Goal: Information Seeking & Learning: Learn about a topic

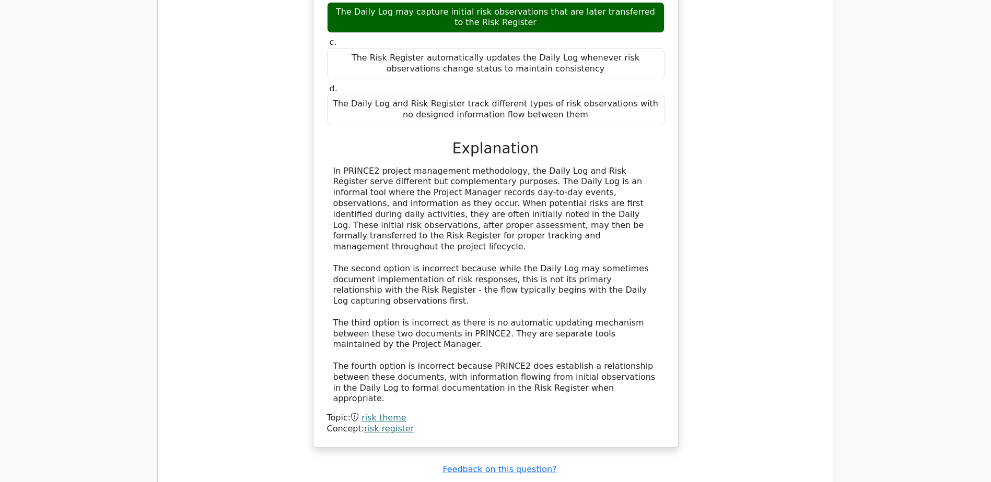
scroll to position [5762, 0]
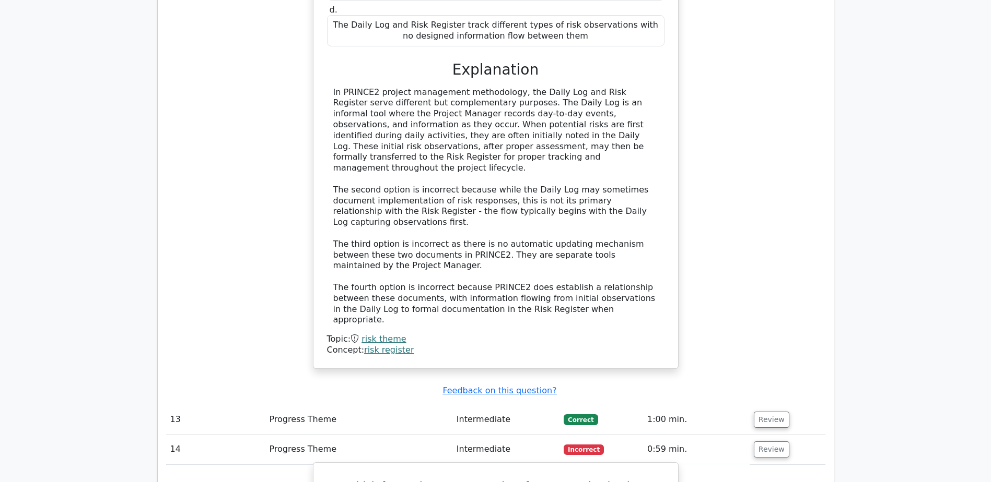
scroll to position [5839, 0]
click at [768, 410] on button "Review" at bounding box center [771, 418] width 36 height 16
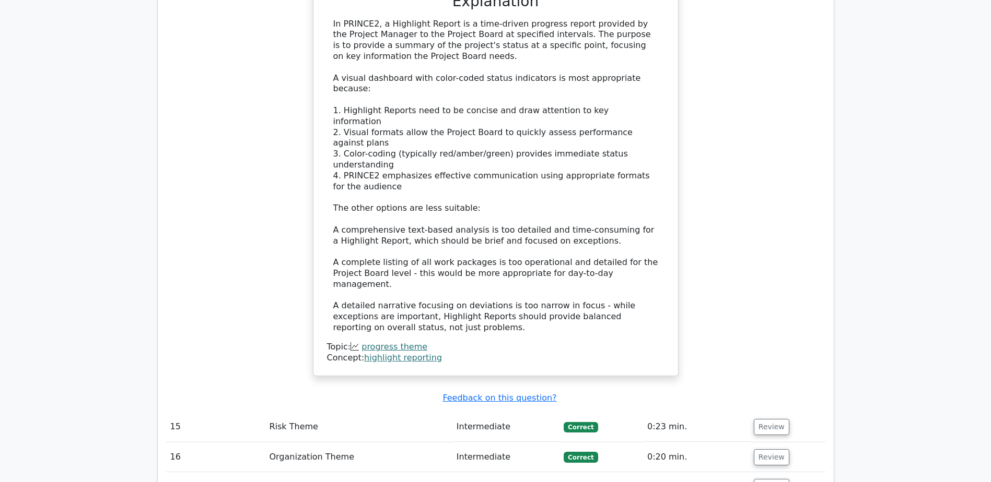
scroll to position [7111, 0]
click at [755, 479] on button "Review" at bounding box center [771, 487] width 36 height 16
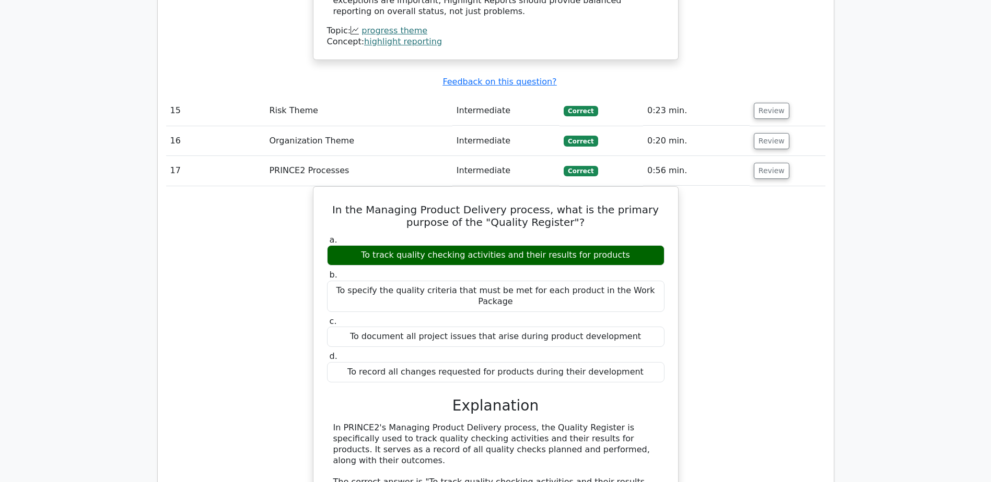
scroll to position [7429, 0]
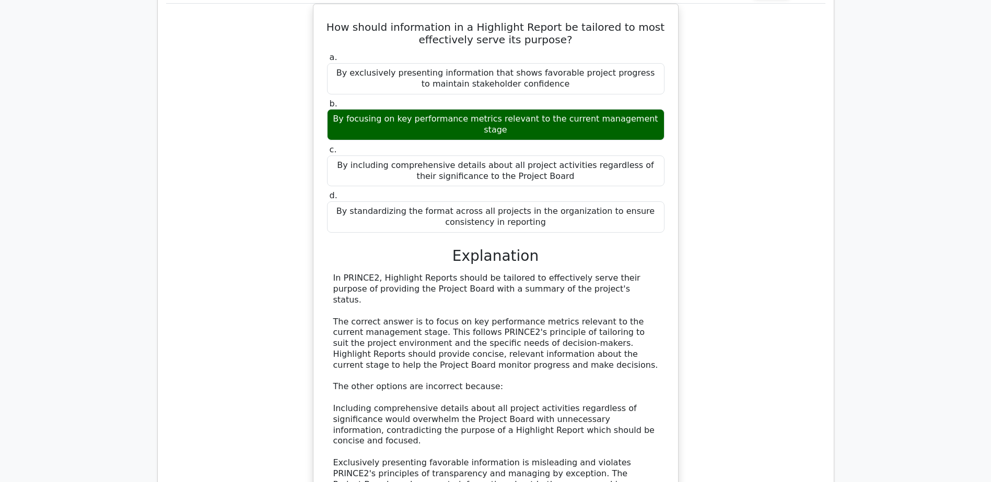
scroll to position [8173, 0]
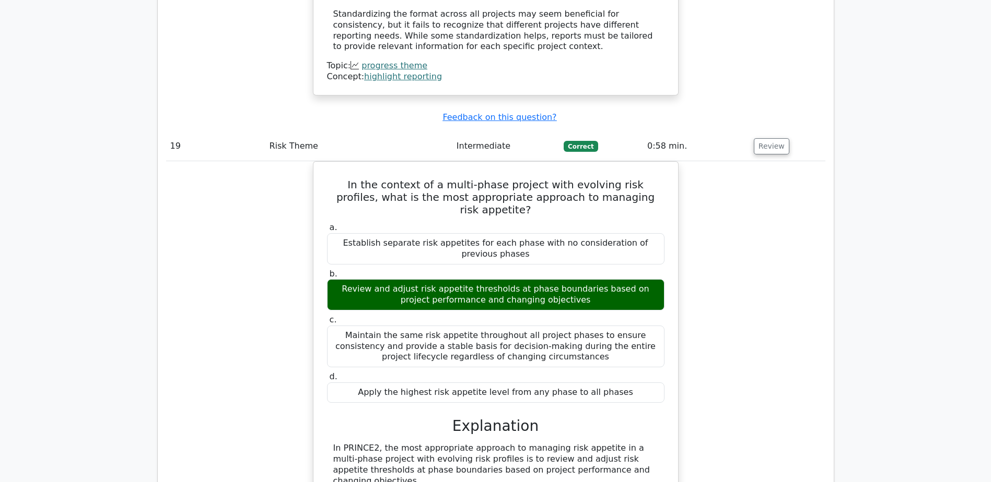
scroll to position [8675, 0]
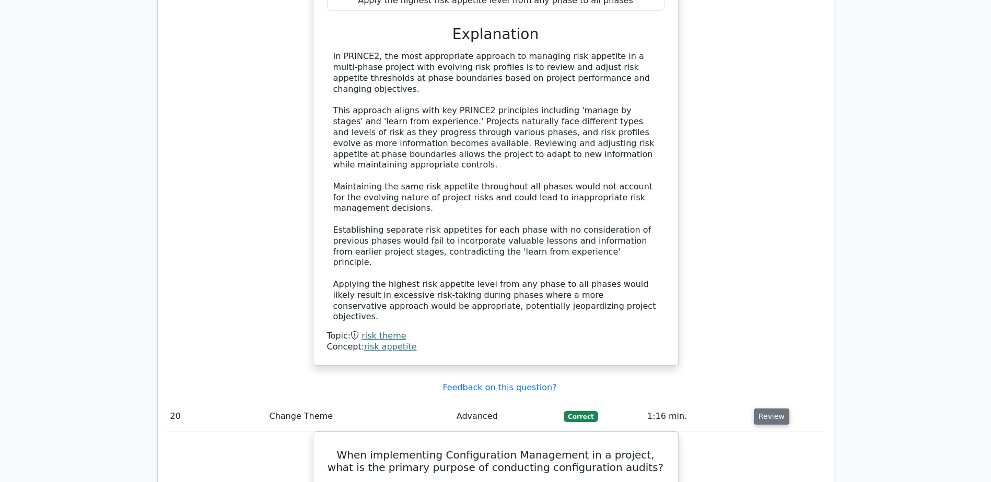
scroll to position [9060, 0]
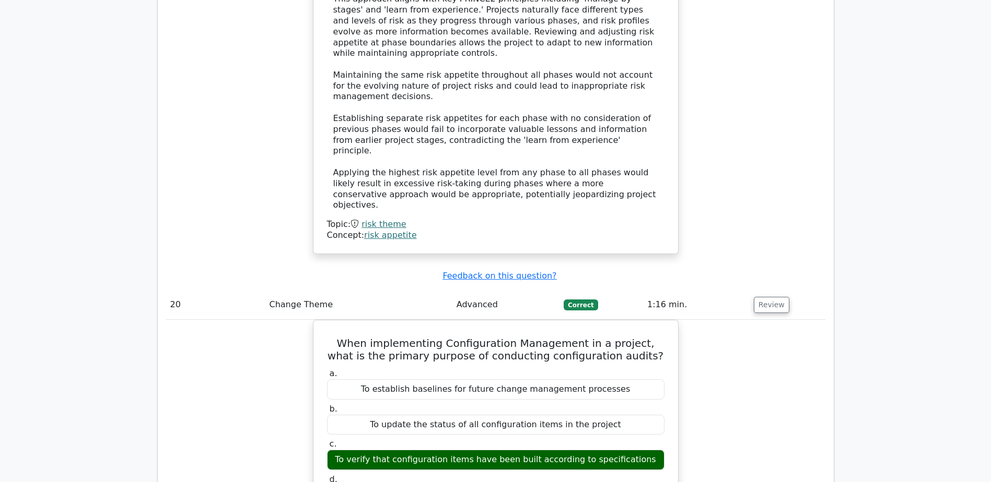
scroll to position [9170, 0]
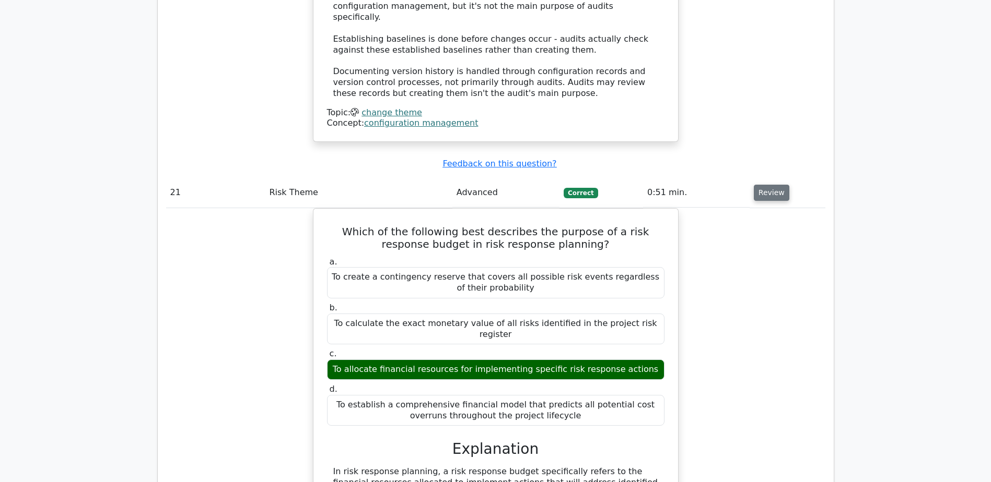
scroll to position [9810, 0]
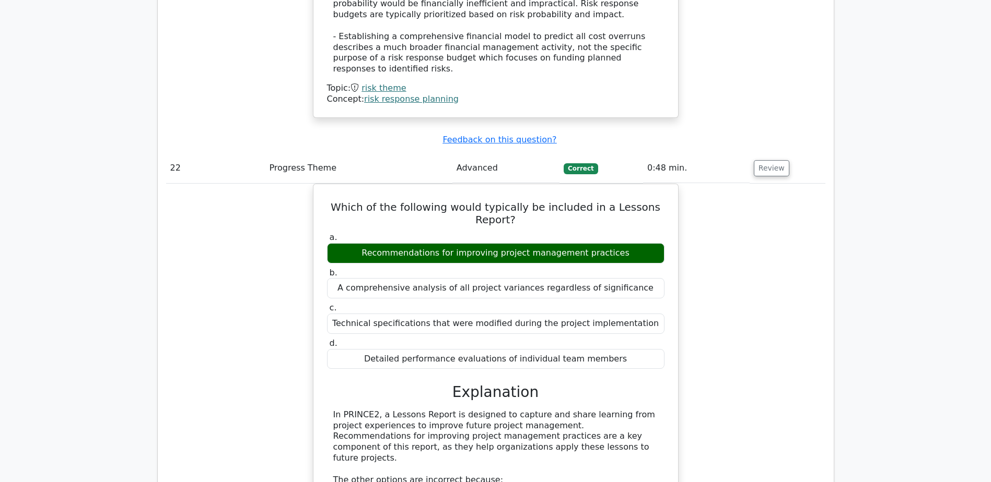
scroll to position [10456, 0]
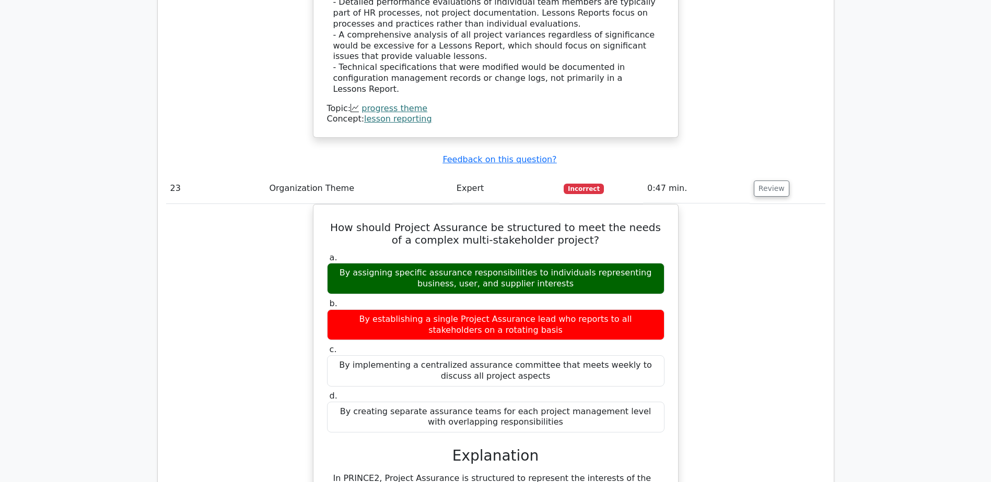
scroll to position [10942, 0]
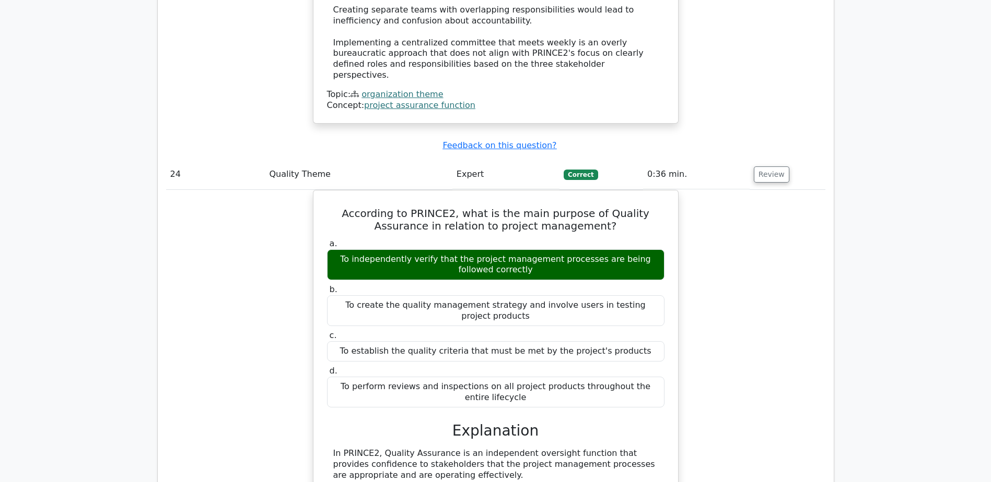
scroll to position [11594, 0]
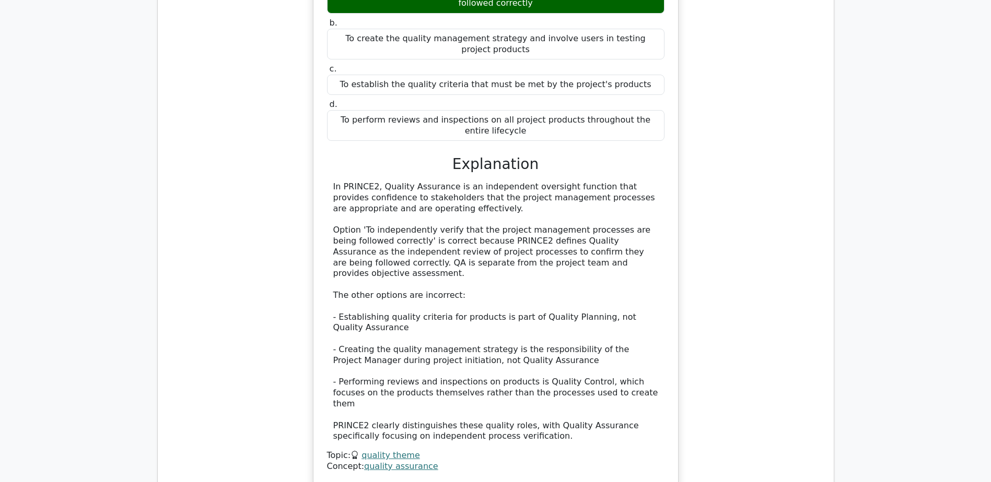
scroll to position [11890, 0]
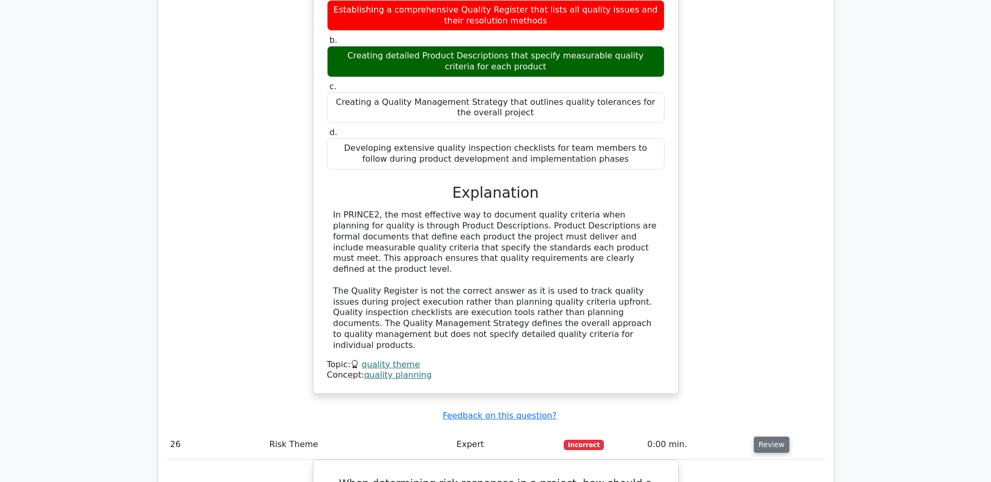
scroll to position [12473, 0]
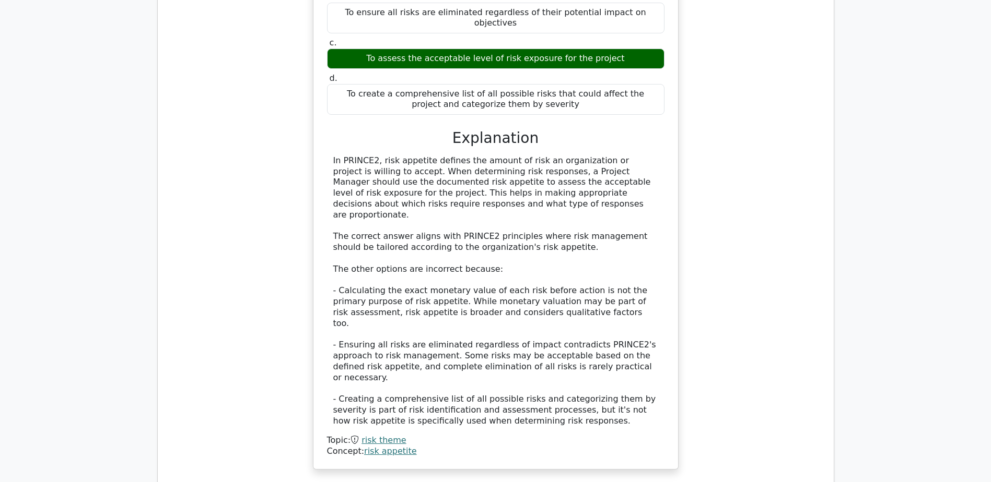
scroll to position [13037, 0]
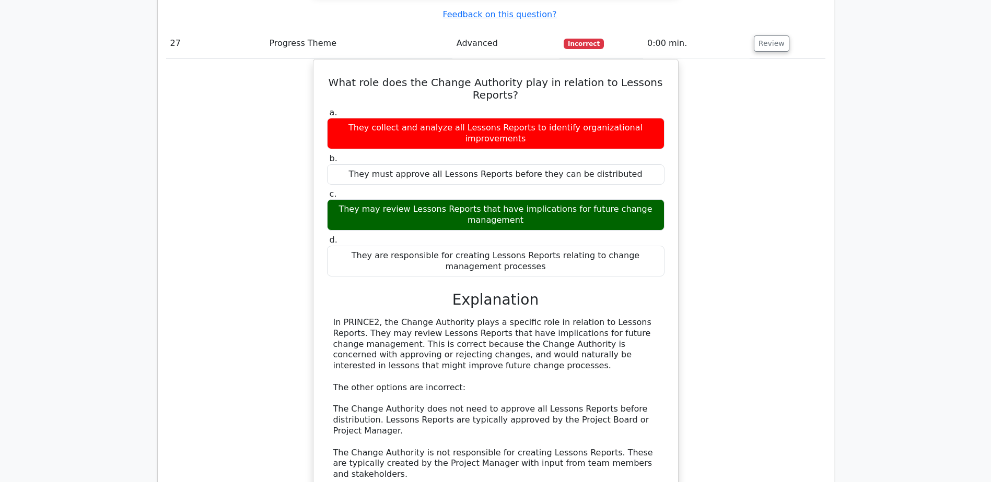
scroll to position [13514, 0]
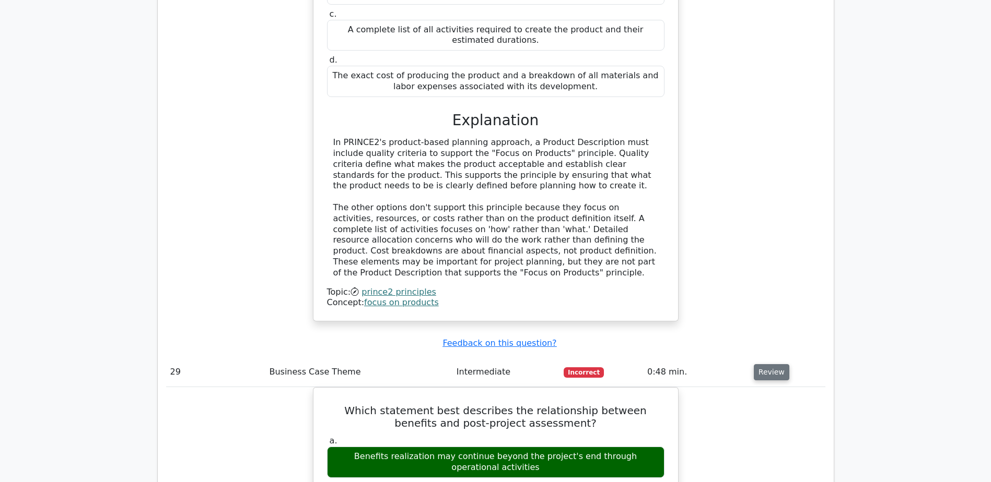
scroll to position [14294, 0]
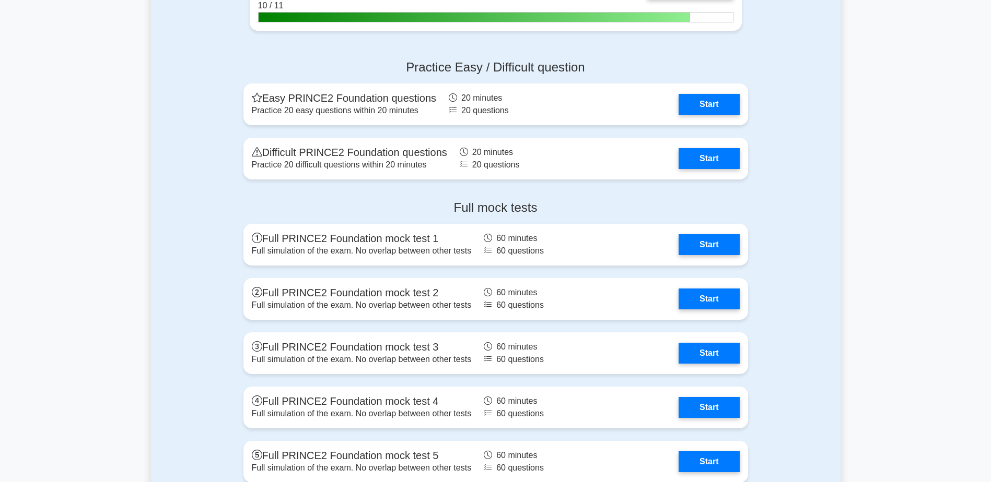
scroll to position [1374, 0]
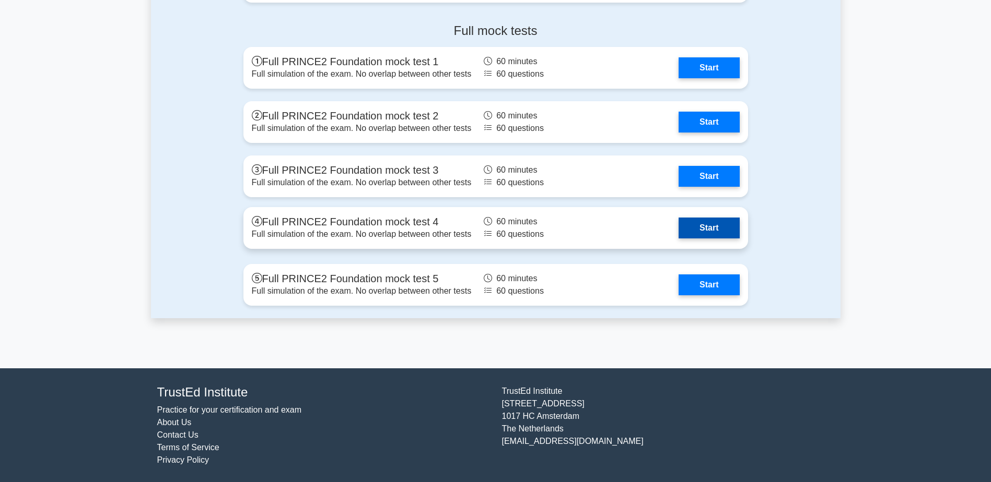
click at [706, 239] on link "Start" at bounding box center [708, 228] width 61 height 21
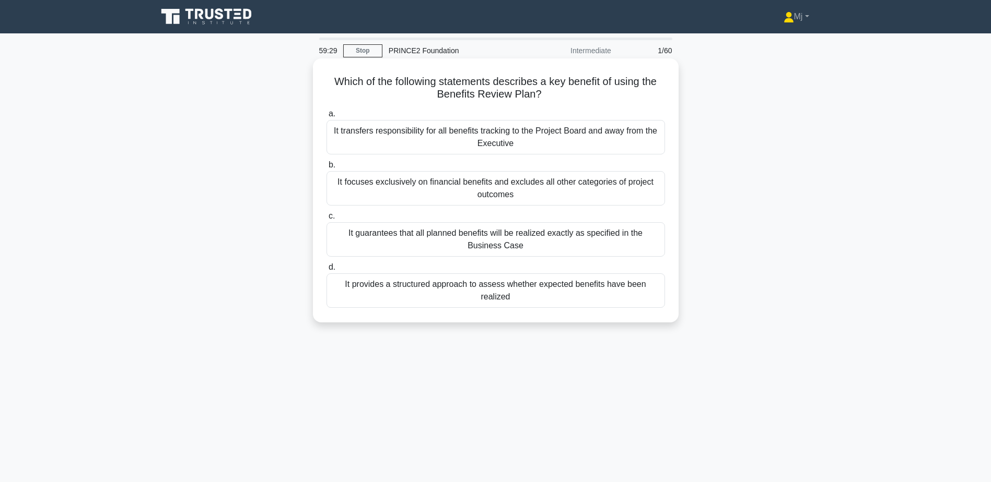
click at [462, 287] on div "It provides a structured approach to assess whether expected benefits have been…" at bounding box center [495, 291] width 338 height 34
click at [326, 271] on input "d. It provides a structured approach to assess whether expected benefits have b…" at bounding box center [326, 267] width 0 height 7
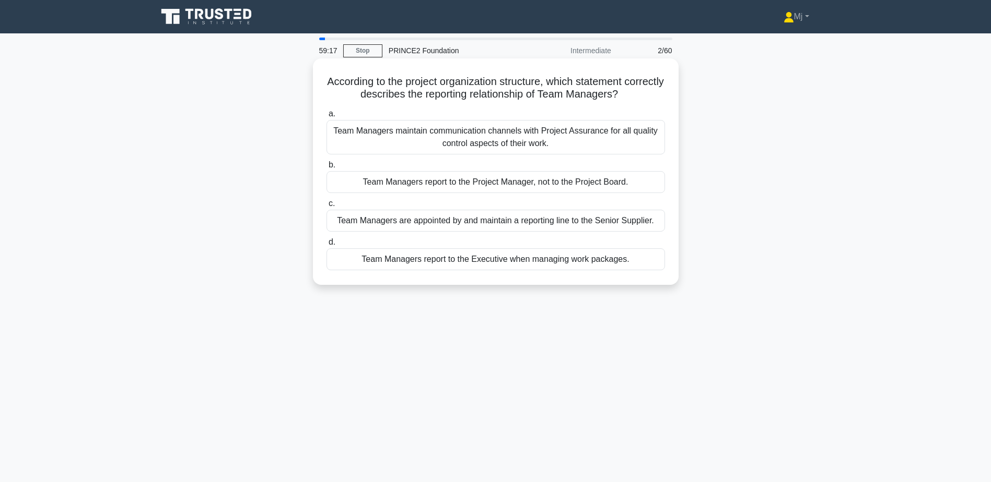
click at [509, 188] on div "Team Managers report to the Project Manager, not to the Project Board." at bounding box center [495, 182] width 338 height 22
click at [326, 169] on input "b. Team Managers report to the Project Manager, not to the Project Board." at bounding box center [326, 165] width 0 height 7
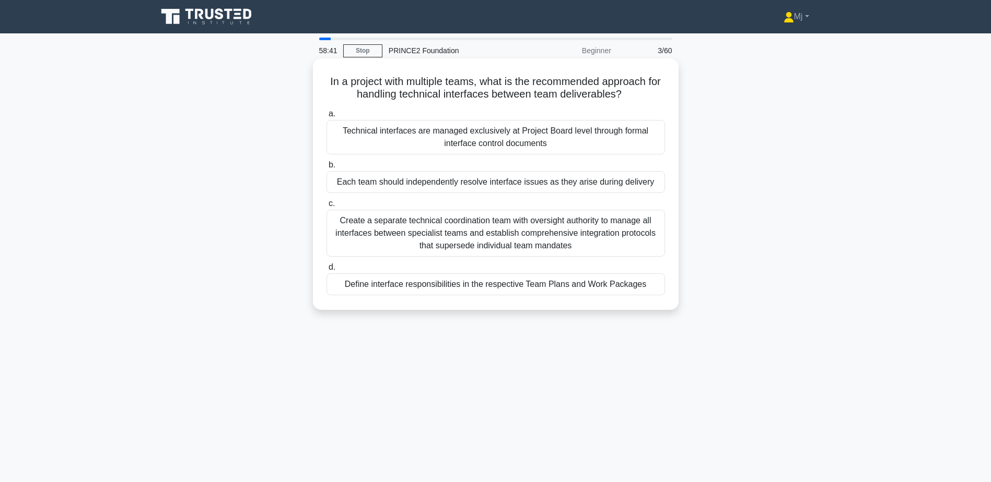
click at [461, 286] on div "Define interface responsibilities in the respective Team Plans and Work Packages" at bounding box center [495, 285] width 338 height 22
click at [326, 271] on input "d. Define interface responsibilities in the respective Team Plans and Work Pack…" at bounding box center [326, 267] width 0 height 7
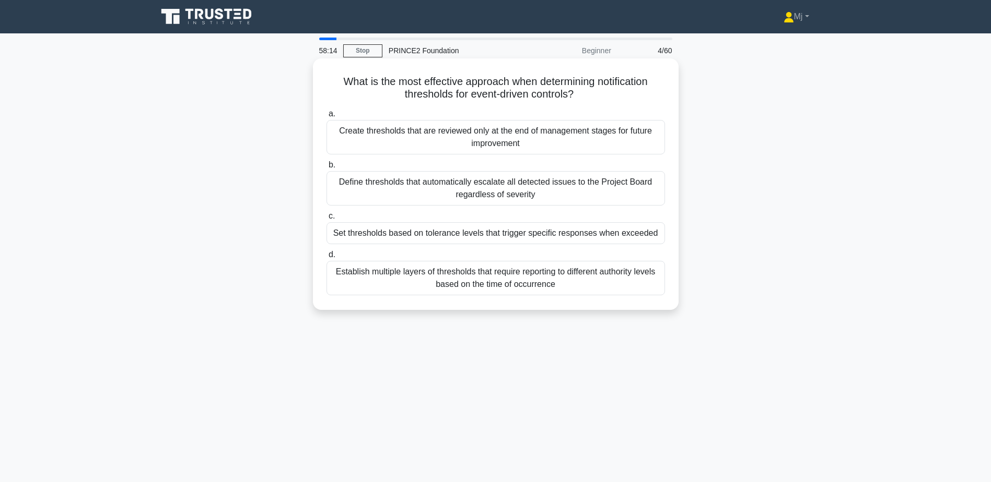
click at [463, 235] on div "Set thresholds based on tolerance levels that trigger specific responses when e…" at bounding box center [495, 233] width 338 height 22
click at [326, 220] on input "c. Set thresholds based on tolerance levels that trigger specific responses whe…" at bounding box center [326, 216] width 0 height 7
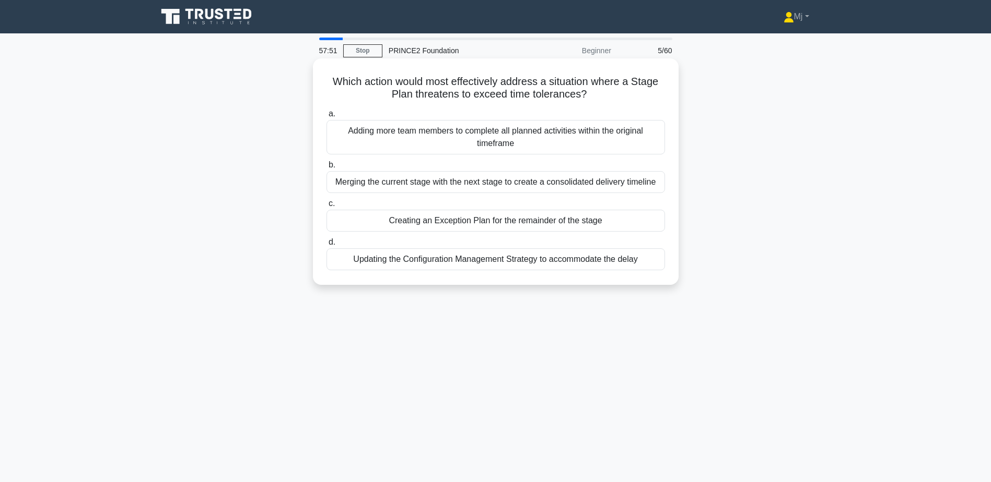
click at [481, 225] on div "Creating an Exception Plan for the remainder of the stage" at bounding box center [495, 221] width 338 height 22
click at [326, 207] on input "c. Creating an Exception Plan for the remainder of the stage" at bounding box center [326, 204] width 0 height 7
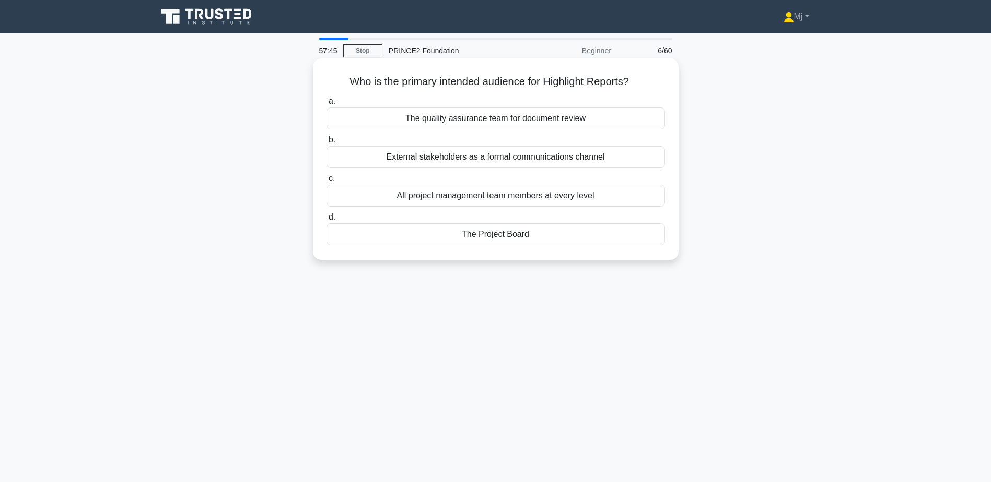
click at [499, 233] on div "The Project Board" at bounding box center [495, 234] width 338 height 22
click at [326, 221] on input "d. The Project Board" at bounding box center [326, 217] width 0 height 7
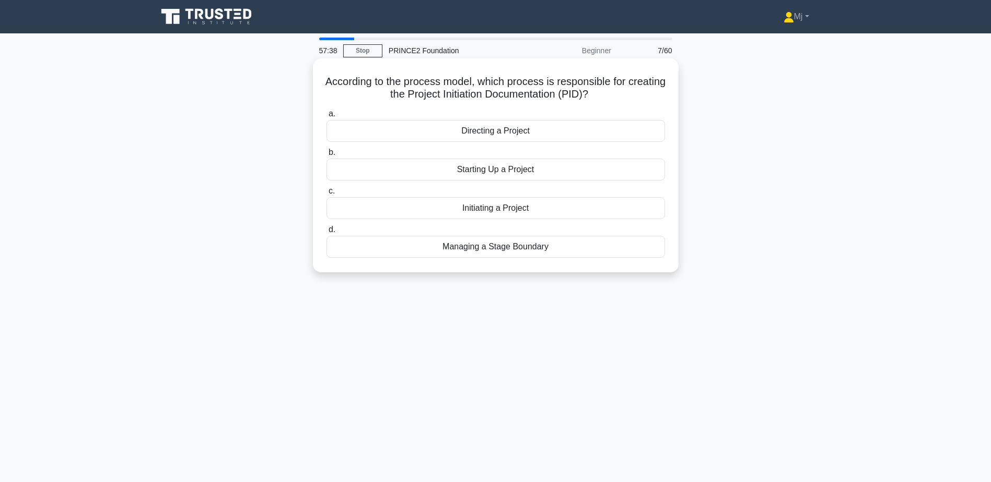
click at [489, 205] on div "Initiating a Project" at bounding box center [495, 208] width 338 height 22
click at [326, 195] on input "c. Initiating a Project" at bounding box center [326, 191] width 0 height 7
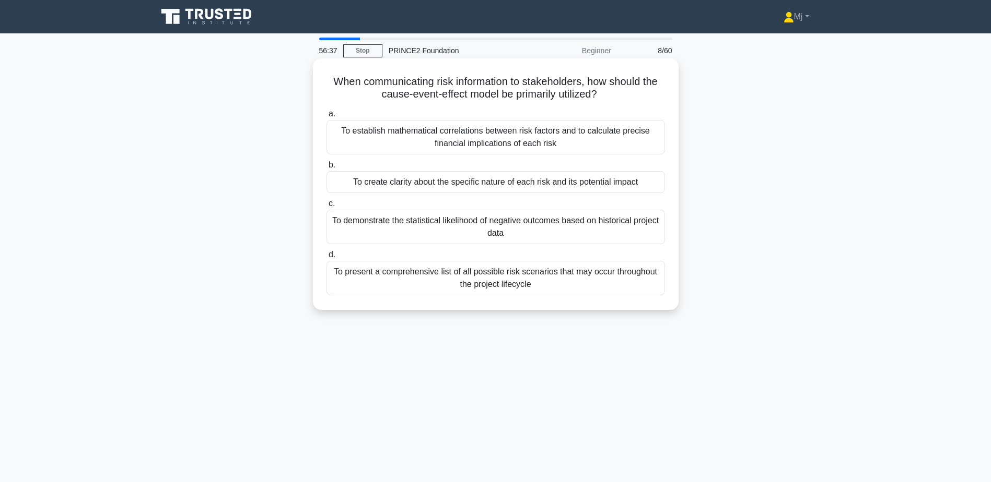
click at [441, 186] on div "To create clarity about the specific nature of each risk and its potential impa…" at bounding box center [495, 182] width 338 height 22
click at [326, 169] on input "b. To create clarity about the specific nature of each risk and its potential i…" at bounding box center [326, 165] width 0 height 7
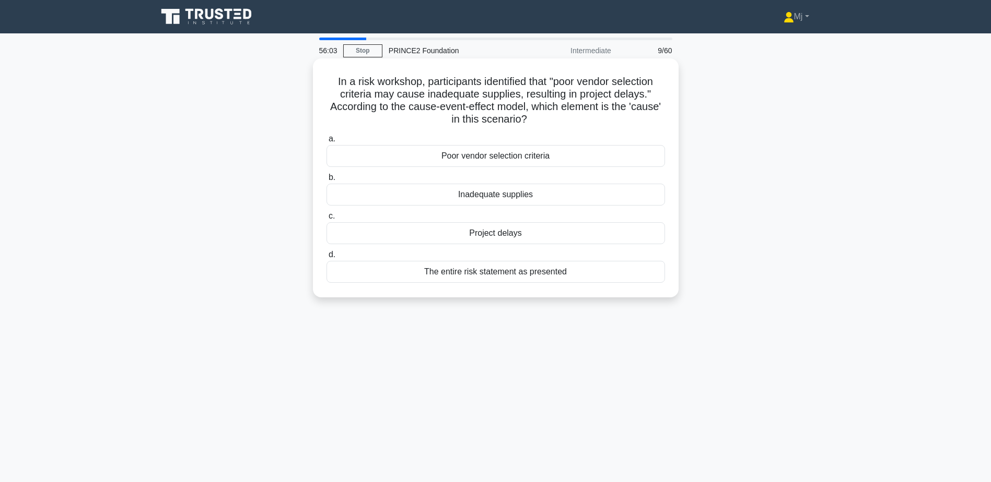
click at [478, 162] on div "Poor vendor selection criteria" at bounding box center [495, 156] width 338 height 22
click at [326, 143] on input "a. Poor vendor selection criteria" at bounding box center [326, 139] width 0 height 7
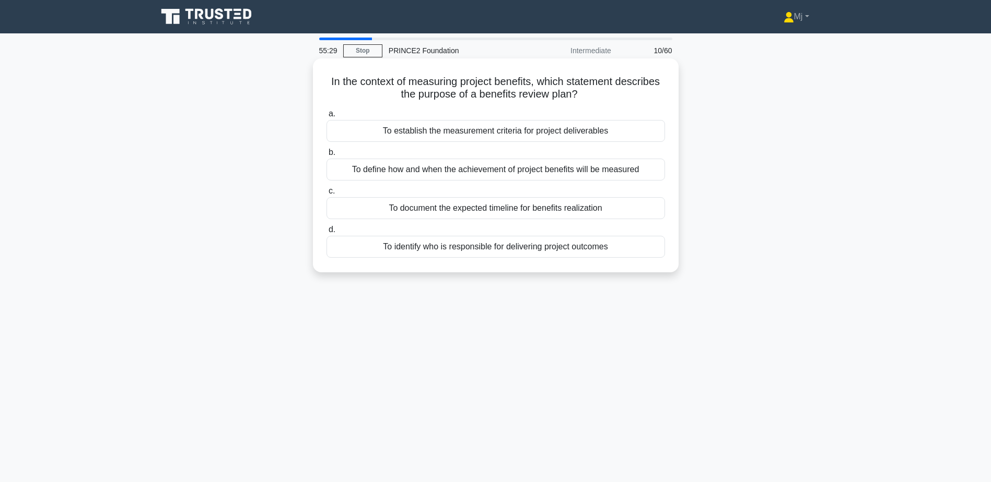
click at [474, 134] on div "To establish the measurement criteria for project deliverables" at bounding box center [495, 131] width 338 height 22
click at [326, 117] on input "a. To establish the measurement criteria for project deliverables" at bounding box center [326, 114] width 0 height 7
click at [460, 209] on div "Throughout the project as more detailed information becomes available" at bounding box center [495, 208] width 338 height 22
click at [326, 195] on input "c. Throughout the project as more detailed information becomes available" at bounding box center [326, 191] width 0 height 7
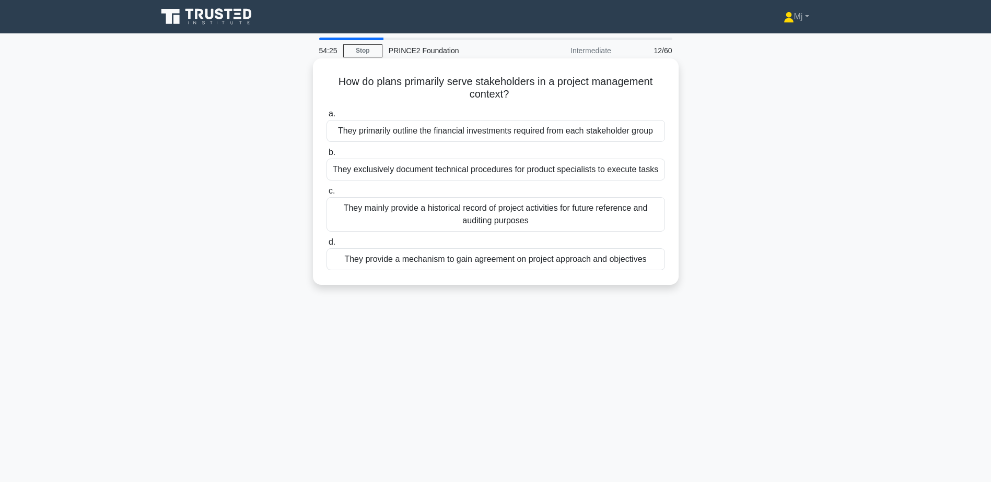
click at [465, 217] on div "They mainly provide a historical record of project activities for future refere…" at bounding box center [495, 214] width 338 height 34
click at [326, 195] on input "c. They mainly provide a historical record of project activities for future ref…" at bounding box center [326, 191] width 0 height 7
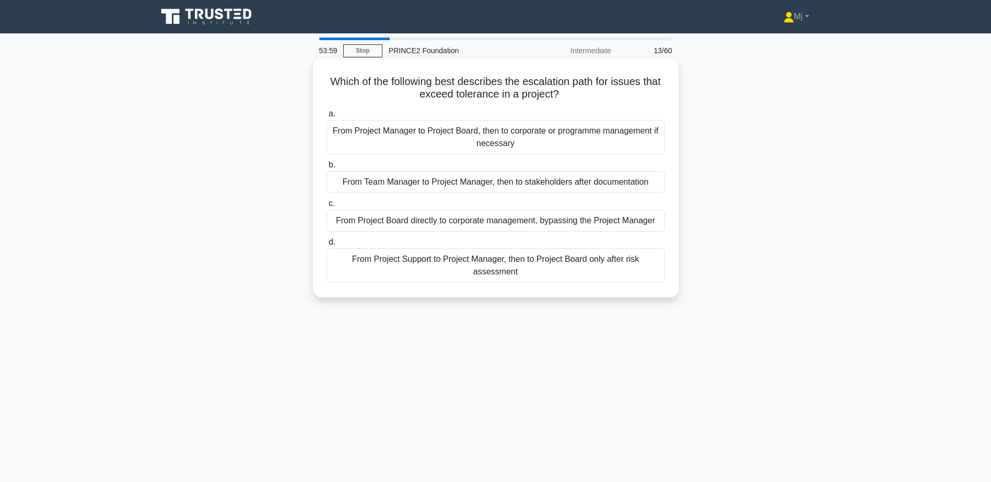
click at [478, 143] on div "From Project Manager to Project Board, then to corporate or programme managemen…" at bounding box center [495, 137] width 338 height 34
click at [326, 117] on input "a. From Project Manager to Project Board, then to corporate or programme manage…" at bounding box center [326, 114] width 0 height 7
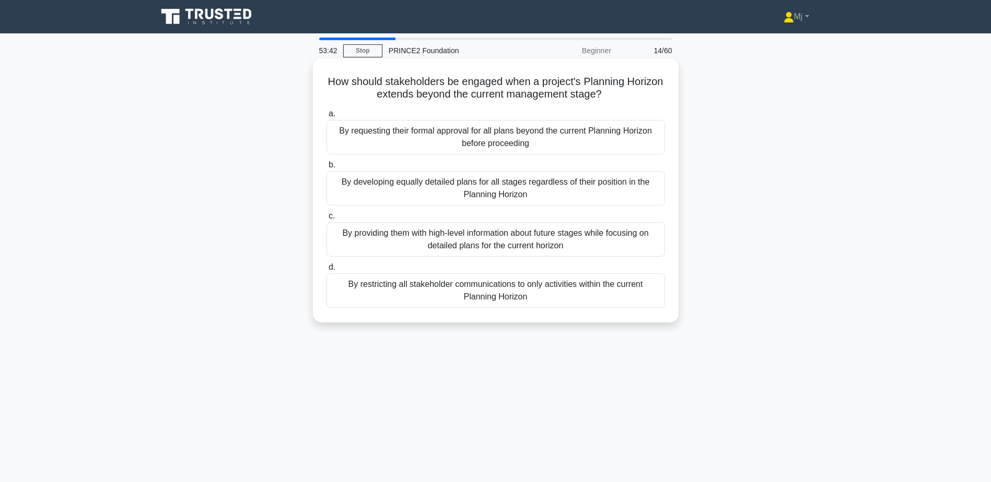
click at [516, 241] on div "By providing them with high-level information about future stages while focusin…" at bounding box center [495, 239] width 338 height 34
click at [326, 220] on input "c. By providing them with high-level information about future stages while focu…" at bounding box center [326, 216] width 0 height 7
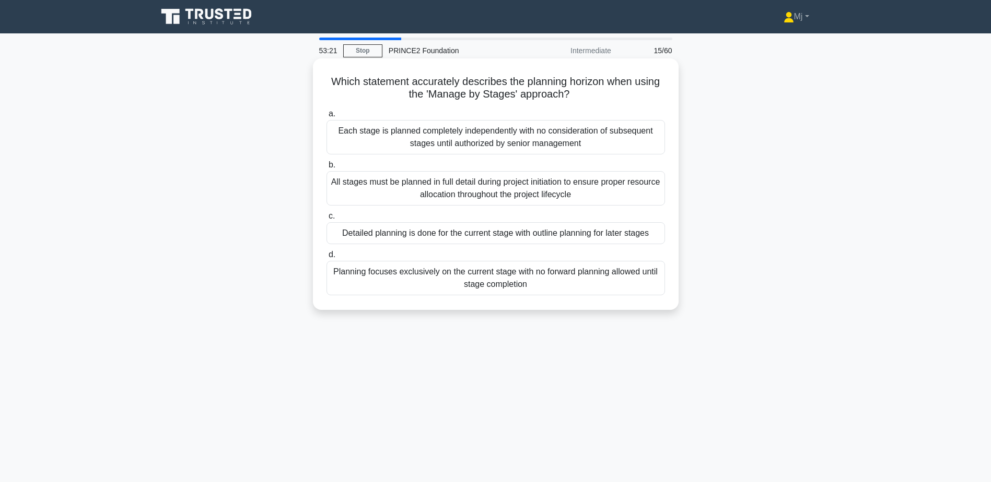
click at [487, 234] on div "Detailed planning is done for the current stage with outline planning for later…" at bounding box center [495, 233] width 338 height 22
click at [326, 220] on input "c. Detailed planning is done for the current stage with outline planning for la…" at bounding box center [326, 216] width 0 height 7
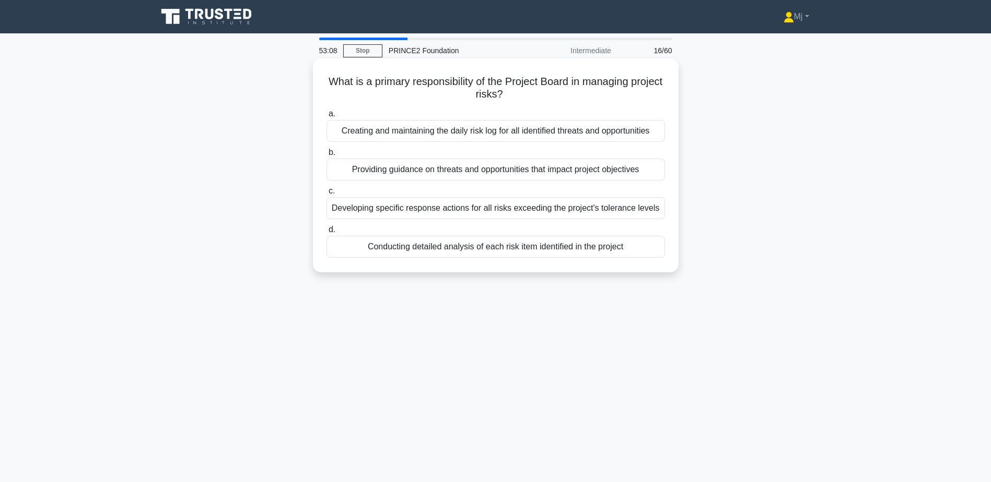
click at [482, 169] on div "Providing guidance on threats and opportunities that impact project objectives" at bounding box center [495, 170] width 338 height 22
click at [326, 156] on input "b. Providing guidance on threats and opportunities that impact project objectiv…" at bounding box center [326, 152] width 0 height 7
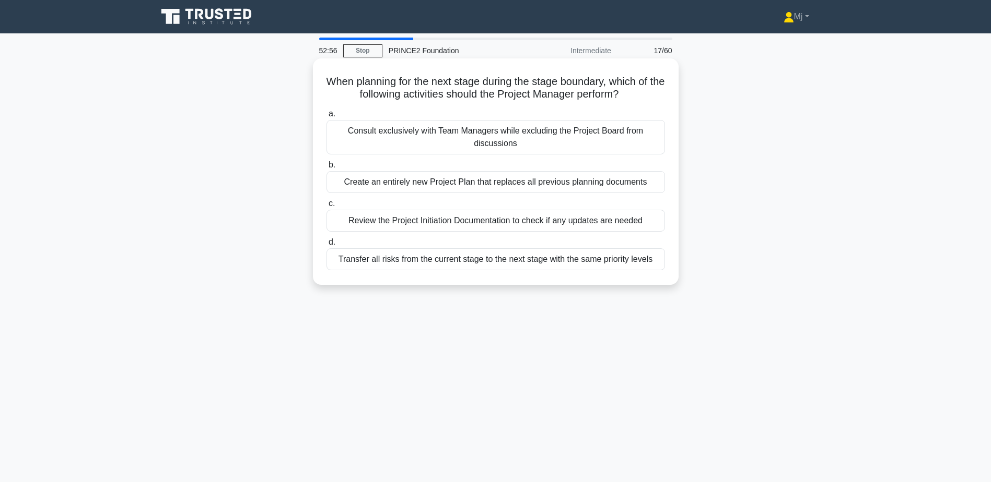
click at [493, 229] on div "Review the Project Initiation Documentation to check if any updates are needed" at bounding box center [495, 221] width 338 height 22
click at [326, 207] on input "c. Review the Project Initiation Documentation to check if any updates are need…" at bounding box center [326, 204] width 0 height 7
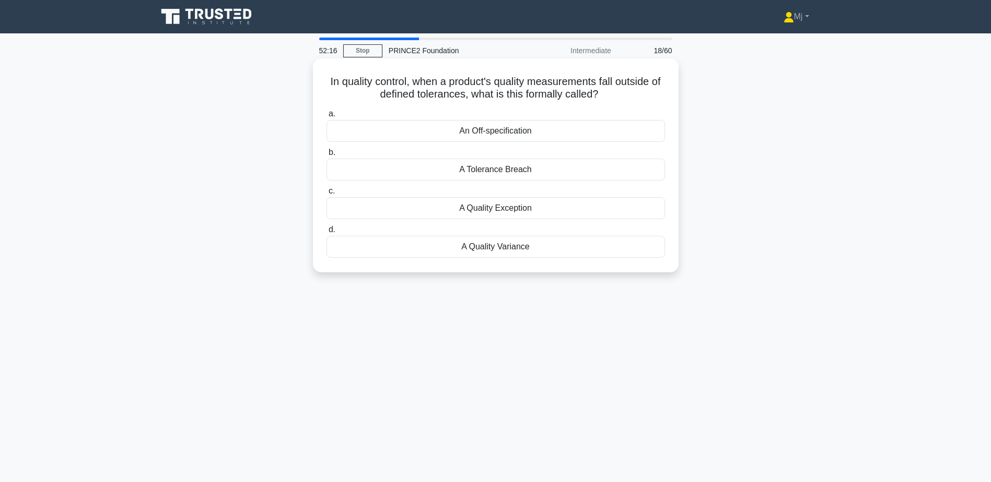
click at [523, 207] on div "A Quality Exception" at bounding box center [495, 208] width 338 height 22
click at [326, 195] on input "c. A Quality Exception" at bounding box center [326, 191] width 0 height 7
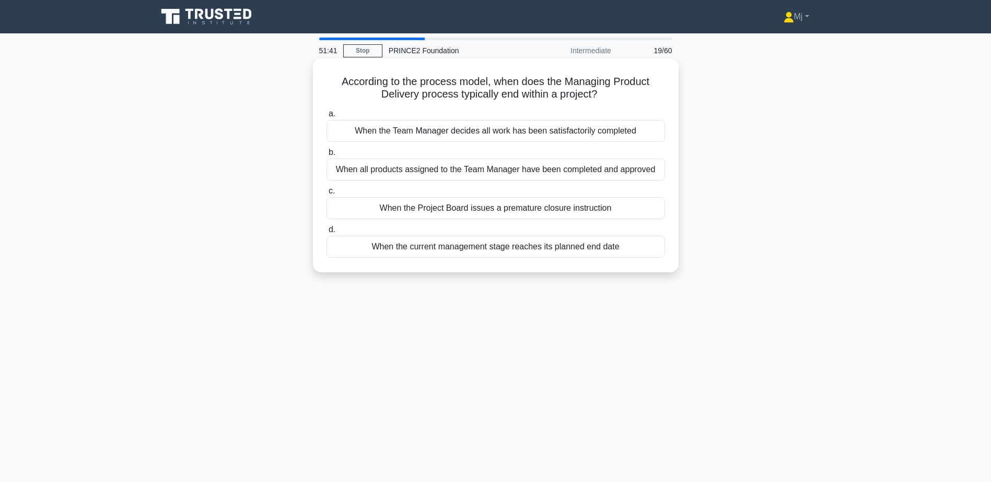
click at [545, 134] on div "When the Team Manager decides all work has been satisfactorily completed" at bounding box center [495, 131] width 338 height 22
click at [326, 117] on input "a. When the Team Manager decides all work has been satisfactorily completed" at bounding box center [326, 114] width 0 height 7
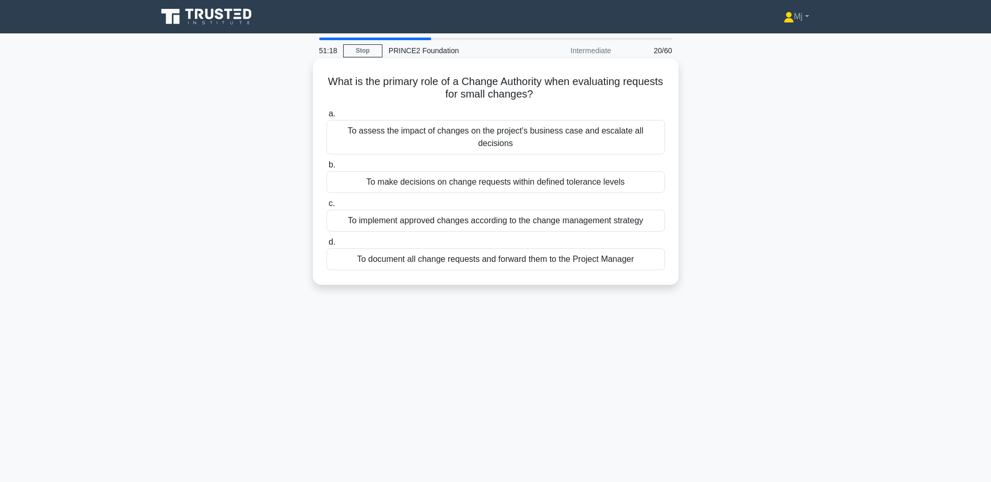
click at [513, 177] on div "To make decisions on change requests within defined tolerance levels" at bounding box center [495, 182] width 338 height 22
click at [326, 169] on input "b. To make decisions on change requests within defined tolerance levels" at bounding box center [326, 165] width 0 height 7
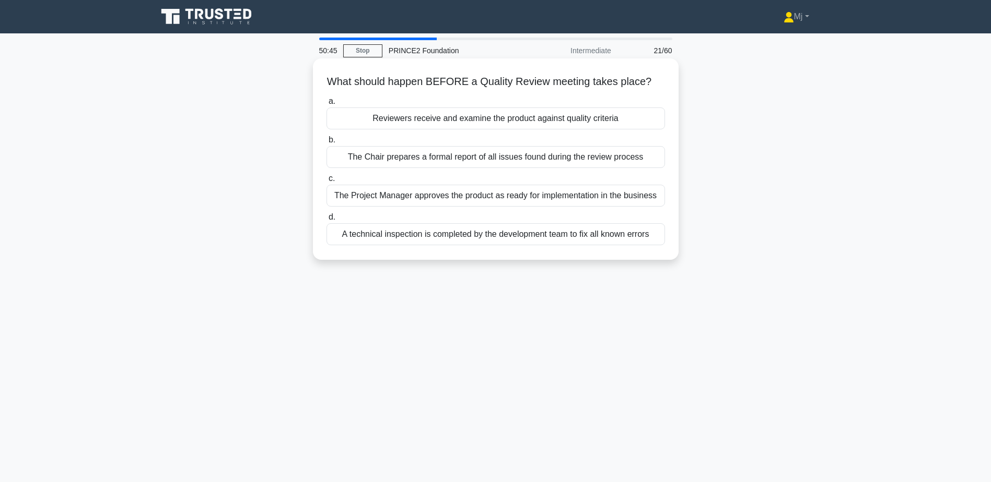
drag, startPoint x: 522, startPoint y: 161, endPoint x: 529, endPoint y: 158, distance: 8.2
click at [529, 158] on div "The Chair prepares a formal report of all issues found during the review process" at bounding box center [495, 157] width 338 height 22
click at [326, 144] on input "b. The Chair prepares a formal report of all issues found during the review pro…" at bounding box center [326, 140] width 0 height 7
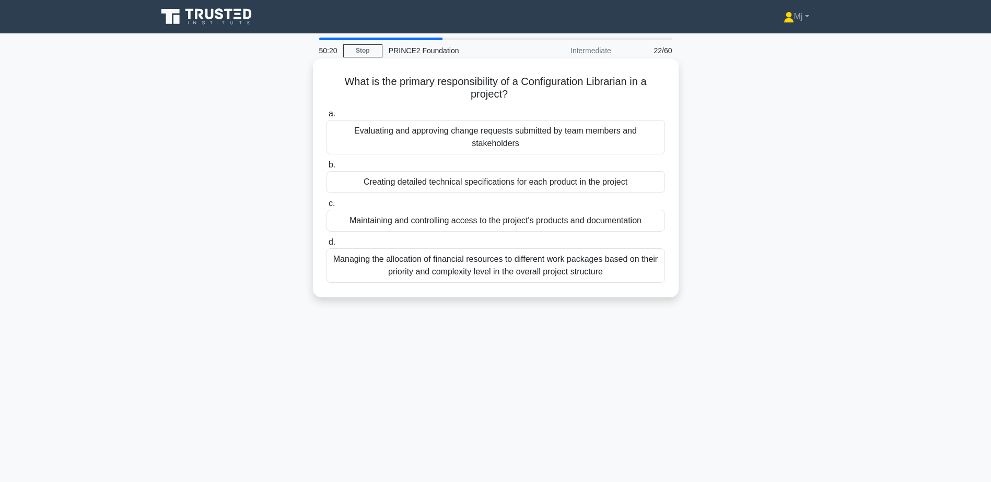
click at [527, 226] on div "Maintaining and controlling access to the project's products and documentation" at bounding box center [495, 221] width 338 height 22
click at [326, 207] on input "c. Maintaining and controlling access to the project's products and documentati…" at bounding box center [326, 204] width 0 height 7
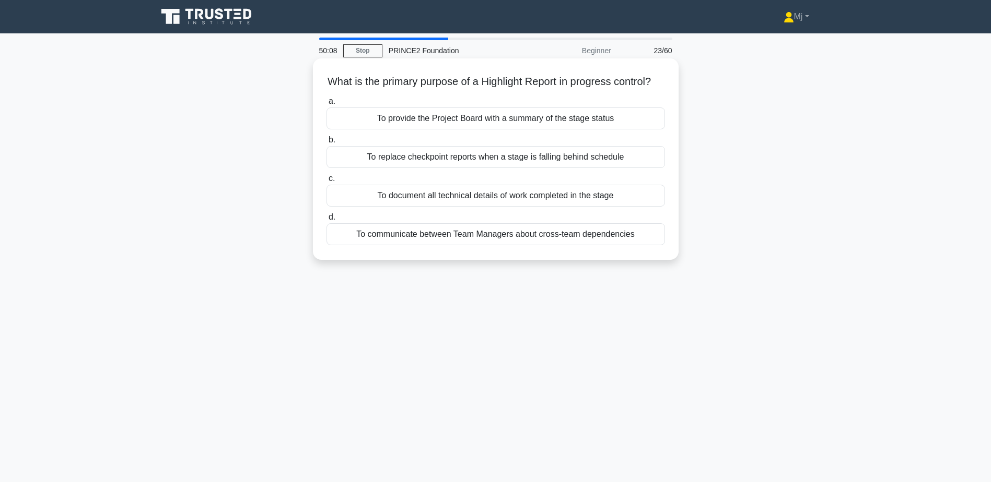
click at [503, 129] on div "To provide the Project Board with a summary of the stage status" at bounding box center [495, 119] width 338 height 22
click at [326, 105] on input "a. To provide the Project Board with a summary of the stage status" at bounding box center [326, 101] width 0 height 7
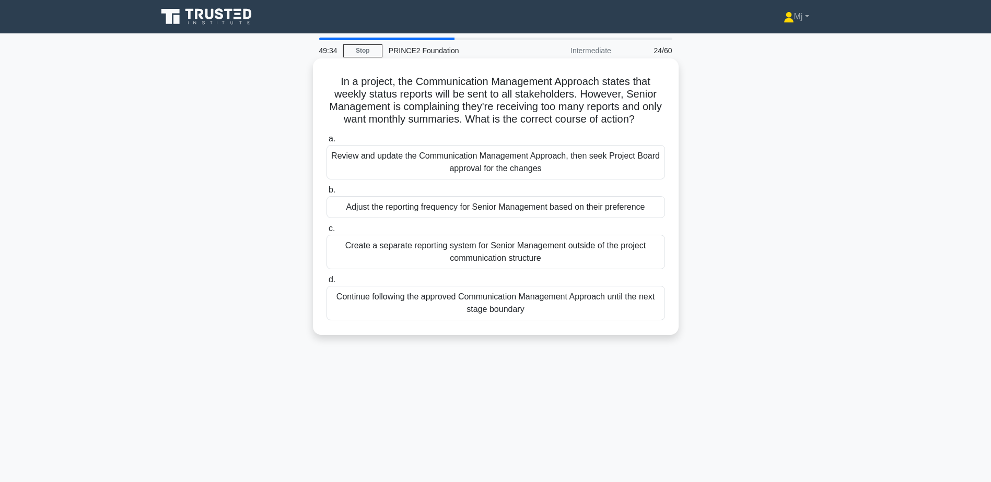
click at [502, 172] on div "Review and update the Communication Management Approach, then seek Project Boar…" at bounding box center [495, 162] width 338 height 34
click at [326, 143] on input "a. Review and update the Communication Management Approach, then seek Project B…" at bounding box center [326, 139] width 0 height 7
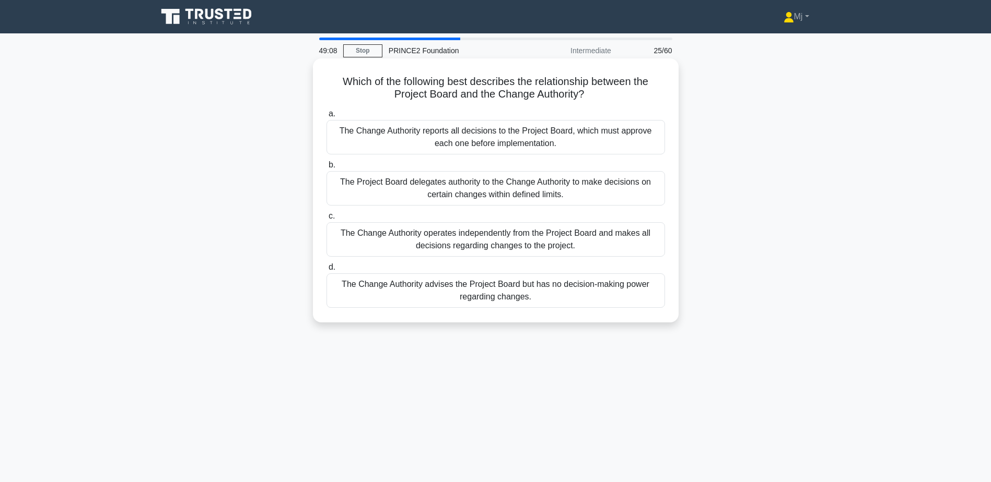
click at [490, 187] on div "The Project Board delegates authority to the Change Authority to make decisions…" at bounding box center [495, 188] width 338 height 34
click at [326, 169] on input "b. The Project Board delegates authority to the Change Authority to make decisi…" at bounding box center [326, 165] width 0 height 7
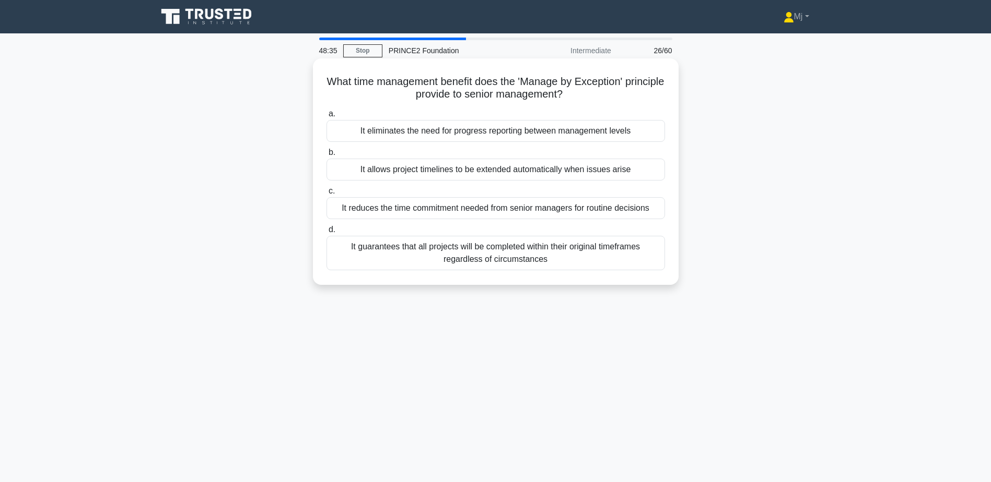
click at [473, 208] on div "It reduces the time commitment needed from senior managers for routine decisions" at bounding box center [495, 208] width 338 height 22
click at [326, 195] on input "c. It reduces the time commitment needed from senior managers for routine decis…" at bounding box center [326, 191] width 0 height 7
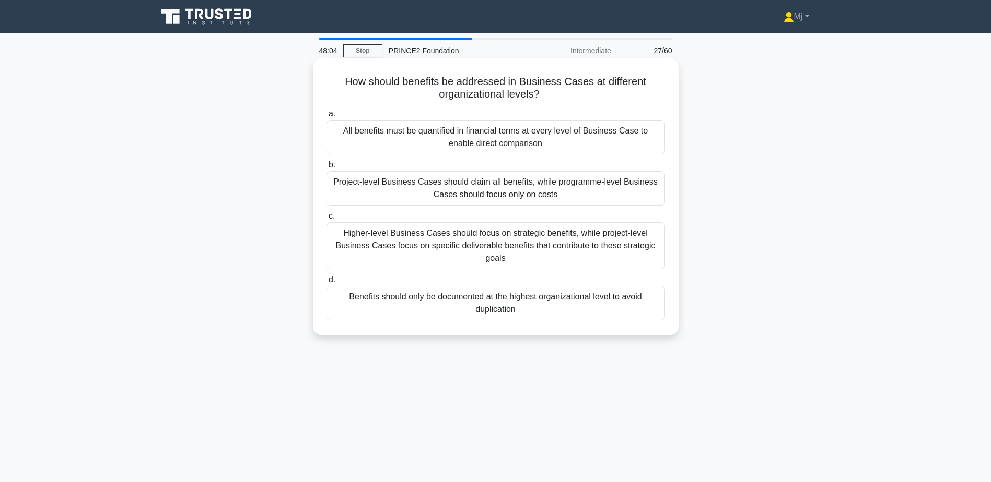
click at [477, 147] on div "All benefits must be quantified in financial terms at every level of Business C…" at bounding box center [495, 137] width 338 height 34
click at [326, 117] on input "a. All benefits must be quantified in financial terms at every level of Busines…" at bounding box center [326, 114] width 0 height 7
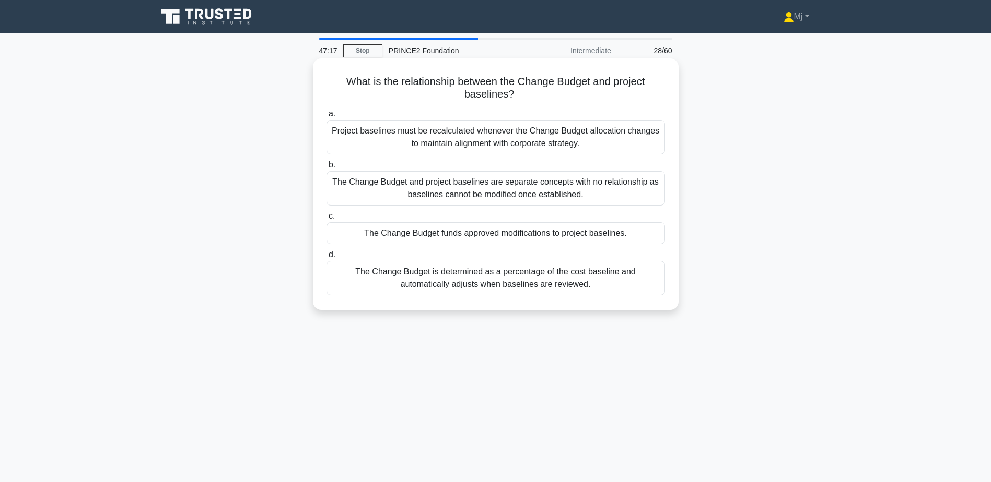
click at [466, 231] on div "The Change Budget funds approved modifications to project baselines." at bounding box center [495, 233] width 338 height 22
click at [326, 220] on input "c. The Change Budget funds approved modifications to project baselines." at bounding box center [326, 216] width 0 height 7
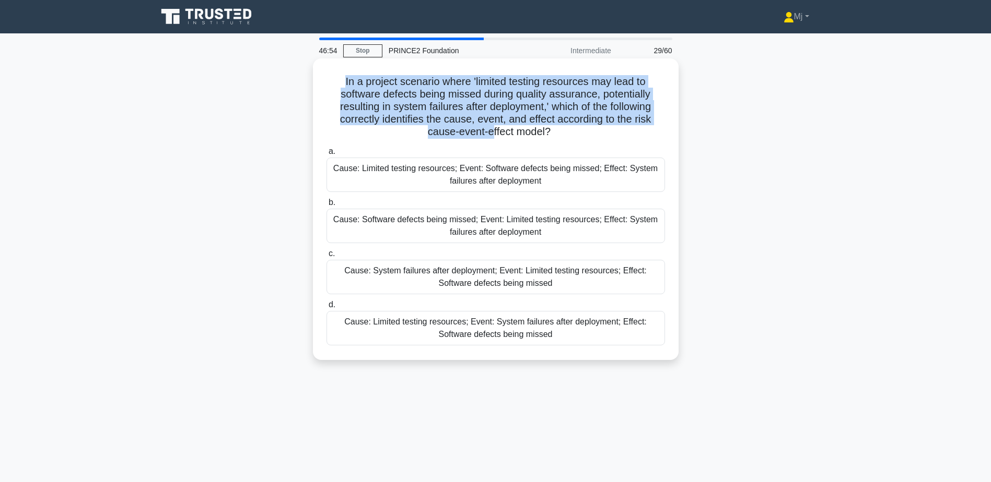
drag, startPoint x: 334, startPoint y: 80, endPoint x: 489, endPoint y: 140, distance: 166.1
click at [489, 140] on div "In a project scenario where 'limited testing resources may lead to software def…" at bounding box center [495, 209] width 357 height 293
drag, startPoint x: 489, startPoint y: 140, endPoint x: 433, endPoint y: 138, distance: 55.9
click at [433, 138] on h5 "In a project scenario where 'limited testing resources may lead to software def…" at bounding box center [495, 107] width 340 height 64
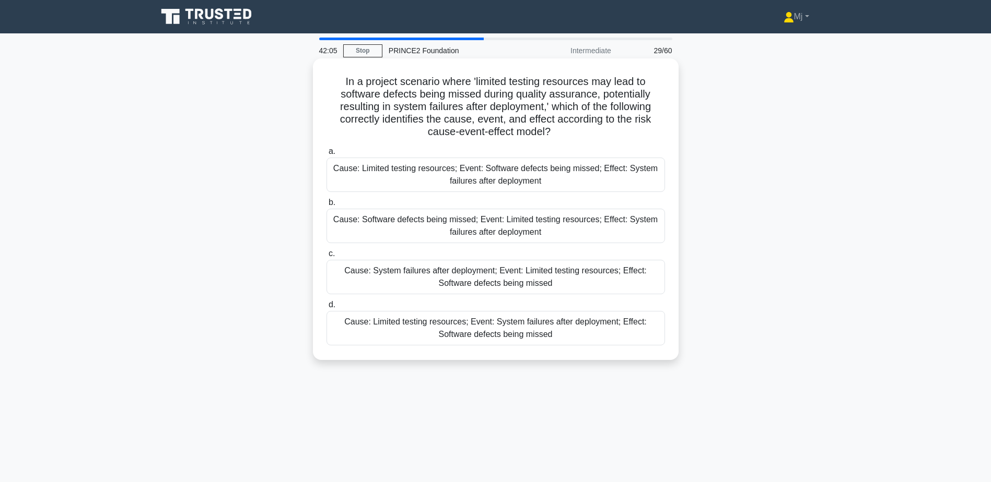
click at [546, 178] on div "Cause: Limited testing resources; Event: Software defects being missed; Effect:…" at bounding box center [495, 175] width 338 height 34
click at [326, 155] on input "a. Cause: Limited testing resources; Event: Software defects being missed; Effe…" at bounding box center [326, 151] width 0 height 7
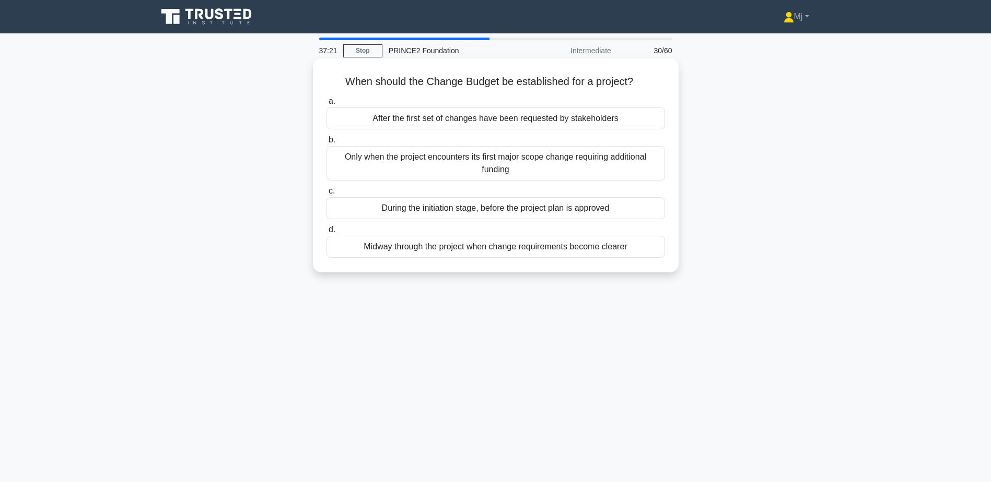
click at [376, 96] on label "a. After the first set of changes have been requested by stakeholders" at bounding box center [495, 112] width 338 height 34
click at [326, 98] on input "a. After the first set of changes have been requested by stakeholders" at bounding box center [326, 101] width 0 height 7
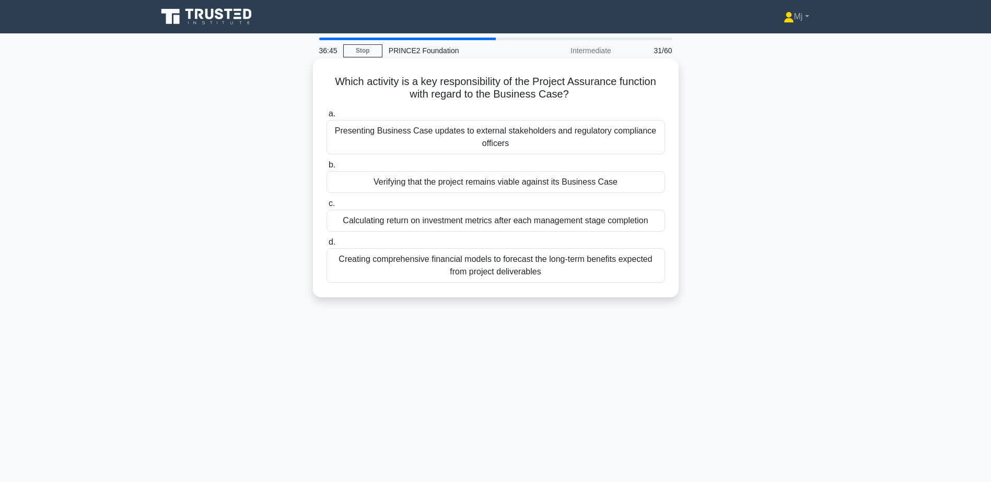
click at [535, 142] on div "Presenting Business Case updates to external stakeholders and regulatory compli…" at bounding box center [495, 137] width 338 height 34
click at [326, 117] on input "a. Presenting Business Case updates to external stakeholders and regulatory com…" at bounding box center [326, 114] width 0 height 7
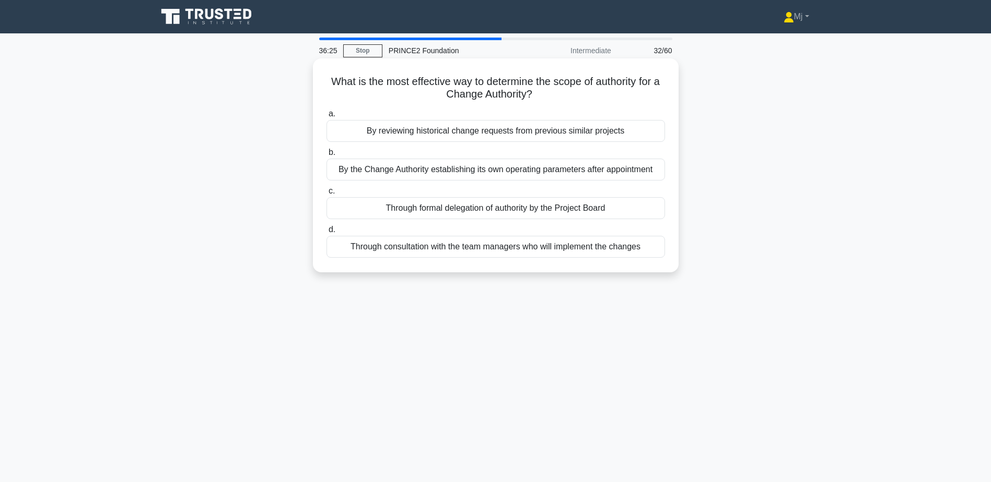
click at [527, 209] on div "Through formal delegation of authority by the Project Board" at bounding box center [495, 208] width 338 height 22
click at [326, 195] on input "c. Through formal delegation of authority by the Project Board" at bounding box center [326, 191] width 0 height 7
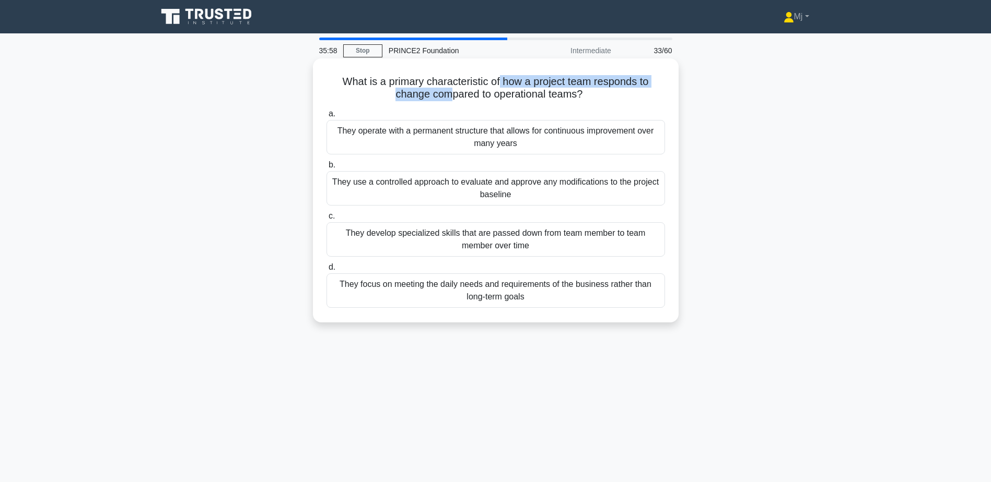
drag, startPoint x: 500, startPoint y: 82, endPoint x: 449, endPoint y: 101, distance: 54.2
click at [449, 101] on h5 "What is a primary characteristic of how a project team responds to change compa…" at bounding box center [495, 88] width 340 height 26
click at [526, 192] on div "They use a controlled approach to evaluate and approve any modifications to the…" at bounding box center [495, 188] width 338 height 34
click at [326, 169] on input "b. They use a controlled approach to evaluate and approve any modifications to …" at bounding box center [326, 165] width 0 height 7
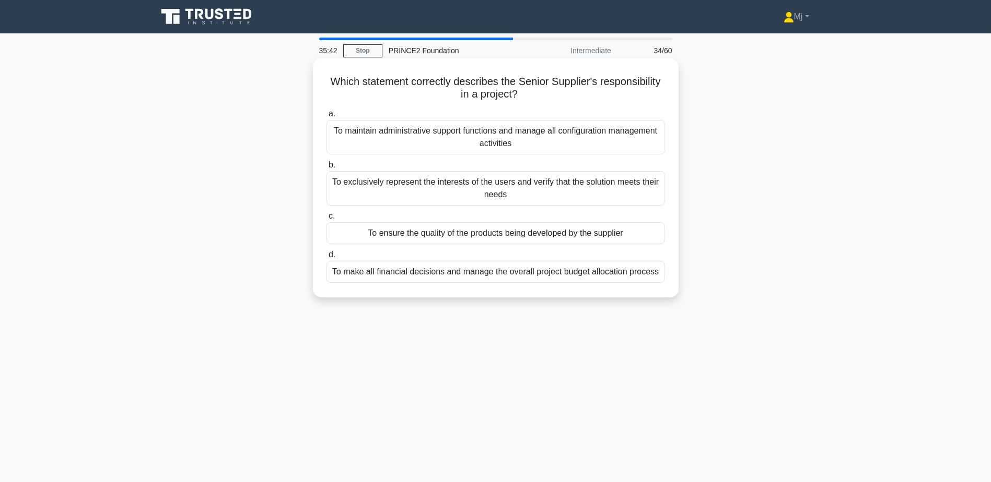
drag, startPoint x: 350, startPoint y: 83, endPoint x: 521, endPoint y: 96, distance: 171.2
click at [521, 96] on h5 "Which statement correctly describes the Senior Supplier's responsibility in a p…" at bounding box center [495, 88] width 340 height 26
click at [503, 235] on div "To ensure the quality of the products being developed by the supplier" at bounding box center [495, 233] width 338 height 22
click at [326, 220] on input "c. To ensure the quality of the products being developed by the supplier" at bounding box center [326, 216] width 0 height 7
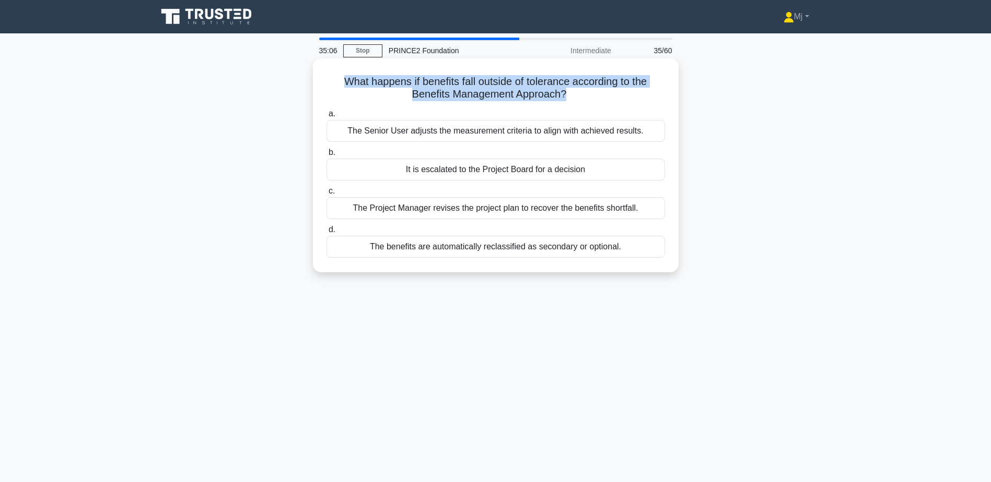
drag, startPoint x: 337, startPoint y: 78, endPoint x: 568, endPoint y: 95, distance: 230.8
click at [568, 95] on h5 "What happens if benefits fall outside of tolerance according to the Benefits Ma…" at bounding box center [495, 88] width 340 height 26
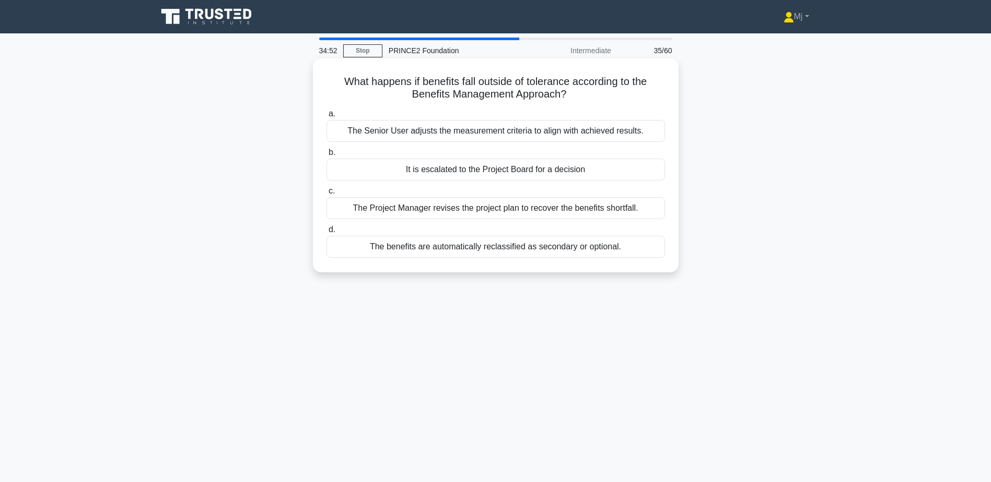
click at [479, 169] on div "It is escalated to the Project Board for a decision" at bounding box center [495, 170] width 338 height 22
click at [326, 156] on input "b. It is escalated to the Project Board for a decision" at bounding box center [326, 152] width 0 height 7
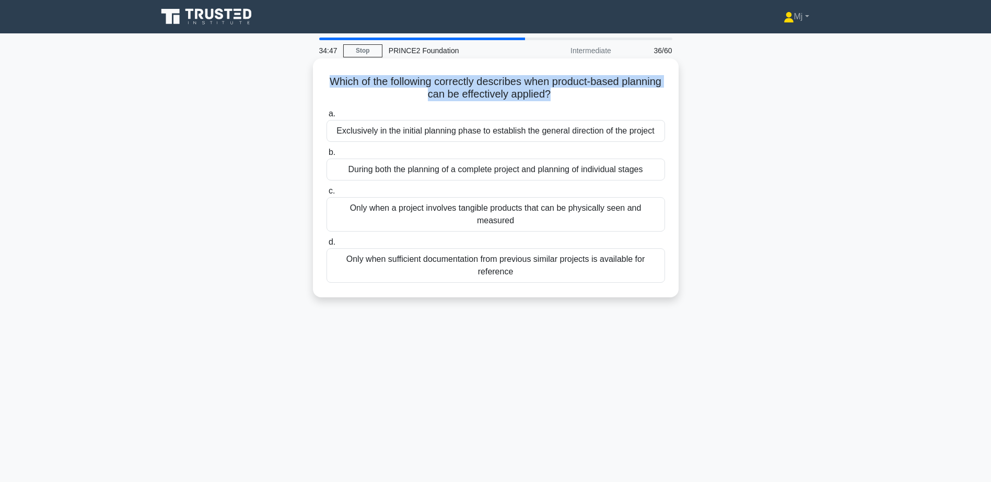
drag, startPoint x: 348, startPoint y: 80, endPoint x: 573, endPoint y: 101, distance: 226.0
click at [573, 101] on h5 "Which of the following correctly describes when product-based planning can be e…" at bounding box center [495, 88] width 340 height 26
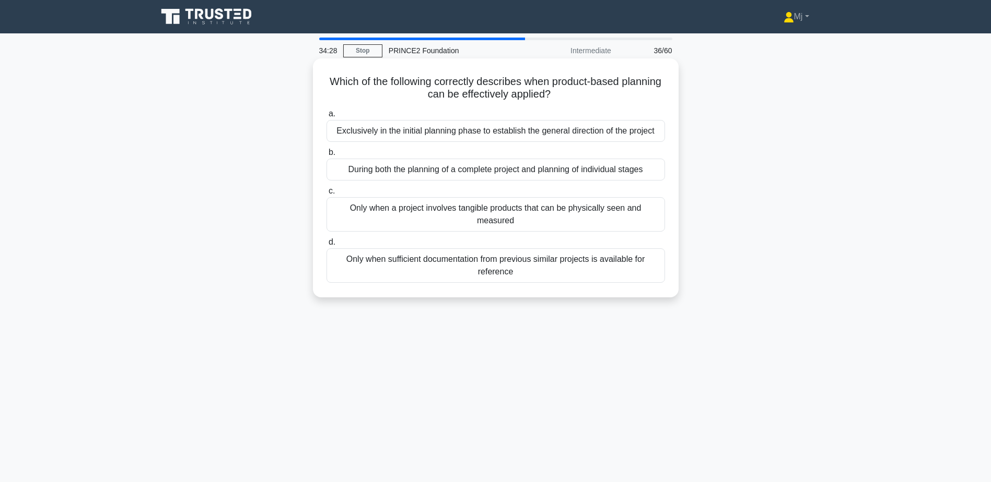
click at [475, 172] on div "During both the planning of a complete project and planning of individual stages" at bounding box center [495, 170] width 338 height 22
click at [326, 156] on input "b. During both the planning of a complete project and planning of individual st…" at bounding box center [326, 152] width 0 height 7
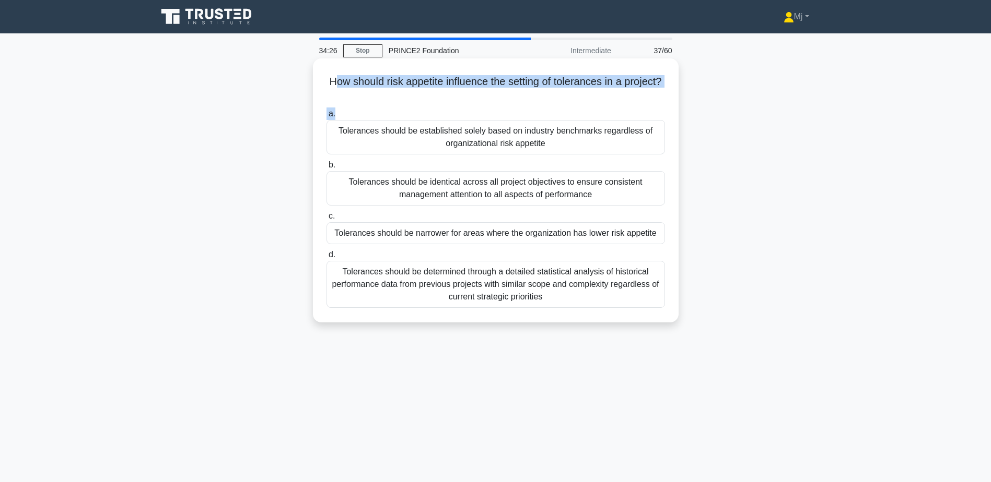
drag, startPoint x: 351, startPoint y: 81, endPoint x: 532, endPoint y: 112, distance: 183.2
click at [532, 112] on div "How should risk appetite influence the setting of tolerances in a project? .spi…" at bounding box center [495, 191] width 357 height 256
drag, startPoint x: 450, startPoint y: 191, endPoint x: 459, endPoint y: 184, distance: 11.6
click at [459, 184] on div "Tolerances should be identical across all project objectives to ensure consiste…" at bounding box center [495, 188] width 338 height 34
click at [380, 193] on div "Tolerances should be identical across all project objectives to ensure consiste…" at bounding box center [495, 188] width 338 height 34
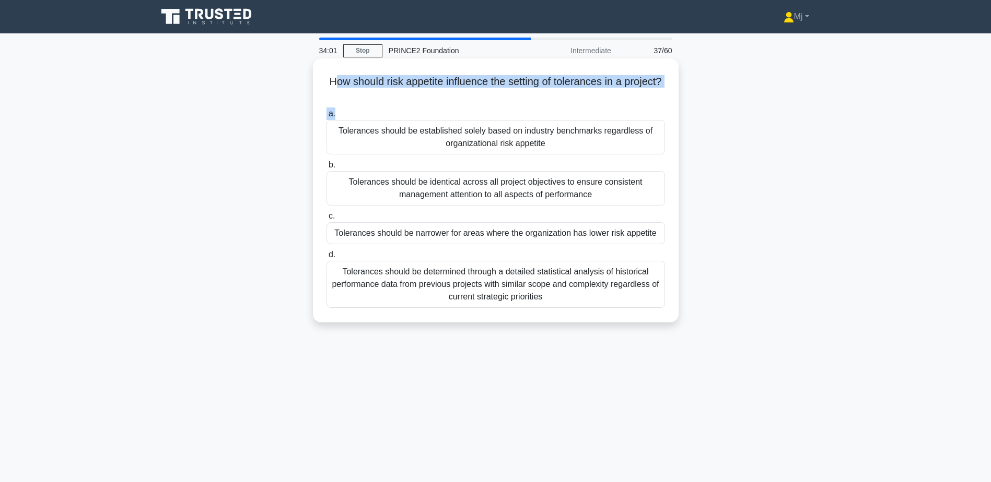
click at [326, 169] on input "b. Tolerances should be identical across all project objectives to ensure consi…" at bounding box center [326, 165] width 0 height 7
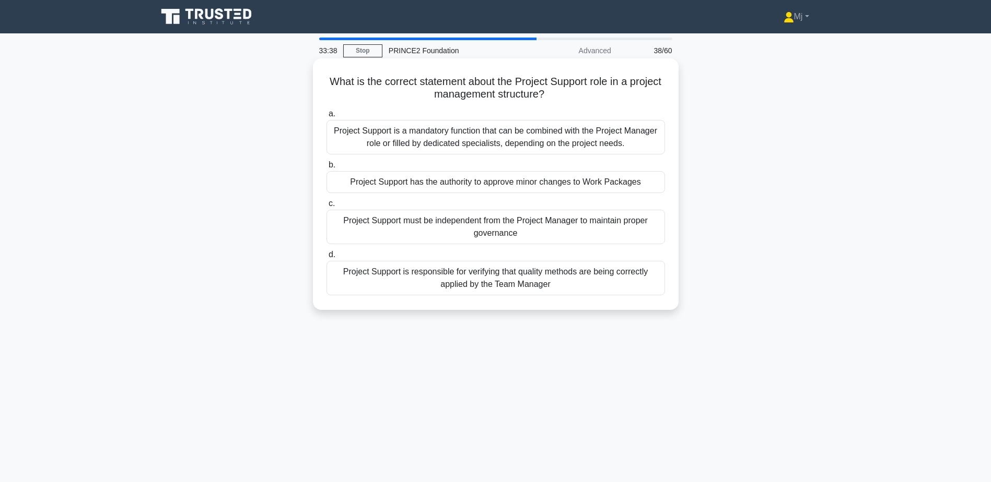
drag, startPoint x: 343, startPoint y: 78, endPoint x: 569, endPoint y: 96, distance: 226.8
click at [569, 96] on h5 "What is the correct statement about the Project Support role in a project manag…" at bounding box center [495, 88] width 340 height 26
click at [521, 227] on div "Project Support must be independent from the Project Manager to maintain proper…" at bounding box center [495, 227] width 338 height 34
click at [326, 207] on input "c. Project Support must be independent from the Project Manager to maintain pro…" at bounding box center [326, 204] width 0 height 7
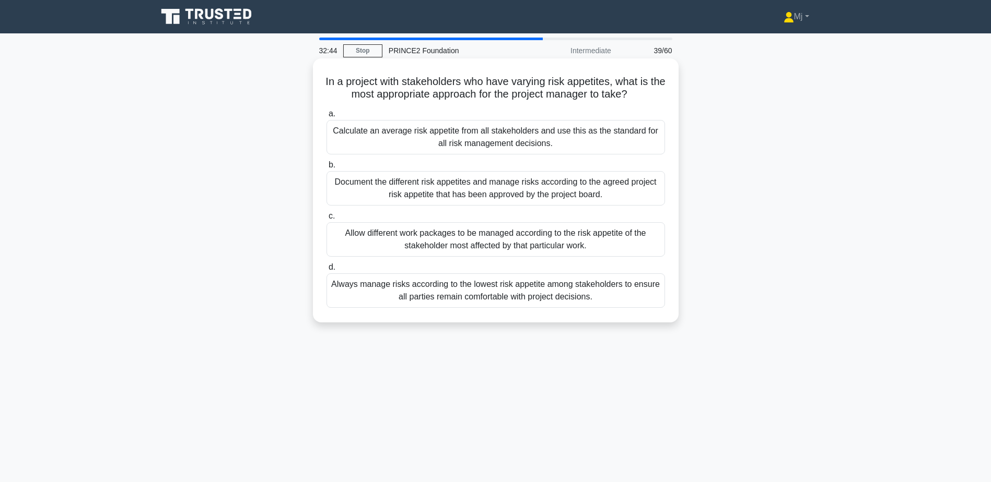
drag, startPoint x: 329, startPoint y: 79, endPoint x: 647, endPoint y: 98, distance: 319.1
click at [647, 98] on h5 "In a project with stakeholders who have varying risk appetites, what is the mos…" at bounding box center [495, 88] width 340 height 26
click at [485, 195] on div "Document the different risk appetites and manage risks according to the agreed …" at bounding box center [495, 188] width 338 height 34
click at [326, 169] on input "b. Document the different risk appetites and manage risks according to the agre…" at bounding box center [326, 165] width 0 height 7
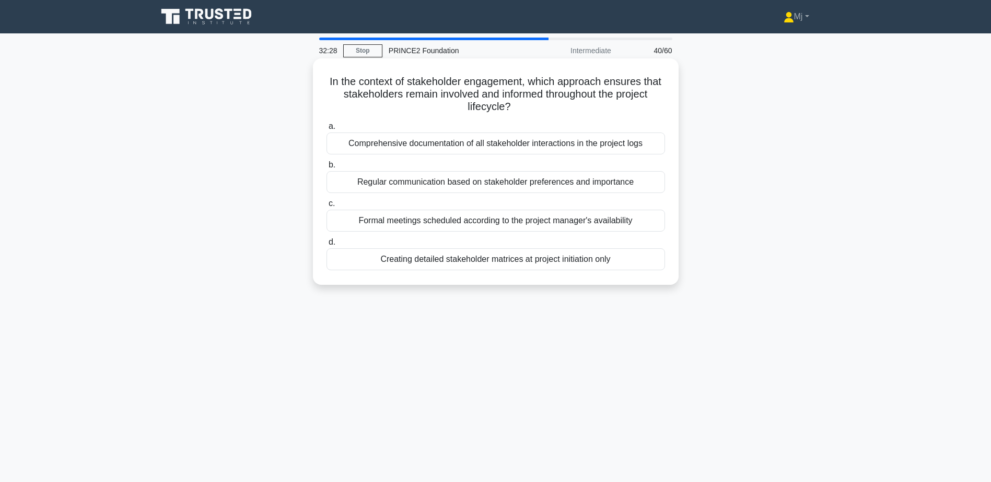
drag, startPoint x: 335, startPoint y: 73, endPoint x: 541, endPoint y: 102, distance: 208.3
click at [541, 102] on div "In the context of stakeholder engagement, which approach ensures that stakehold…" at bounding box center [495, 172] width 357 height 218
drag, startPoint x: 541, startPoint y: 102, endPoint x: 515, endPoint y: 107, distance: 27.0
click at [515, 107] on icon ".spinner_0XTQ{transform-origin:center;animation:spinner_y6GP .75s linear infini…" at bounding box center [517, 107] width 13 height 13
drag, startPoint x: 331, startPoint y: 79, endPoint x: 534, endPoint y: 102, distance: 205.0
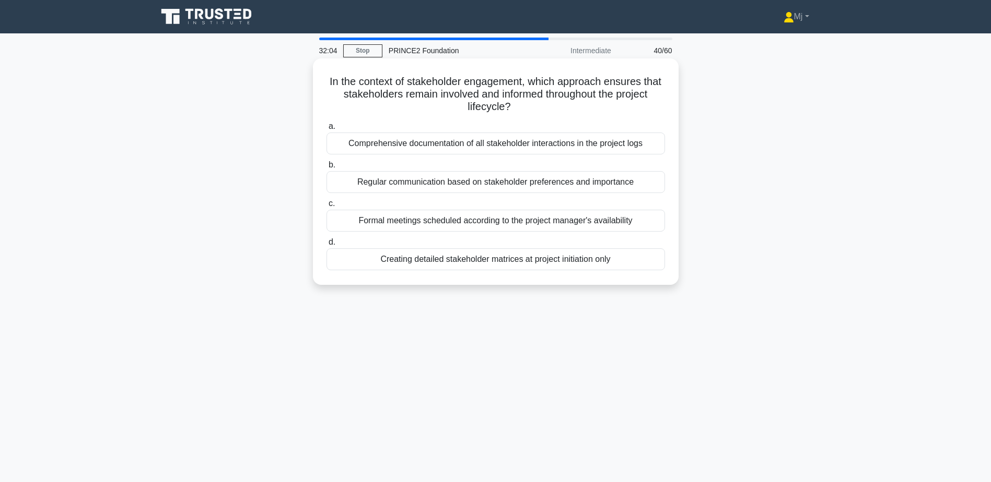
click at [534, 102] on h5 "In the context of stakeholder engagement, which approach ensures that stakehold…" at bounding box center [495, 94] width 340 height 39
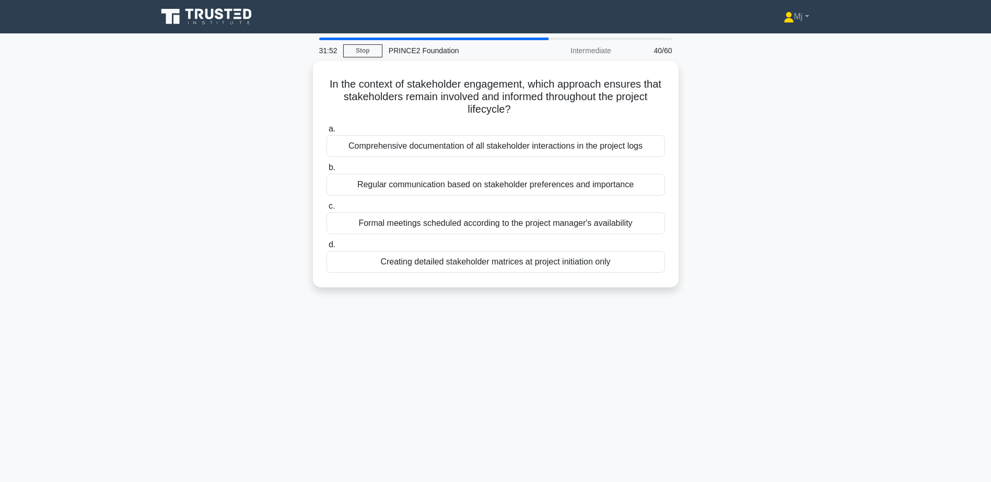
click at [293, 163] on div "In the context of stakeholder engagement, which approach ensures that stakehold…" at bounding box center [495, 180] width 689 height 239
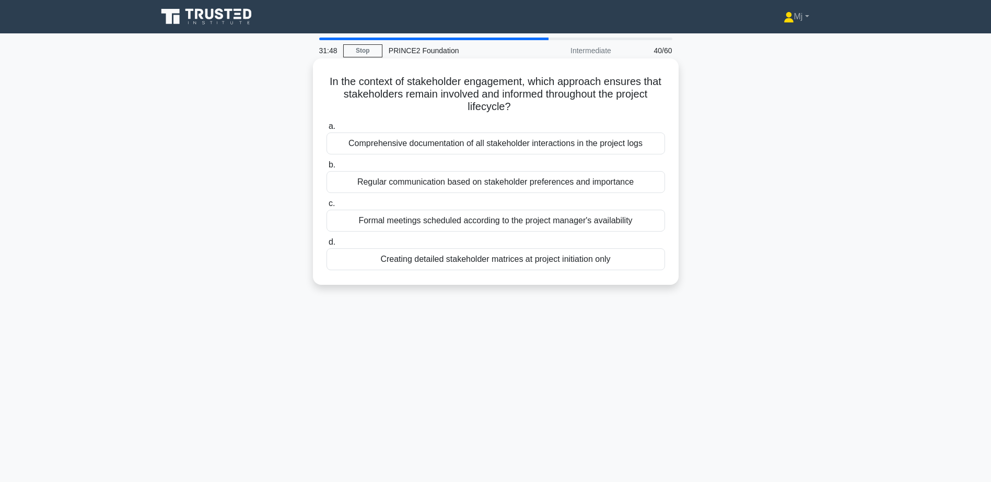
click at [451, 183] on div "Regular communication based on stakeholder preferences and importance" at bounding box center [495, 182] width 338 height 22
click at [326, 169] on input "b. Regular communication based on stakeholder preferences and importance" at bounding box center [326, 165] width 0 height 7
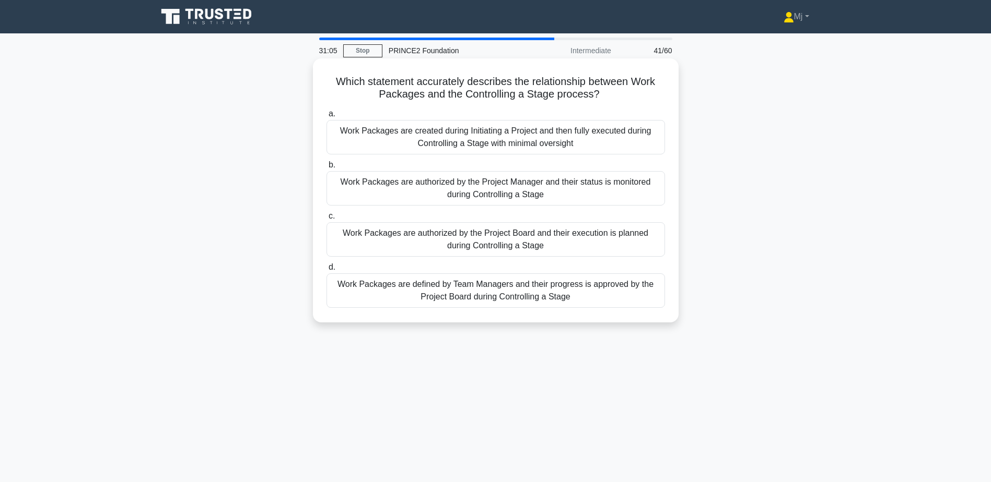
click at [539, 198] on div "Work Packages are authorized by the Project Manager and their status is monitor…" at bounding box center [495, 188] width 338 height 34
click at [326, 169] on input "b. Work Packages are authorized by the Project Manager and their status is moni…" at bounding box center [326, 165] width 0 height 7
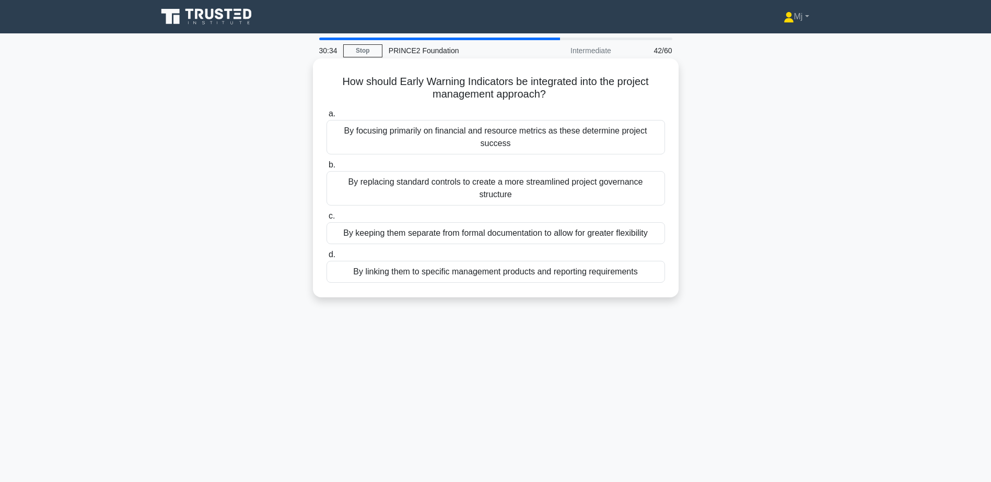
click at [545, 262] on div "By linking them to specific management products and reporting requirements" at bounding box center [495, 272] width 338 height 22
click at [326, 258] on input "d. By linking them to specific management products and reporting requirements" at bounding box center [326, 255] width 0 height 7
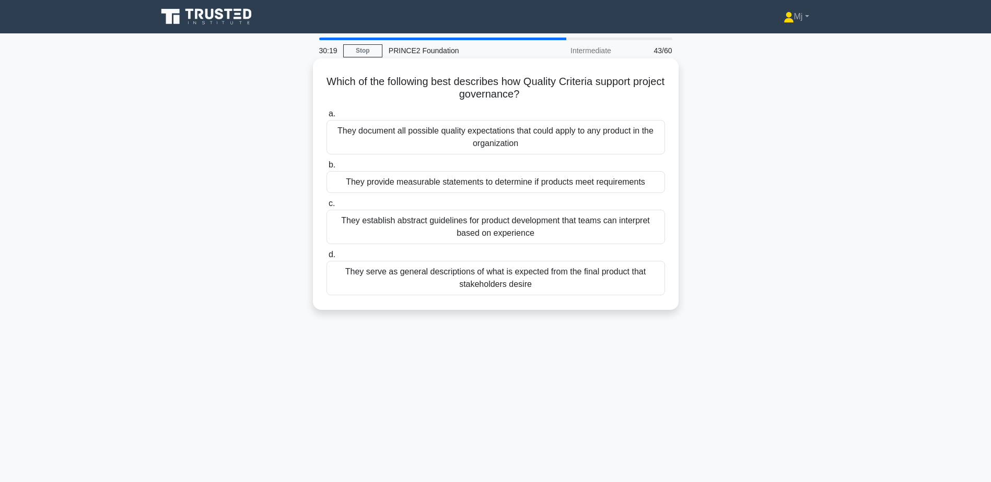
click at [527, 182] on div "They provide measurable statements to determine if products meet requirements" at bounding box center [495, 182] width 338 height 22
click at [326, 169] on input "b. They provide measurable statements to determine if products meet requirements" at bounding box center [326, 165] width 0 height 7
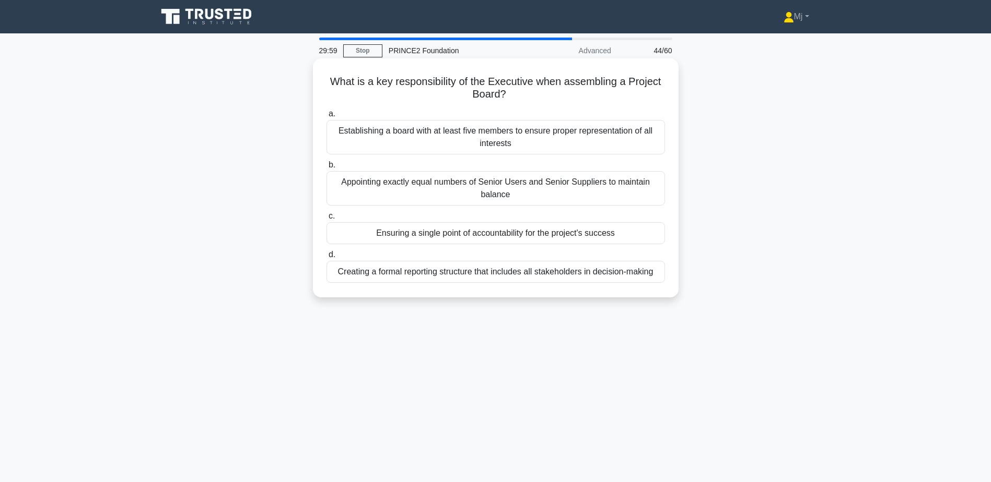
click at [498, 235] on div "Ensuring a single point of accountability for the project's success" at bounding box center [495, 233] width 338 height 22
click at [326, 220] on input "c. Ensuring a single point of accountability for the project's success" at bounding box center [326, 216] width 0 height 7
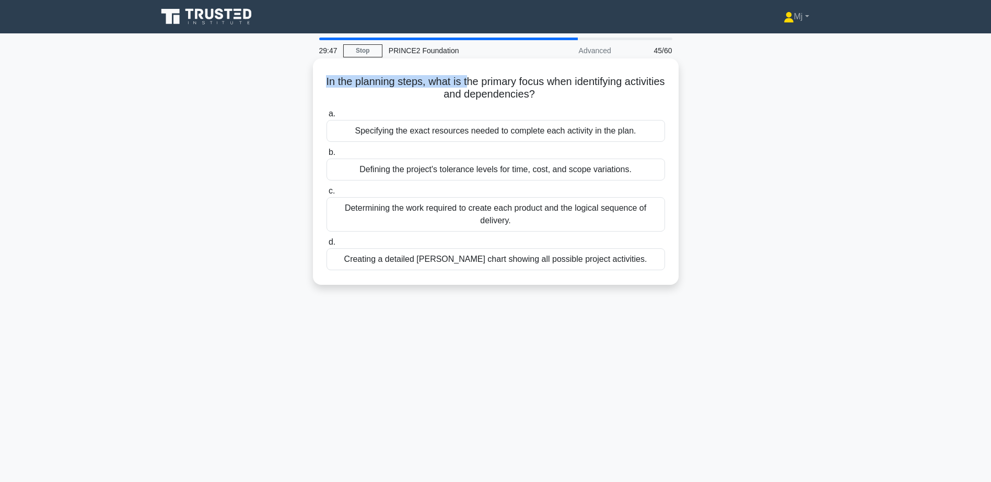
drag, startPoint x: 340, startPoint y: 84, endPoint x: 498, endPoint y: 86, distance: 158.2
click at [498, 86] on h5 "In the planning steps, what is the primary focus when identifying activities an…" at bounding box center [495, 88] width 340 height 26
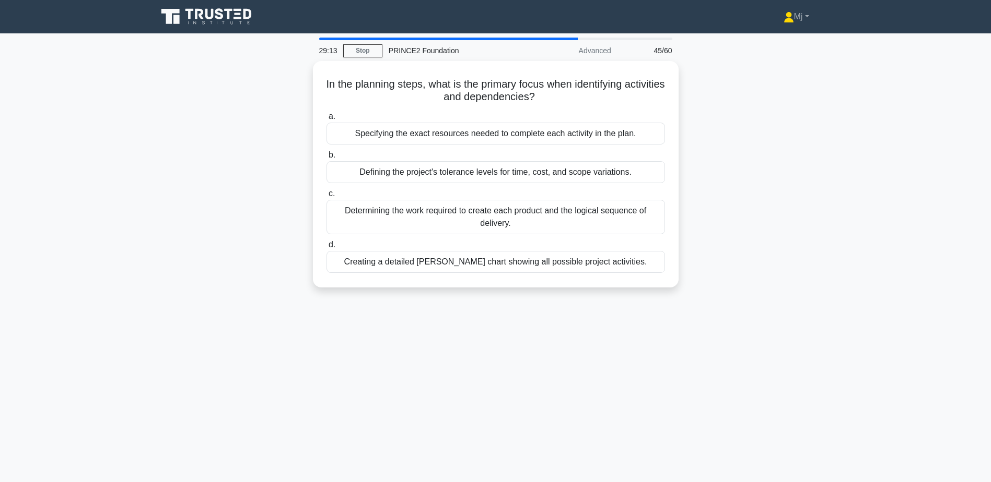
click at [221, 253] on div "In the planning steps, what is the primary focus when identifying activities an…" at bounding box center [495, 180] width 689 height 239
drag, startPoint x: 529, startPoint y: 221, endPoint x: 741, endPoint y: 206, distance: 213.0
click at [741, 206] on div "In the planning steps, what is the primary focus when identifying activities an…" at bounding box center [495, 180] width 689 height 239
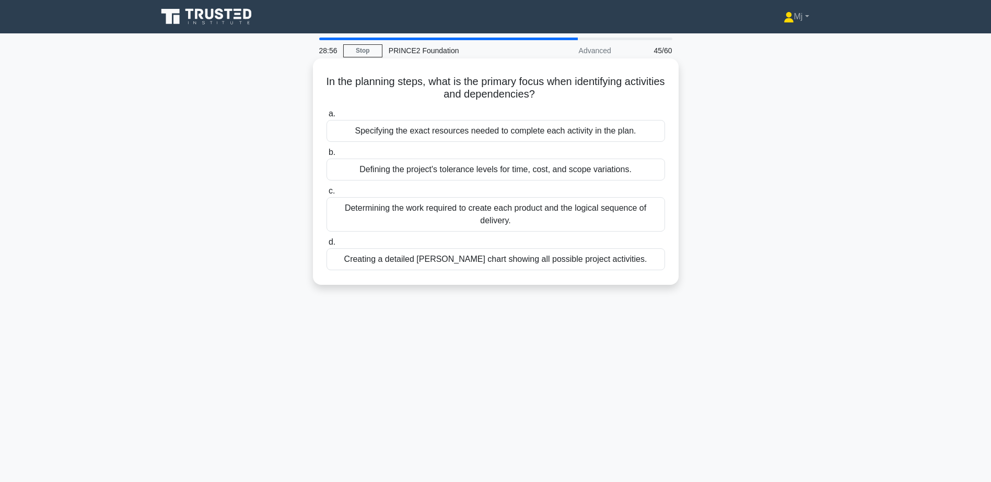
click at [591, 209] on div "Determining the work required to create each product and the logical sequence o…" at bounding box center [495, 214] width 338 height 34
click at [326, 195] on input "c. Determining the work required to create each product and the logical sequenc…" at bounding box center [326, 191] width 0 height 7
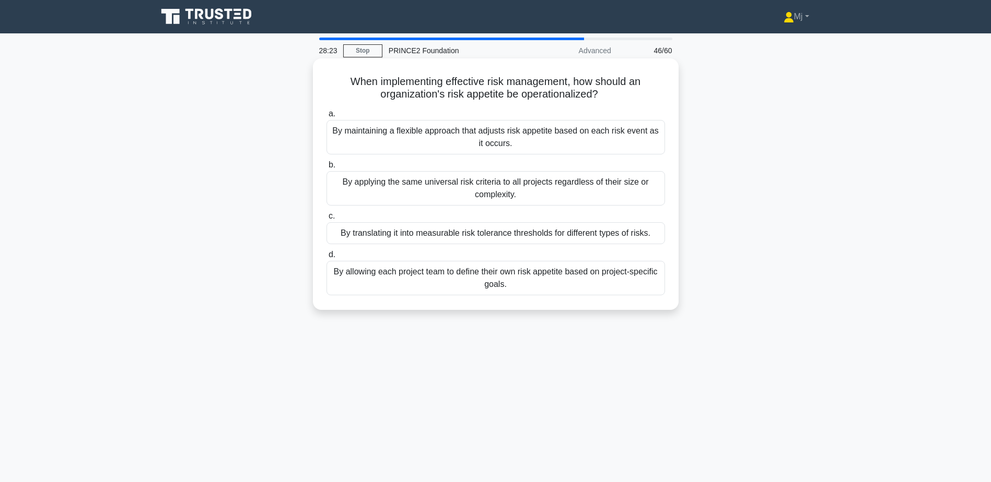
click at [529, 194] on div "By applying the same universal risk criteria to all projects regardless of thei…" at bounding box center [495, 188] width 338 height 34
click at [326, 169] on input "b. By applying the same universal risk criteria to all projects regardless of t…" at bounding box center [326, 165] width 0 height 7
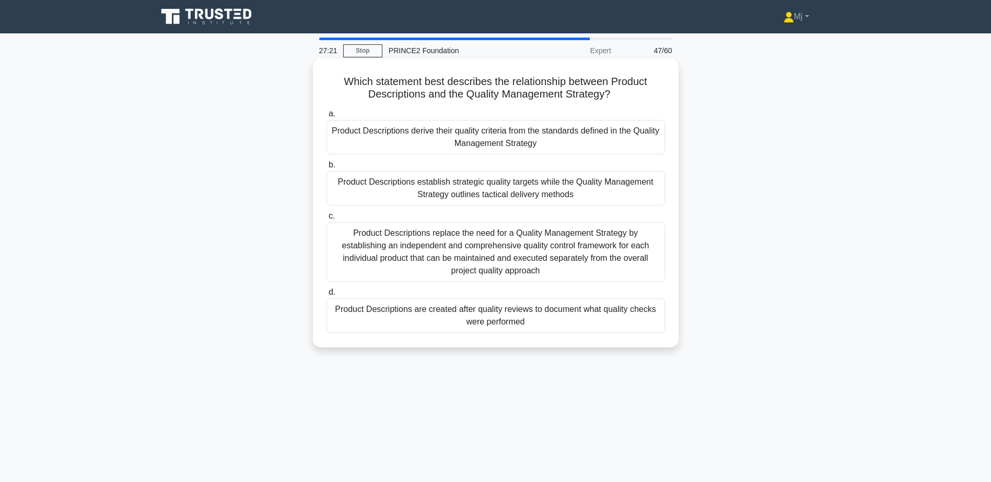
drag, startPoint x: 612, startPoint y: 137, endPoint x: 623, endPoint y: 143, distance: 12.1
click at [623, 143] on div "Product Descriptions derive their quality criteria from the standards defined i…" at bounding box center [495, 137] width 338 height 34
drag, startPoint x: 623, startPoint y: 143, endPoint x: 570, endPoint y: 138, distance: 53.4
click at [570, 138] on div "Product Descriptions derive their quality criteria from the standards defined i…" at bounding box center [495, 137] width 338 height 34
click at [326, 117] on input "a. Product Descriptions derive their quality criteria from the standards define…" at bounding box center [326, 114] width 0 height 7
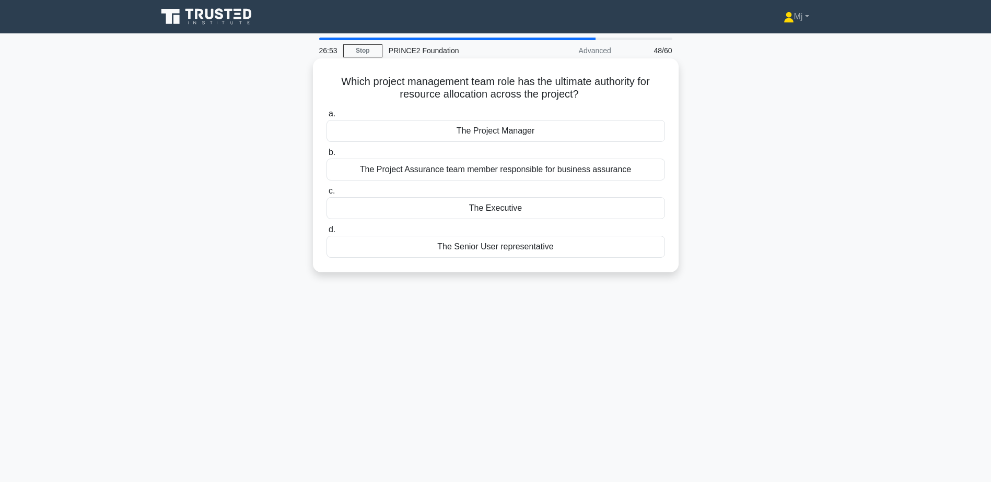
click at [537, 211] on div "The Executive" at bounding box center [495, 208] width 338 height 22
click at [326, 195] on input "c. The Executive" at bounding box center [326, 191] width 0 height 7
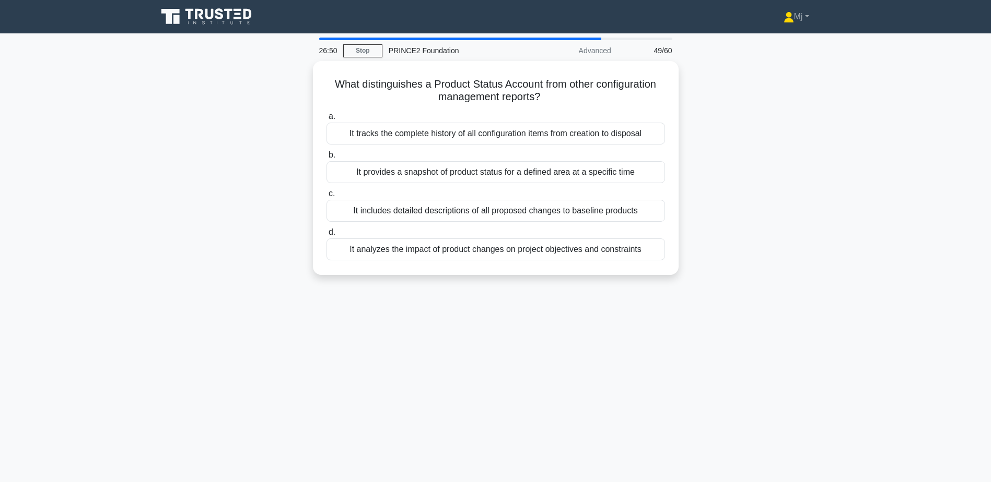
drag, startPoint x: 378, startPoint y: 161, endPoint x: 859, endPoint y: 252, distance: 489.9
click at [859, 252] on main "26:50 Stop PRINCE2 Foundation Advanced 49/60 What distinguishes a Product Statu…" at bounding box center [495, 298] width 991 height 531
click at [800, 212] on div "What distinguishes a Product Status Account from other configuration management…" at bounding box center [495, 174] width 689 height 227
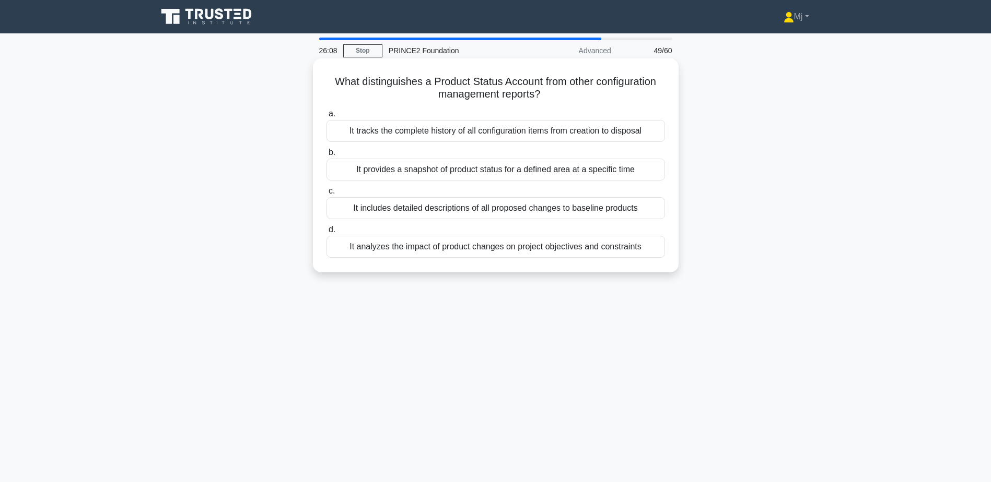
click at [543, 255] on div "It analyzes the impact of product changes on project objectives and constraints" at bounding box center [495, 247] width 338 height 22
click at [326, 233] on input "d. It analyzes the impact of product changes on project objectives and constrai…" at bounding box center [326, 230] width 0 height 7
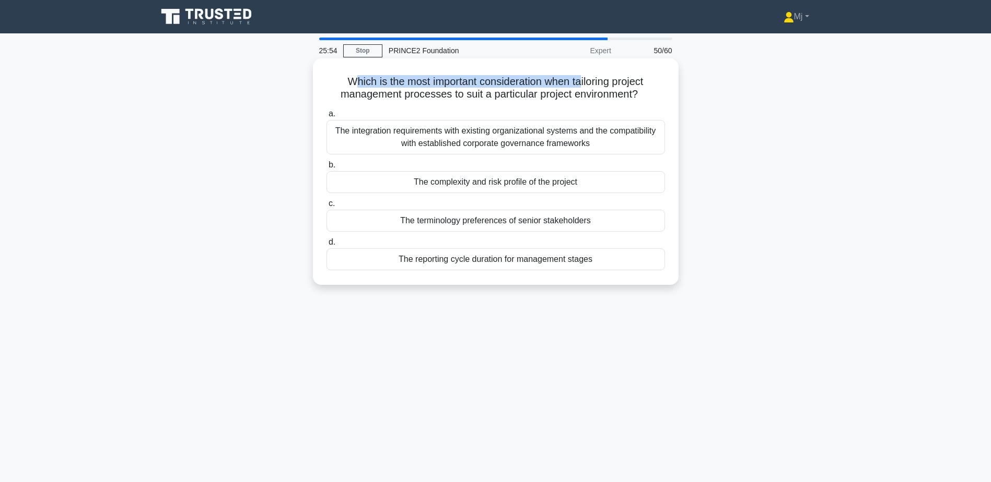
drag, startPoint x: 350, startPoint y: 81, endPoint x: 584, endPoint y: 87, distance: 234.0
click at [584, 87] on h5 "Which is the most important consideration when tailoring project management pro…" at bounding box center [495, 88] width 340 height 26
drag, startPoint x: 584, startPoint y: 87, endPoint x: 387, endPoint y: 86, distance: 196.9
click at [387, 86] on h5 "Which is the most important consideration when tailoring project management pro…" at bounding box center [495, 88] width 340 height 26
click at [336, 80] on h5 "Which is the most important consideration when tailoring project management pro…" at bounding box center [495, 88] width 340 height 26
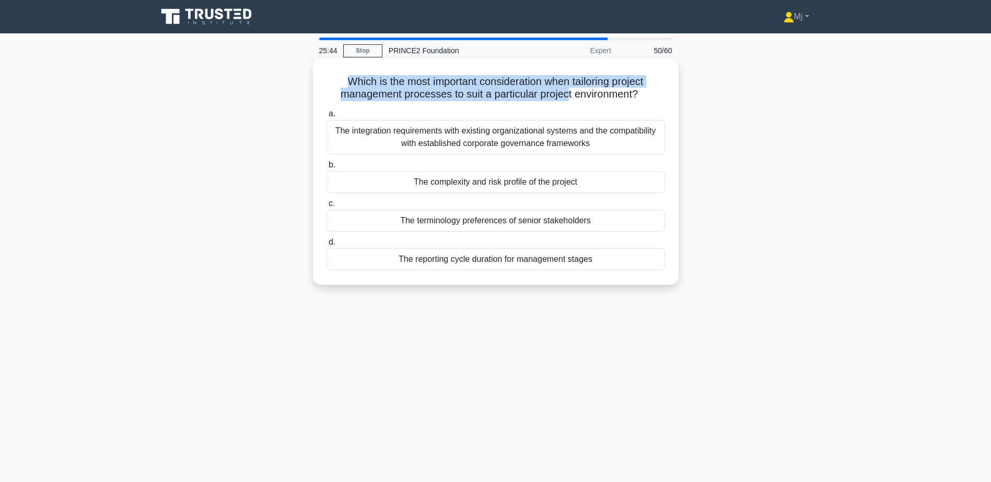
drag, startPoint x: 351, startPoint y: 80, endPoint x: 568, endPoint y: 100, distance: 218.1
click at [568, 100] on h5 "Which is the most important consideration when tailoring project management pro…" at bounding box center [495, 88] width 340 height 26
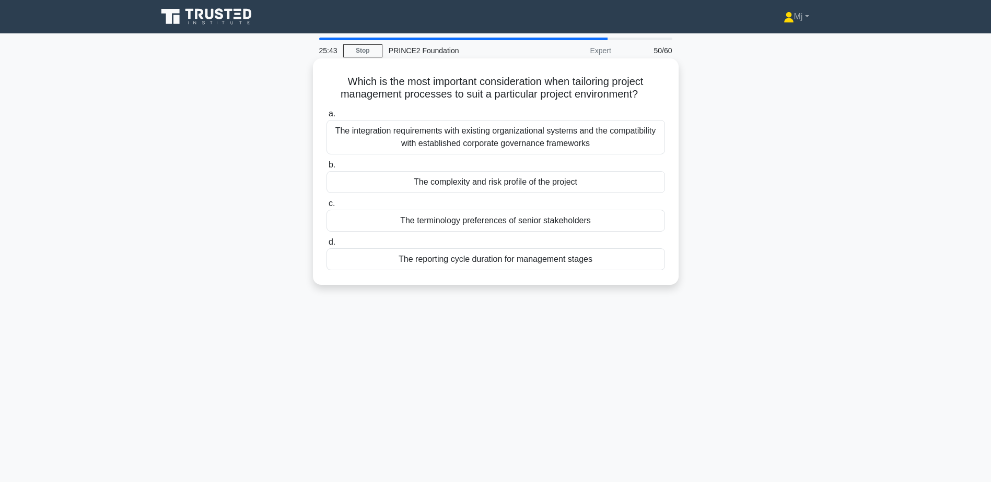
drag, startPoint x: 568, startPoint y: 100, endPoint x: 646, endPoint y: 107, distance: 78.1
click at [646, 107] on div "Which is the most important consideration when tailoring project management pro…" at bounding box center [495, 172] width 357 height 218
click at [544, 185] on div "The complexity and risk profile of the project" at bounding box center [495, 182] width 338 height 22
click at [326, 169] on input "b. The complexity and risk profile of the project" at bounding box center [326, 165] width 0 height 7
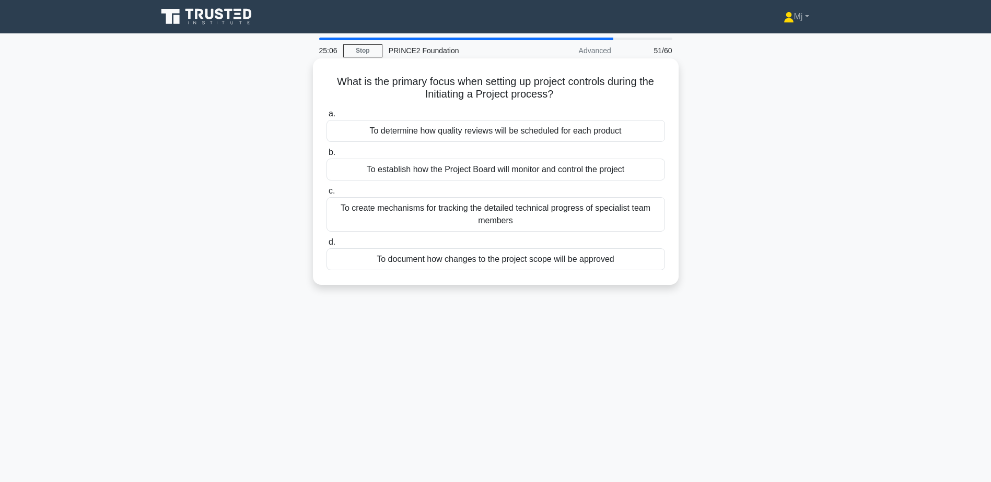
drag, startPoint x: 322, startPoint y: 77, endPoint x: 559, endPoint y: 100, distance: 238.2
click at [559, 100] on div "What is the primary focus when setting up project controls during the Initiatin…" at bounding box center [495, 172] width 357 height 218
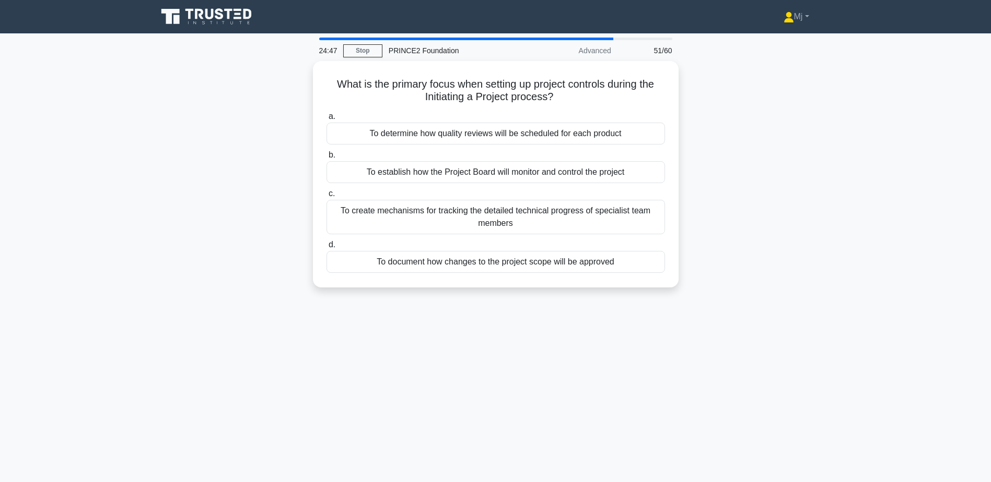
click at [241, 147] on div "What is the primary focus when setting up project controls during the Initiatin…" at bounding box center [495, 180] width 689 height 239
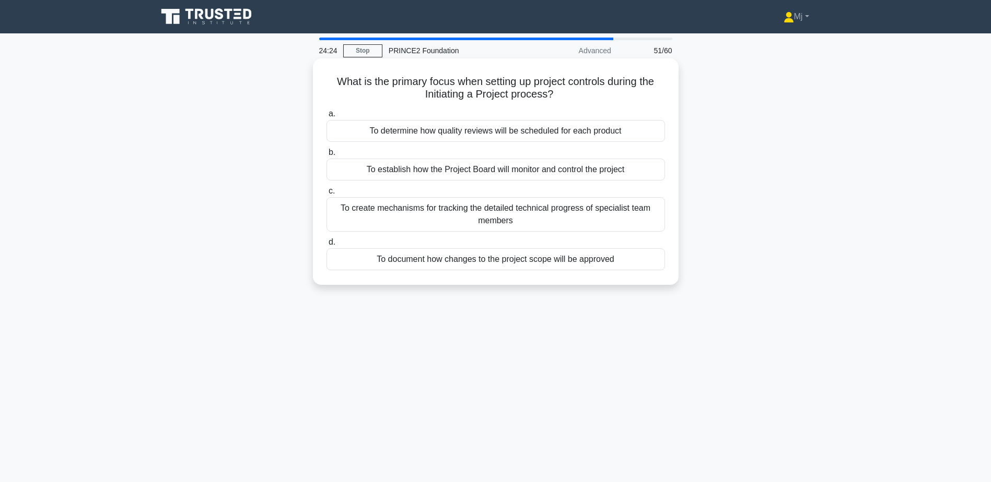
click at [532, 263] on div "To document how changes to the project scope will be approved" at bounding box center [495, 260] width 338 height 22
click at [326, 246] on input "d. To document how changes to the project scope will be approved" at bounding box center [326, 242] width 0 height 7
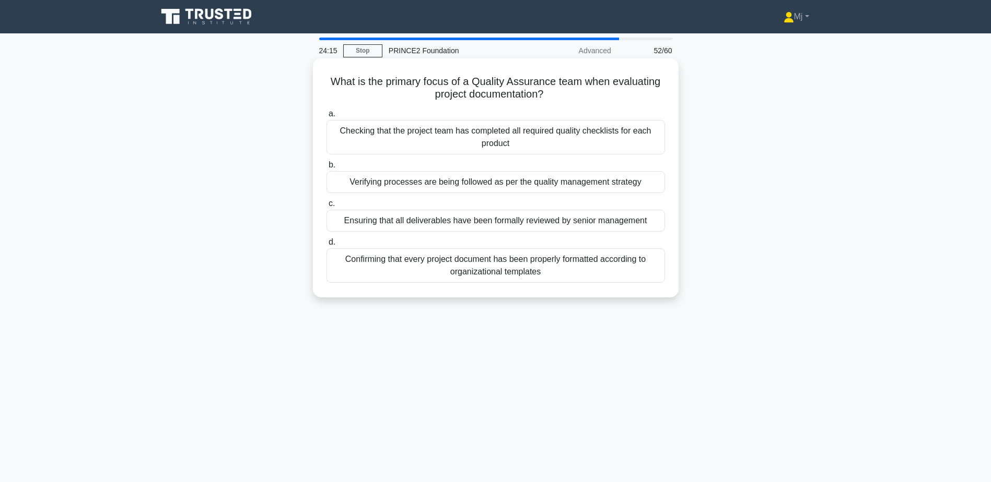
drag, startPoint x: 344, startPoint y: 81, endPoint x: 582, endPoint y: 95, distance: 238.5
click at [582, 95] on h5 "What is the primary focus of a Quality Assurance team when evaluating project d…" at bounding box center [495, 88] width 340 height 26
click at [505, 274] on div "Confirming that every project document has been properly formatted according to…" at bounding box center [495, 266] width 338 height 34
click at [326, 246] on input "d. Confirming that every project document has been properly formatted according…" at bounding box center [326, 242] width 0 height 7
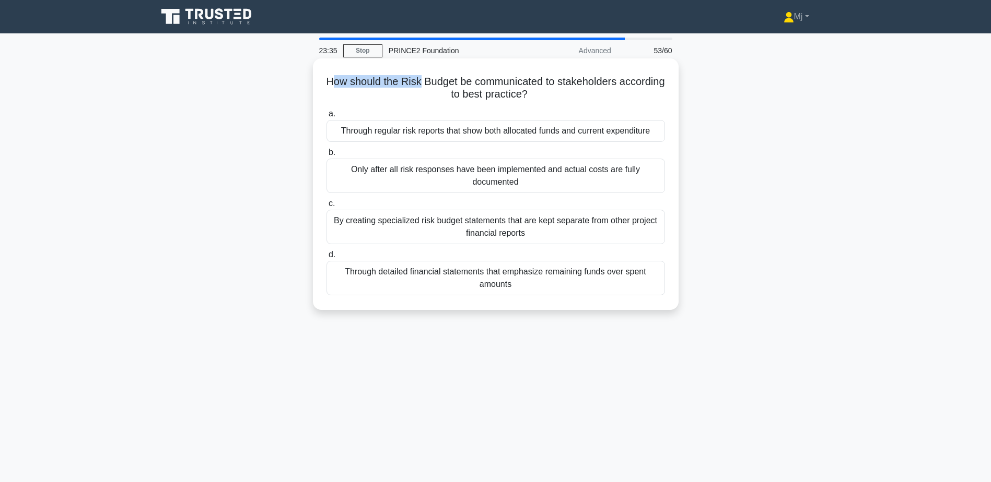
drag, startPoint x: 354, startPoint y: 78, endPoint x: 441, endPoint y: 88, distance: 88.2
click at [441, 88] on h5 "How should the Risk Budget be communicated to stakeholders according to best pr…" at bounding box center [495, 88] width 340 height 26
drag, startPoint x: 441, startPoint y: 88, endPoint x: 373, endPoint y: 83, distance: 68.6
click at [373, 83] on h5 "How should the Risk Budget be communicated to stakeholders according to best pr…" at bounding box center [495, 88] width 340 height 26
drag, startPoint x: 346, startPoint y: 80, endPoint x: 557, endPoint y: 88, distance: 211.1
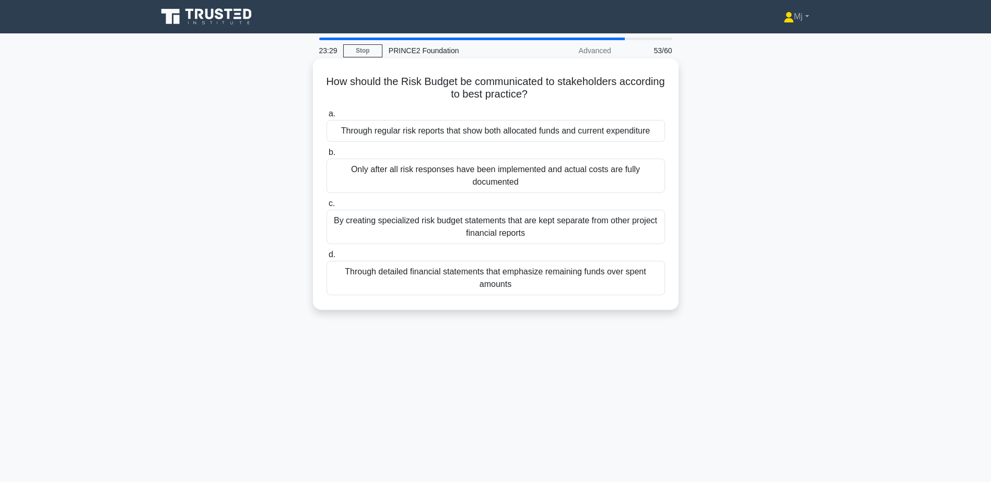
click at [557, 88] on h5 "How should the Risk Budget be communicated to stakeholders according to best pr…" at bounding box center [495, 88] width 340 height 26
click at [509, 137] on div "Through regular risk reports that show both allocated funds and current expendi…" at bounding box center [495, 131] width 338 height 22
click at [326, 117] on input "a. Through regular risk reports that show both allocated funds and current expe…" at bounding box center [326, 114] width 0 height 7
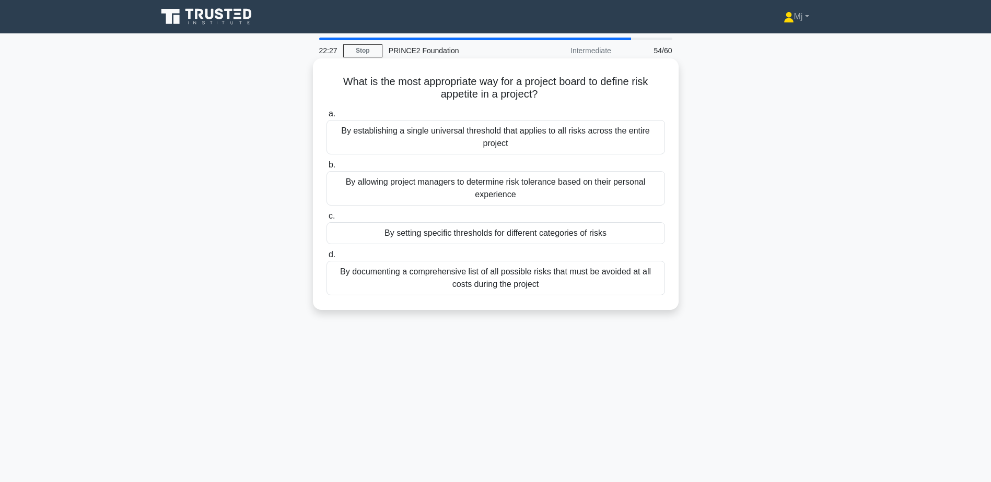
click at [552, 146] on div "By establishing a single universal threshold that applies to all risks across t…" at bounding box center [495, 137] width 338 height 34
click at [326, 117] on input "a. By establishing a single universal threshold that applies to all risks acros…" at bounding box center [326, 114] width 0 height 7
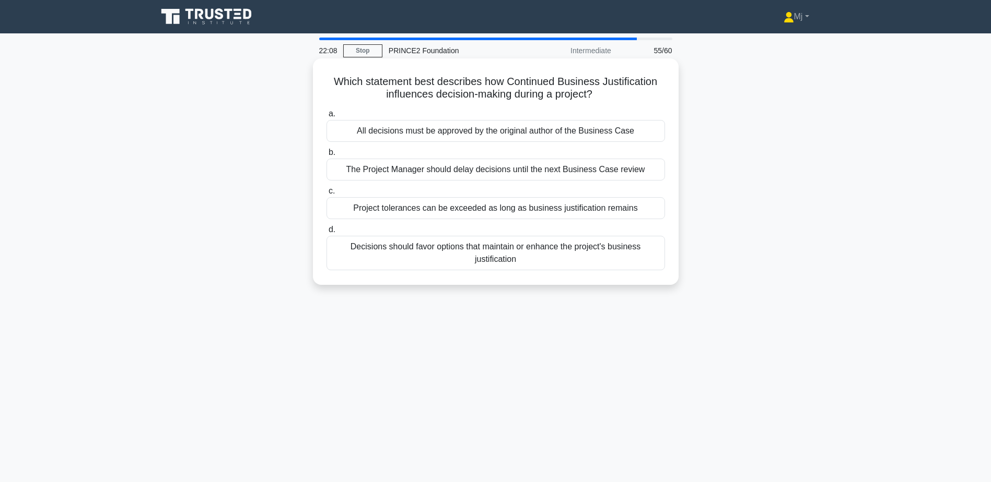
click at [502, 210] on div "Project tolerances can be exceeded as long as business justification remains" at bounding box center [495, 208] width 338 height 22
click at [326, 195] on input "c. Project tolerances can be exceeded as long as business justification remains" at bounding box center [326, 191] width 0 height 7
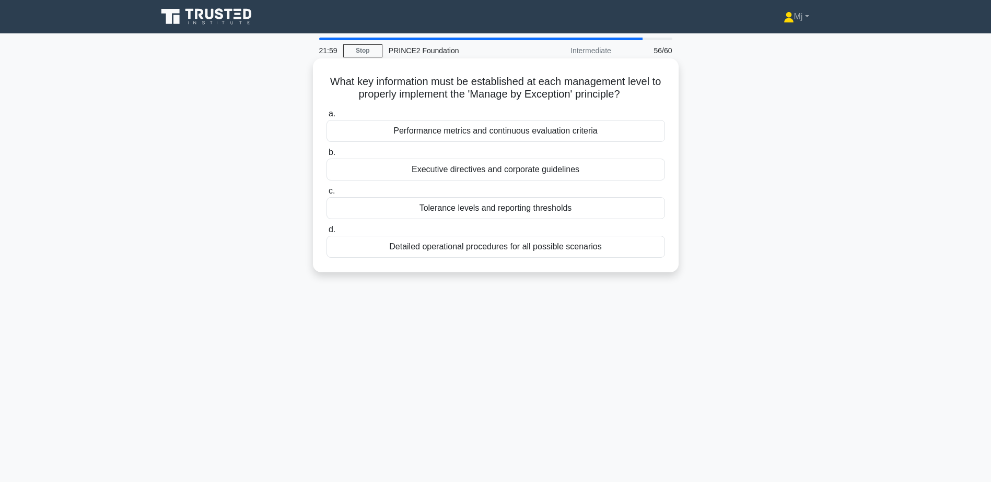
drag, startPoint x: 332, startPoint y: 77, endPoint x: 652, endPoint y: 92, distance: 320.4
click at [652, 92] on h5 "What key information must be established at each management level to properly i…" at bounding box center [495, 88] width 340 height 26
click at [536, 210] on div "Tolerance levels and reporting thresholds" at bounding box center [495, 208] width 338 height 22
click at [326, 195] on input "c. Tolerance levels and reporting thresholds" at bounding box center [326, 191] width 0 height 7
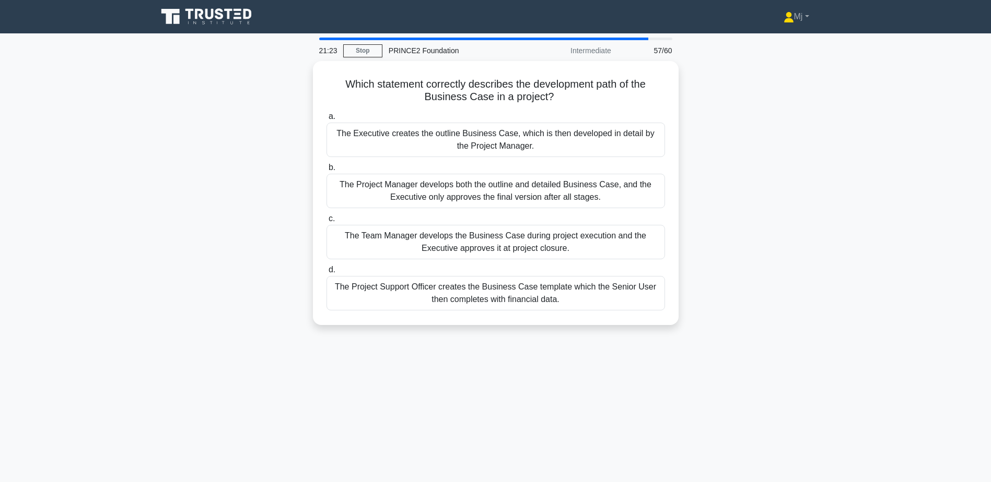
click at [799, 178] on div "Which statement correctly describes the development path of the Business Case i…" at bounding box center [495, 199] width 689 height 277
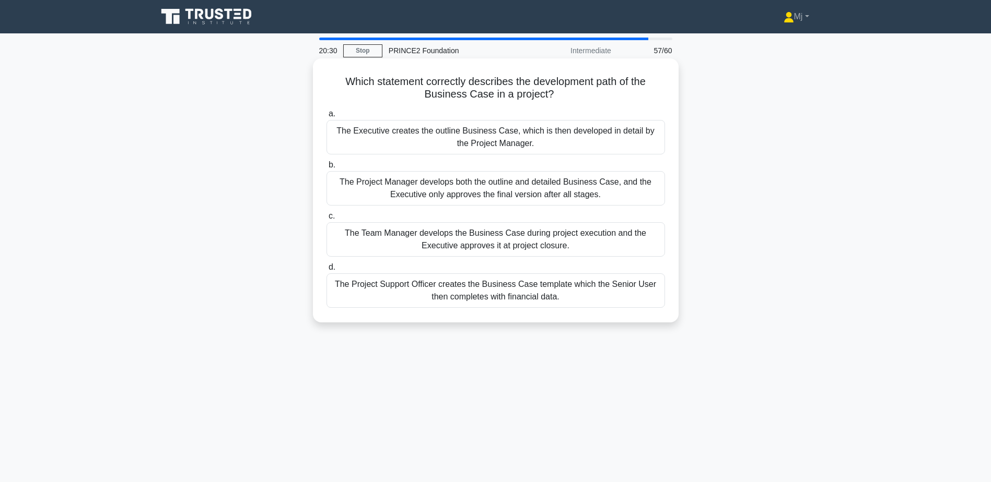
click at [511, 139] on div "The Executive creates the outline Business Case, which is then developed in det…" at bounding box center [495, 137] width 338 height 34
click at [326, 117] on input "a. The Executive creates the outline Business Case, which is then developed in …" at bounding box center [326, 114] width 0 height 7
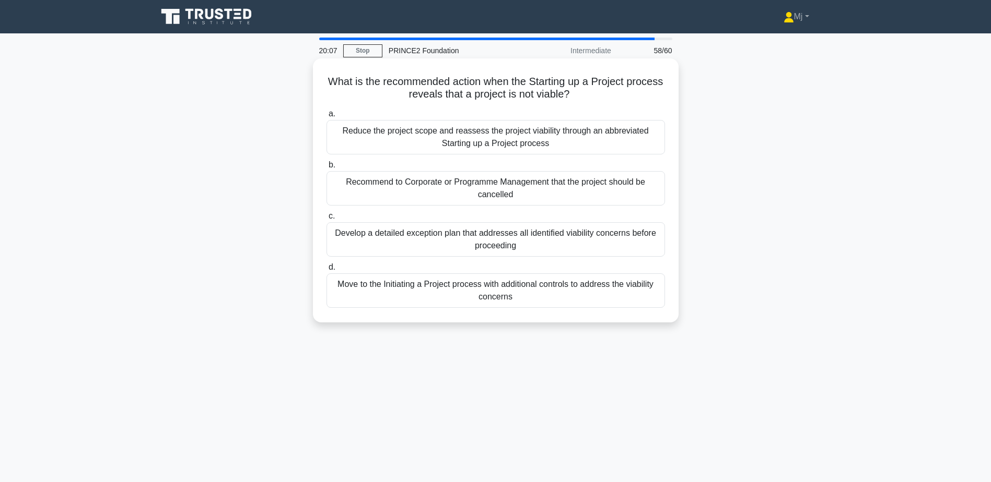
click at [404, 189] on div "Recommend to Corporate or Programme Management that the project should be cance…" at bounding box center [495, 188] width 338 height 34
click at [326, 169] on input "b. Recommend to Corporate or Programme Management that the project should be ca…" at bounding box center [326, 165] width 0 height 7
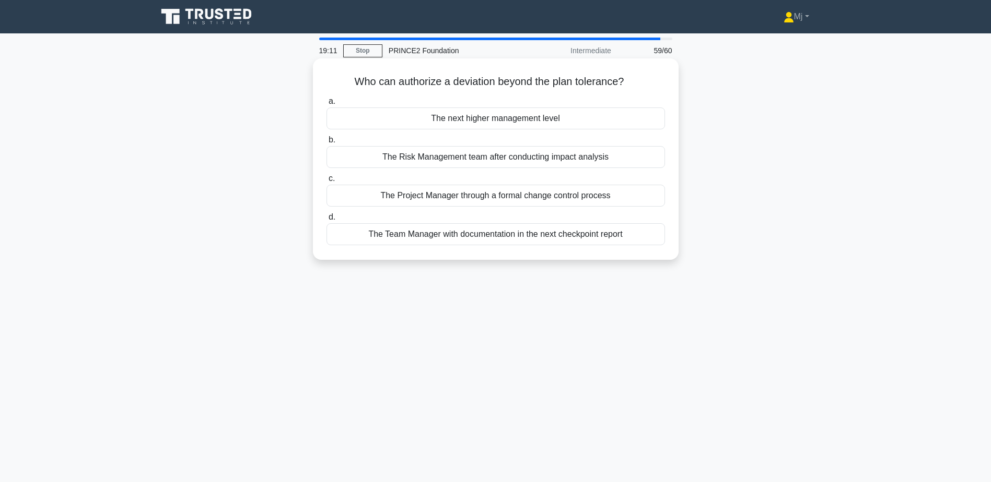
click at [480, 203] on div "The Project Manager through a formal change control process" at bounding box center [495, 196] width 338 height 22
click at [326, 182] on input "c. The Project Manager through a formal change control process" at bounding box center [326, 178] width 0 height 7
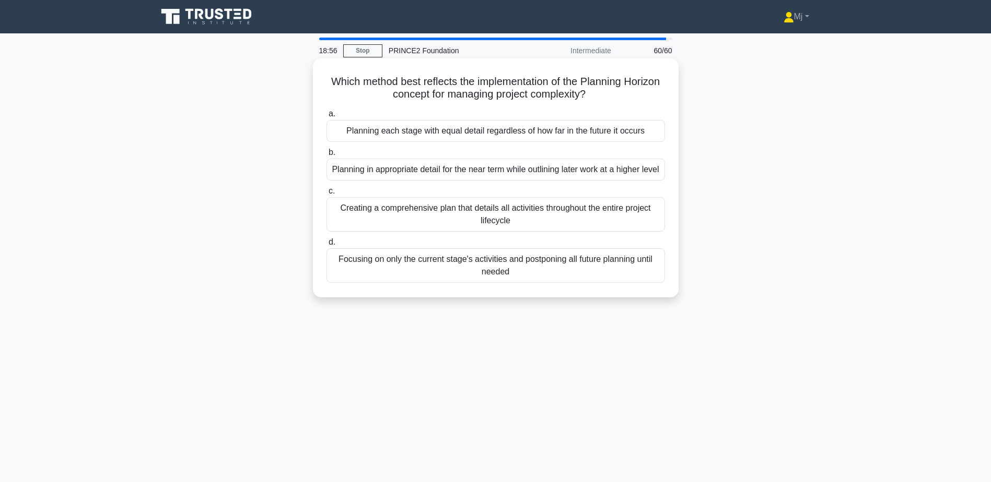
click at [485, 180] on div "Planning in appropriate detail for the near term while outlining later work at …" at bounding box center [495, 170] width 338 height 22
click at [326, 156] on input "b. Planning in appropriate detail for the near term while outlining later work …" at bounding box center [326, 152] width 0 height 7
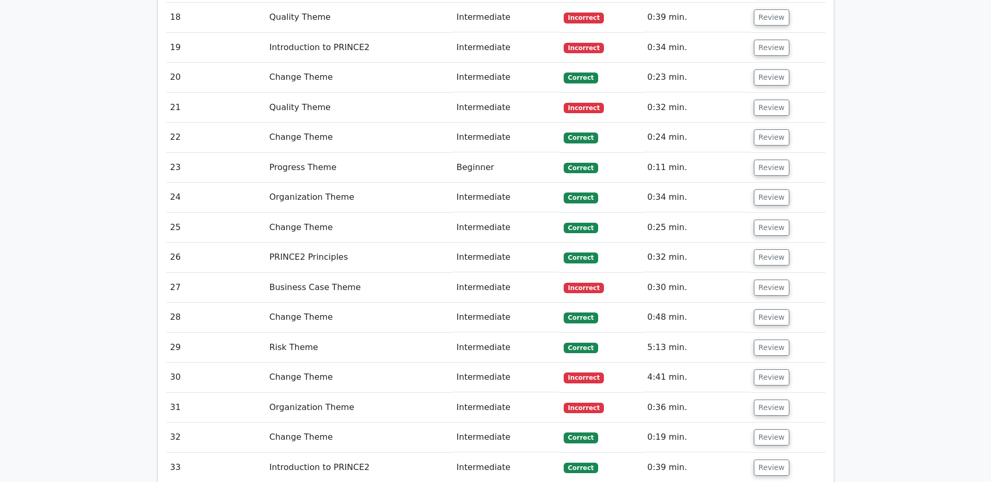
scroll to position [1984, 0]
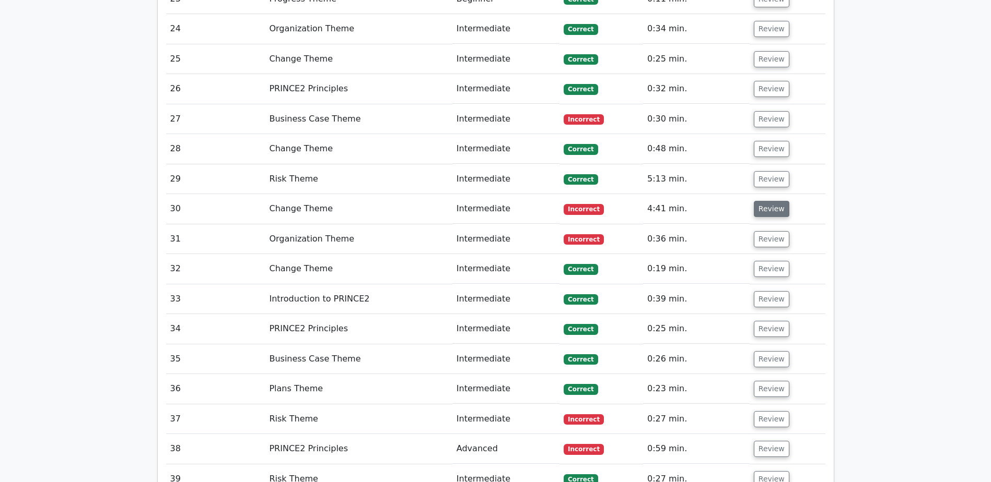
click at [759, 201] on button "Review" at bounding box center [771, 209] width 36 height 16
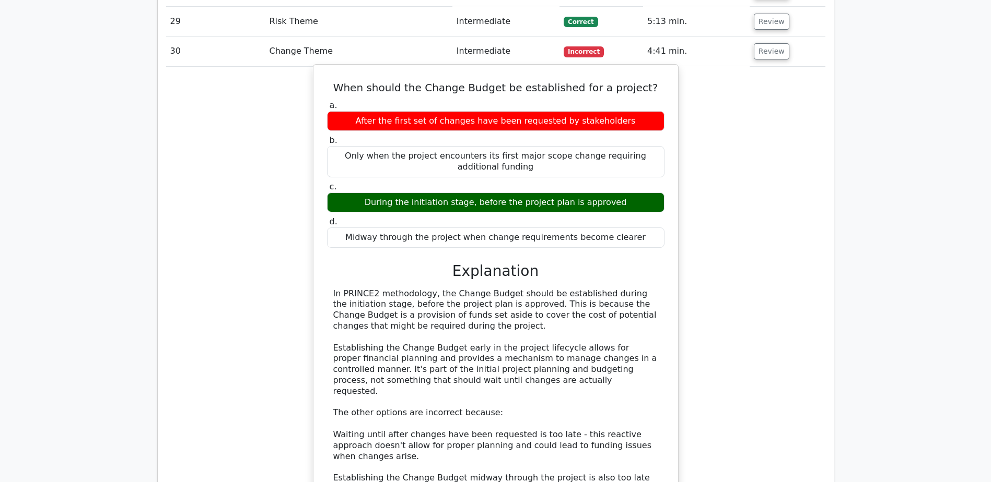
scroll to position [2141, 0]
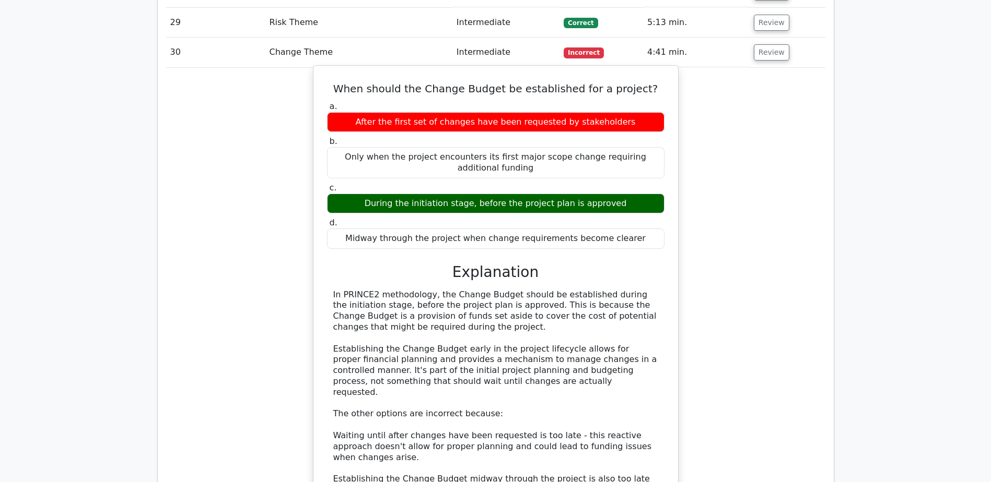
drag, startPoint x: 348, startPoint y: 279, endPoint x: 511, endPoint y: 307, distance: 165.2
click at [511, 307] on div "In PRINCE2 methodology, the Change Budget should be established during the init…" at bounding box center [495, 415] width 325 height 250
click at [497, 324] on div "In PRINCE2 methodology, the Change Budget should be established during the init…" at bounding box center [495, 415] width 325 height 250
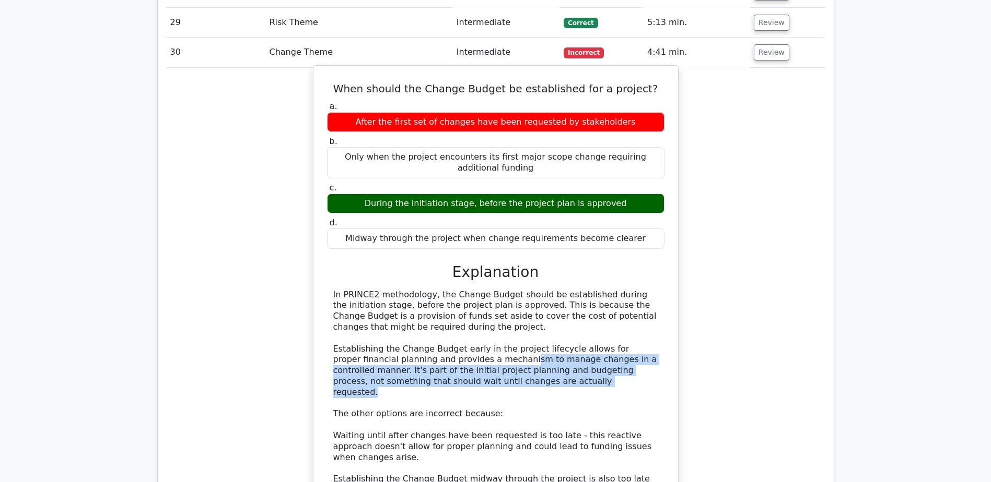
drag, startPoint x: 455, startPoint y: 339, endPoint x: 649, endPoint y: 356, distance: 193.9
click at [649, 356] on div "In PRINCE2 methodology, the Change Budget should be established during the init…" at bounding box center [495, 415] width 325 height 250
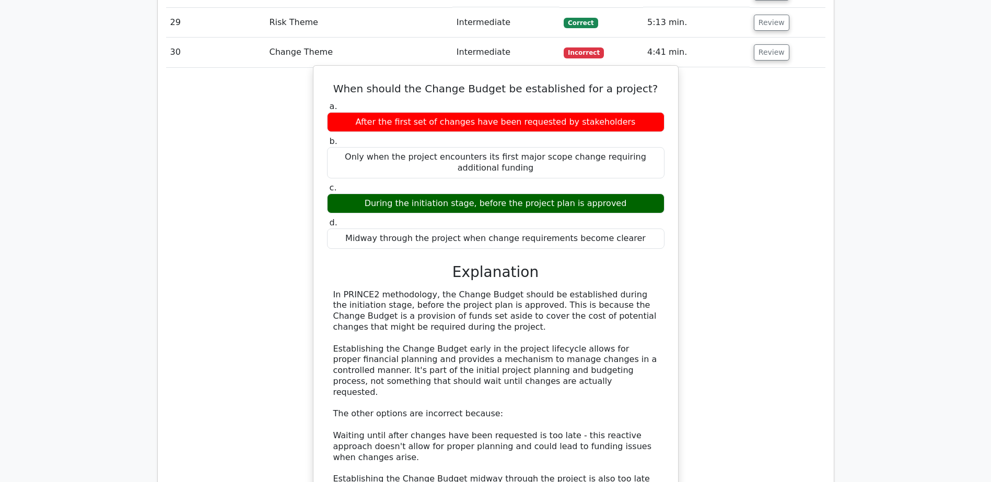
click at [635, 368] on div "In PRINCE2 methodology, the Change Budget should be established during the init…" at bounding box center [495, 415] width 325 height 250
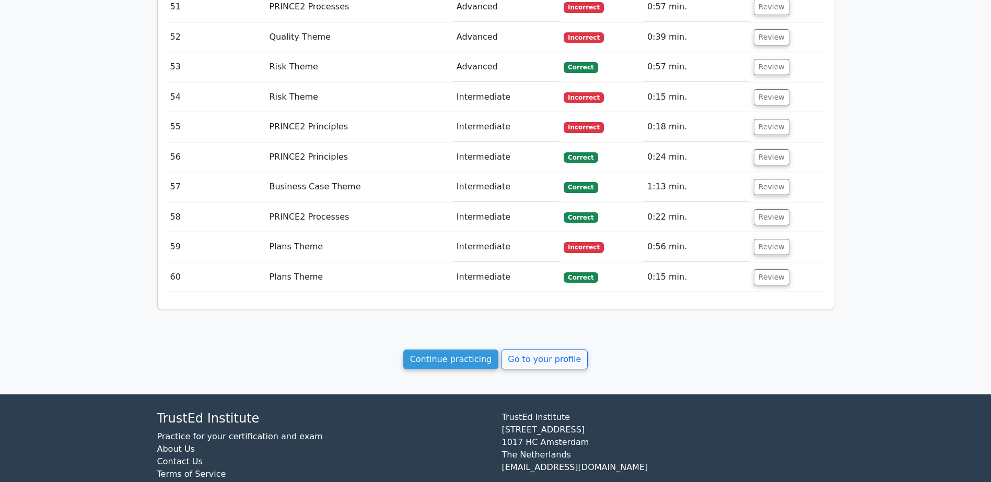
scroll to position [3371, 0]
click at [775, 172] on td "Review" at bounding box center [787, 187] width 76 height 30
click at [771, 179] on button "Review" at bounding box center [771, 187] width 36 height 16
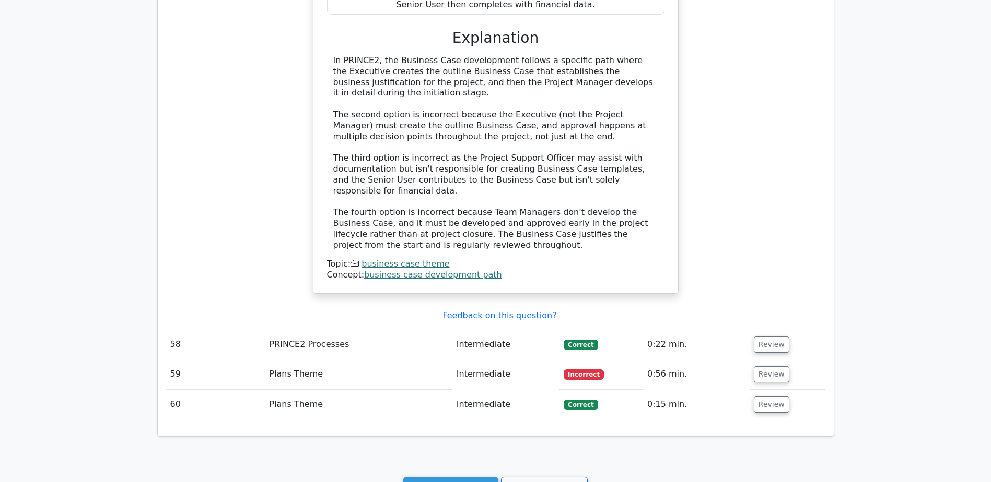
scroll to position [3788, 0]
click at [768, 335] on button "Review" at bounding box center [771, 343] width 36 height 16
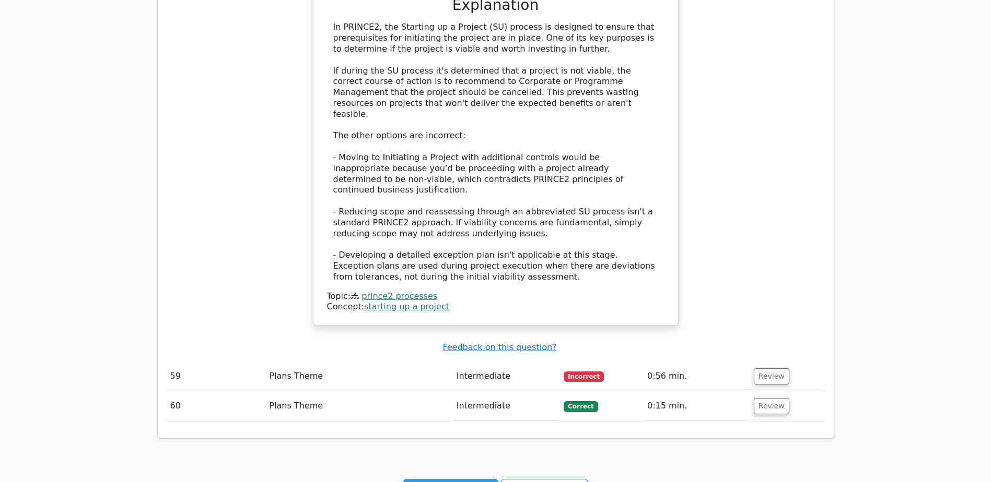
scroll to position [4415, 0]
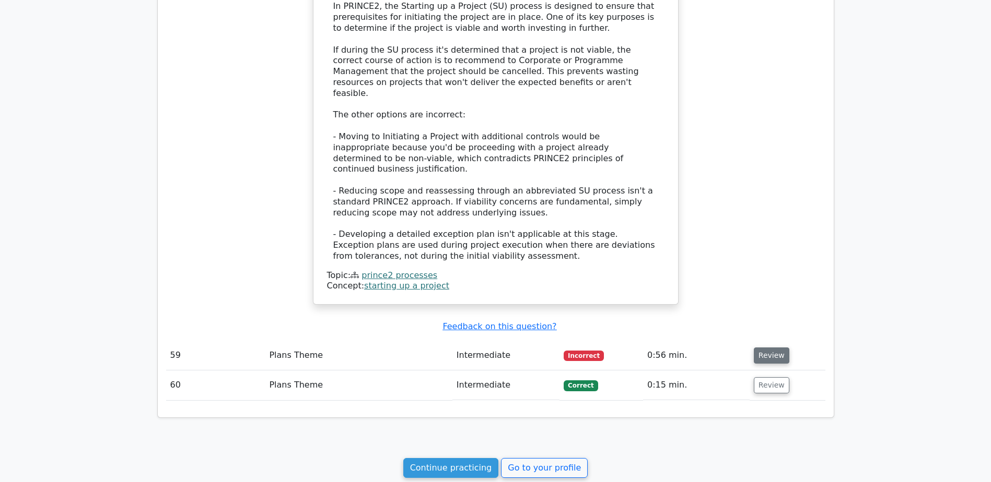
click at [772, 348] on button "Review" at bounding box center [771, 356] width 36 height 16
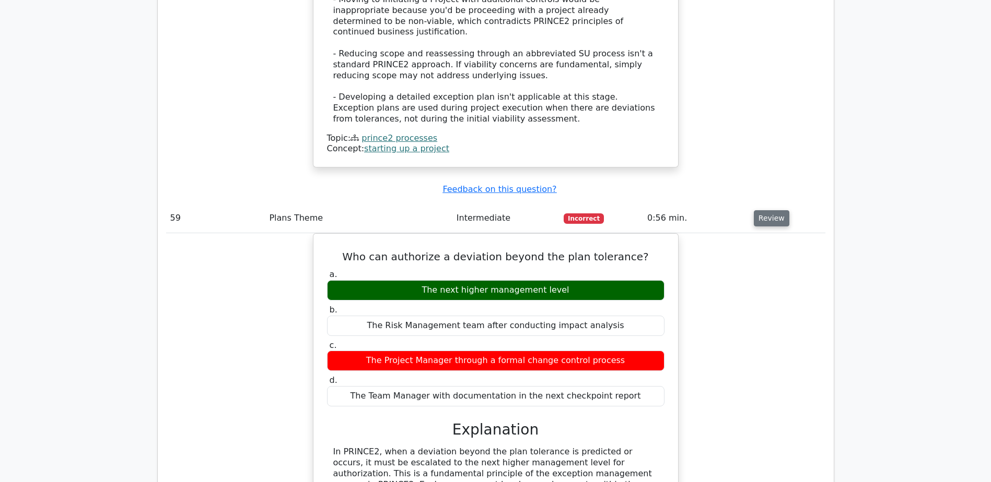
scroll to position [4572, 0]
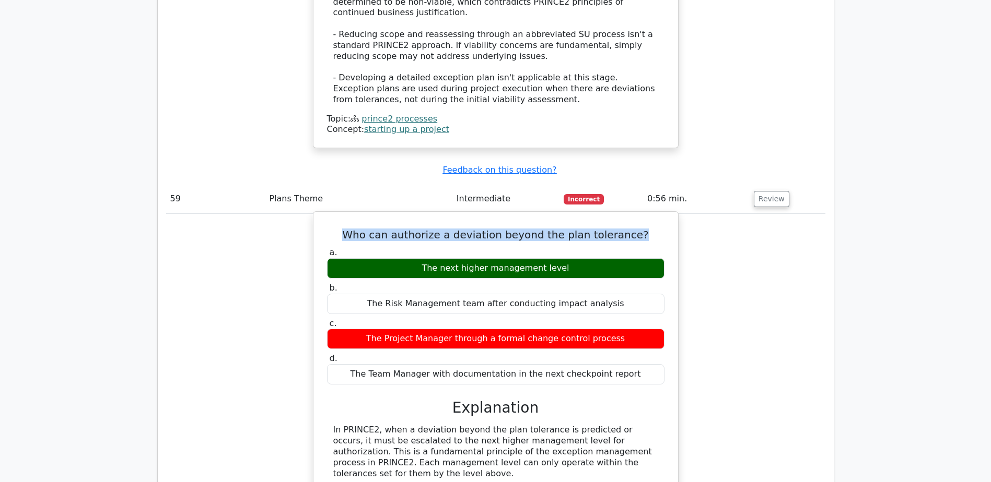
drag, startPoint x: 358, startPoint y: 159, endPoint x: 634, endPoint y: 166, distance: 276.3
click at [634, 216] on div "Who can authorize a deviation beyond the plan tolerance? a. The next higher man…" at bounding box center [495, 448] width 356 height 465
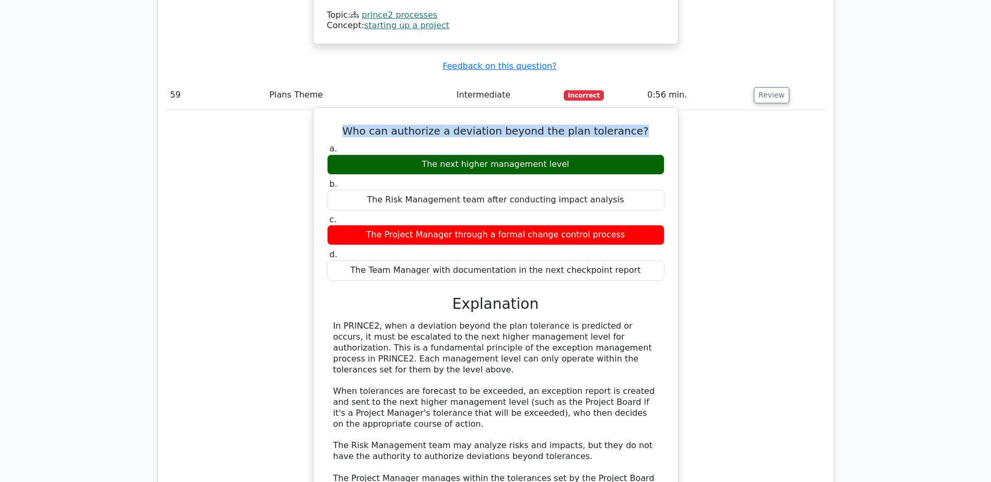
scroll to position [4676, 0]
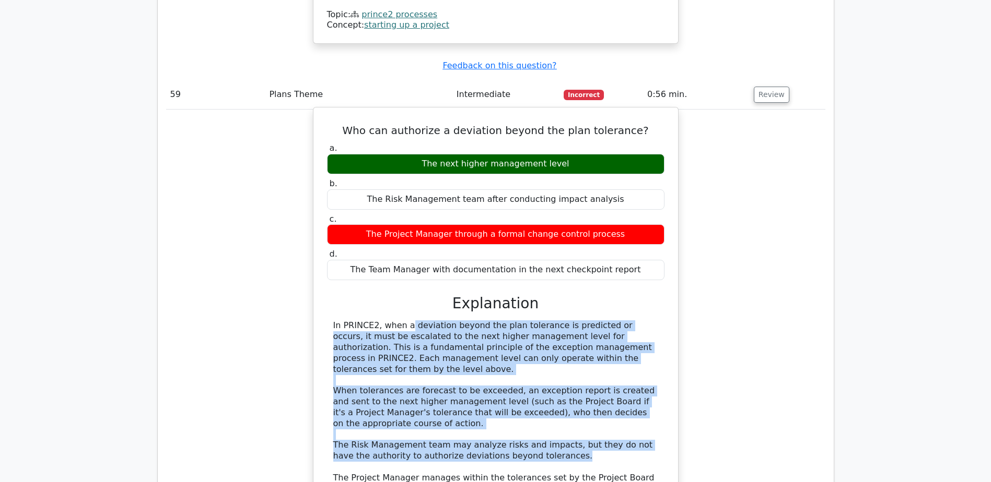
drag, startPoint x: 337, startPoint y: 250, endPoint x: 642, endPoint y: 372, distance: 328.2
click at [642, 372] on div "In PRINCE2, when a deviation beyond the plan tolerance is predicted or occurs, …" at bounding box center [495, 429] width 325 height 217
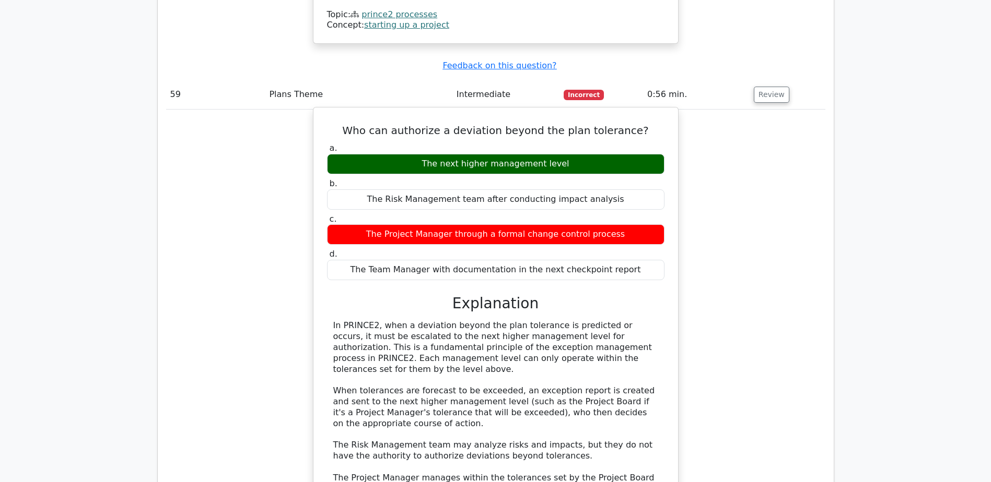
click at [477, 382] on div "In PRINCE2, when a deviation beyond the plan tolerance is predicted or occurs, …" at bounding box center [495, 429] width 325 height 217
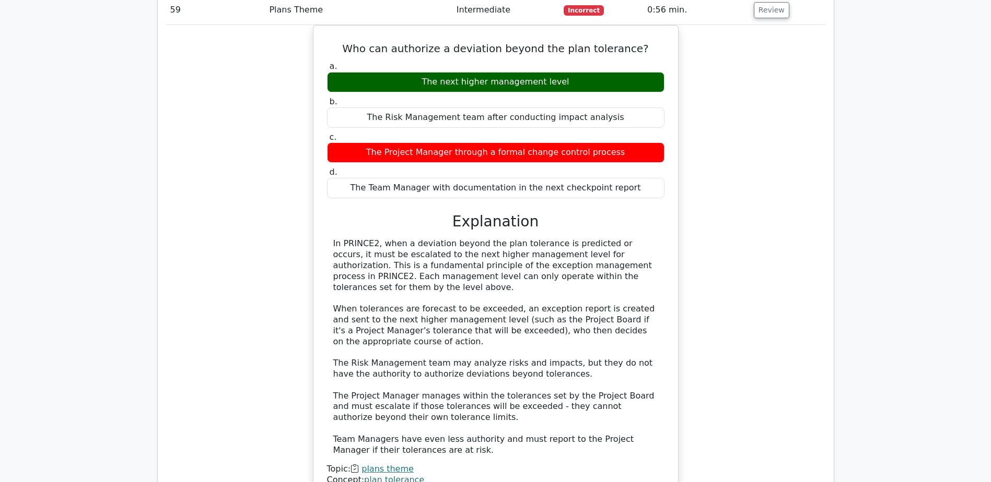
scroll to position [4990, 0]
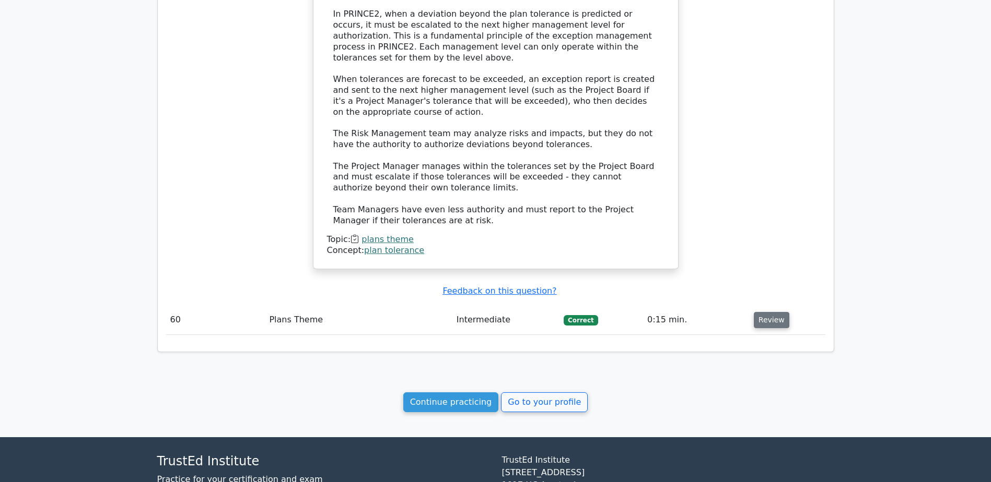
click at [762, 312] on button "Review" at bounding box center [771, 320] width 36 height 16
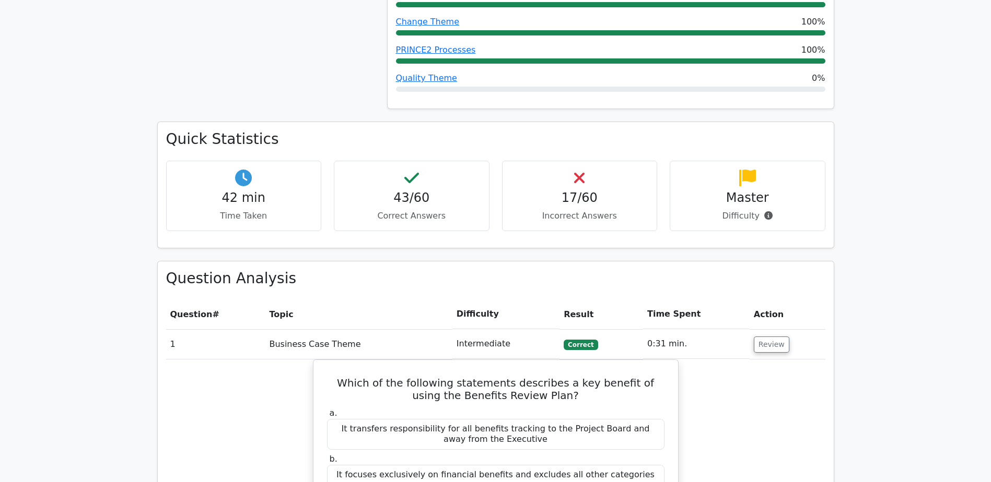
scroll to position [379, 0]
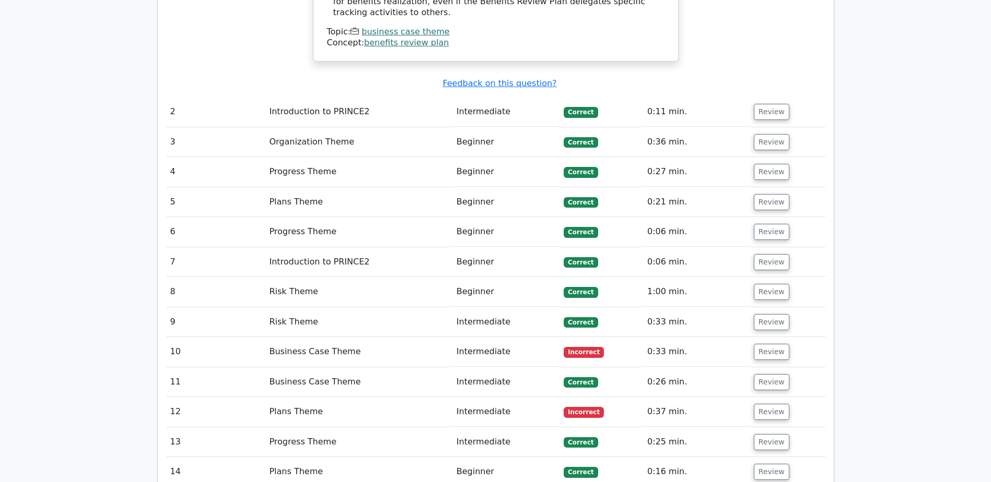
scroll to position [1140, 0]
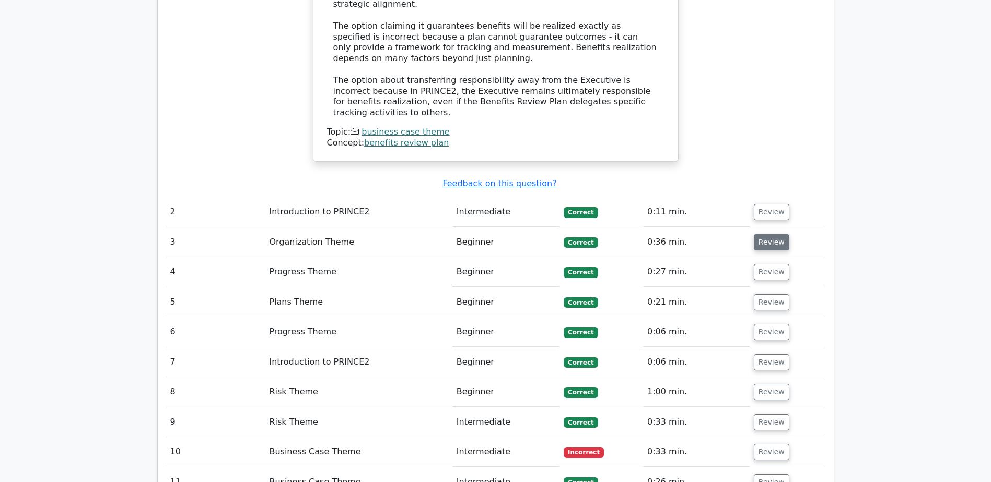
click at [777, 234] on button "Review" at bounding box center [771, 242] width 36 height 16
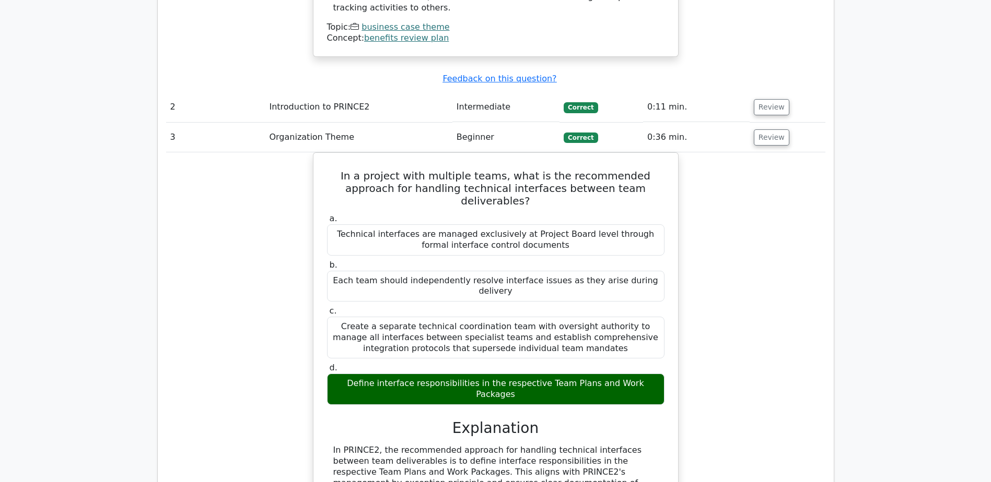
scroll to position [1245, 0]
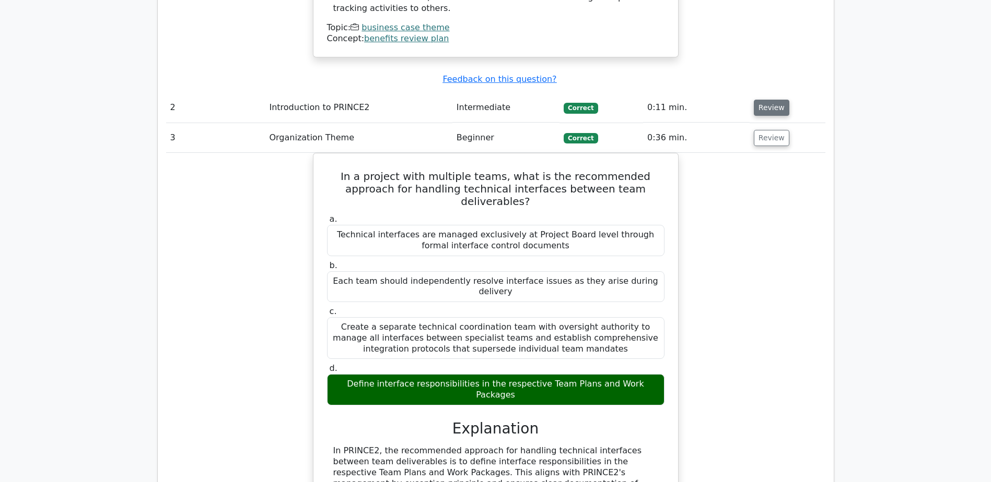
click at [758, 100] on button "Review" at bounding box center [771, 108] width 36 height 16
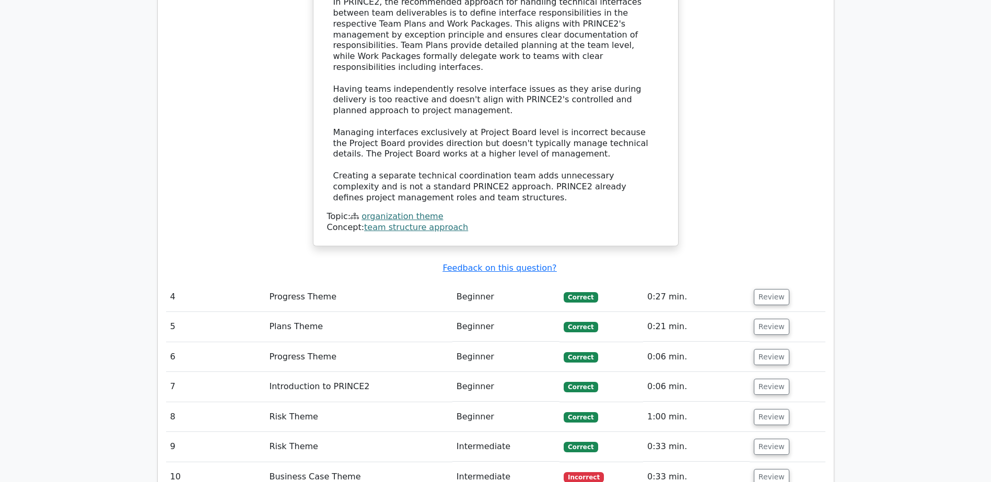
scroll to position [2289, 0]
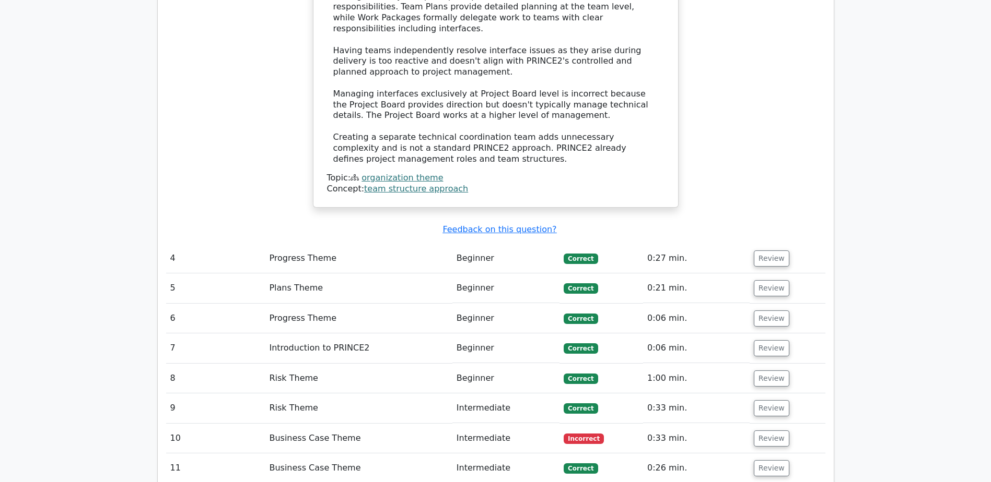
click at [760, 244] on td "Review" at bounding box center [787, 259] width 76 height 30
click at [761, 251] on button "Review" at bounding box center [771, 259] width 36 height 16
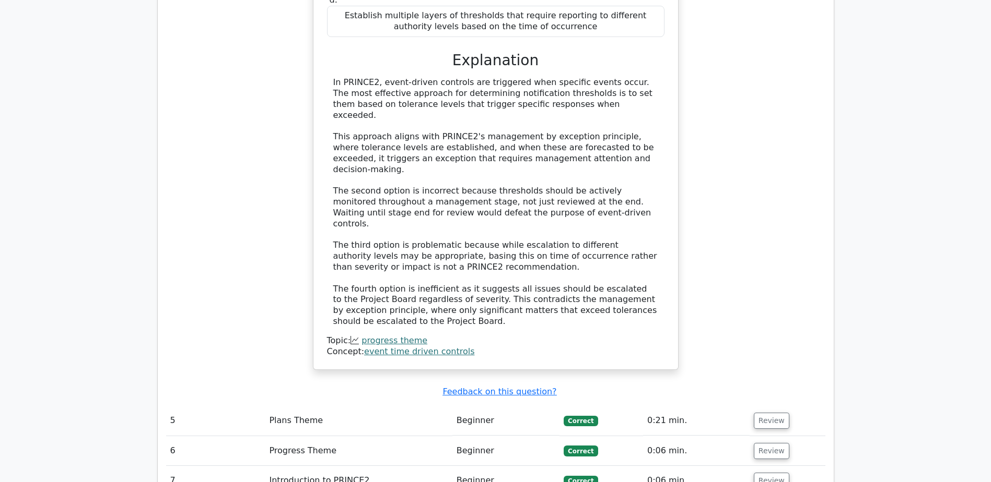
scroll to position [2811, 0]
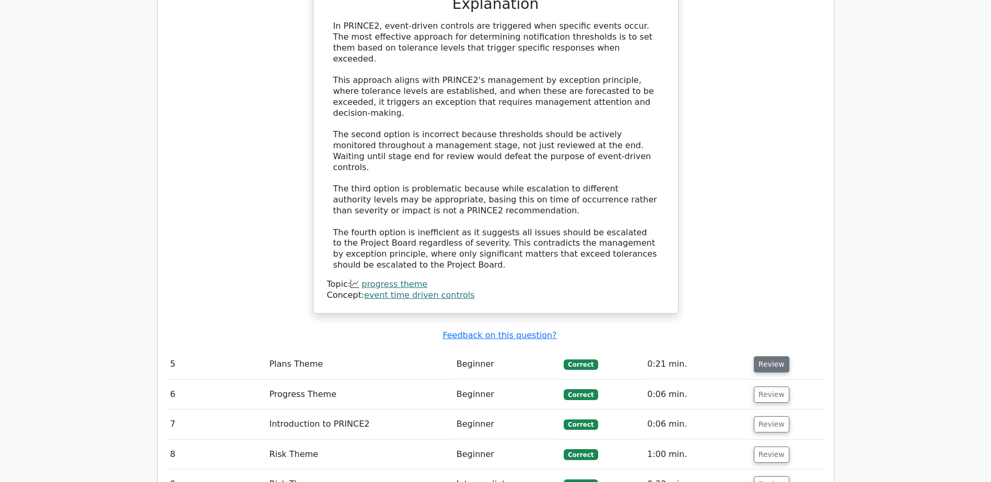
click at [771, 357] on button "Review" at bounding box center [771, 365] width 36 height 16
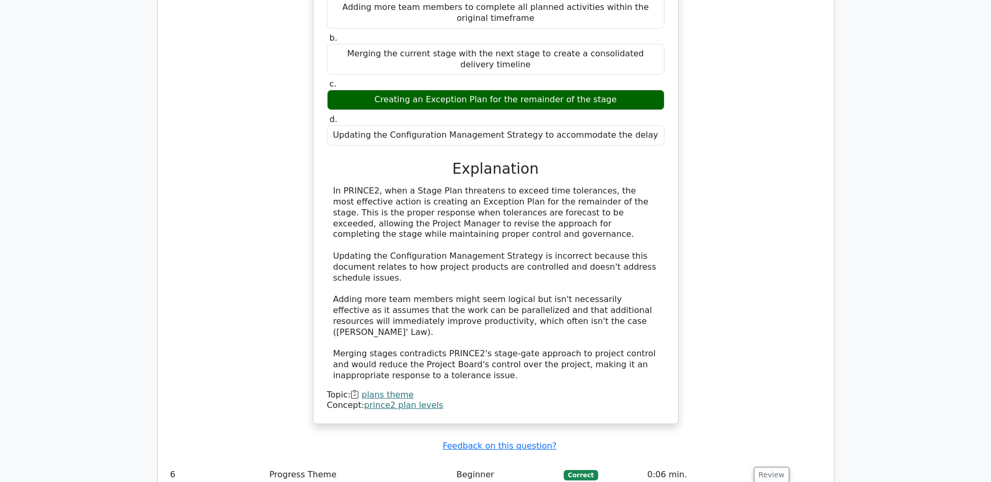
scroll to position [3334, 0]
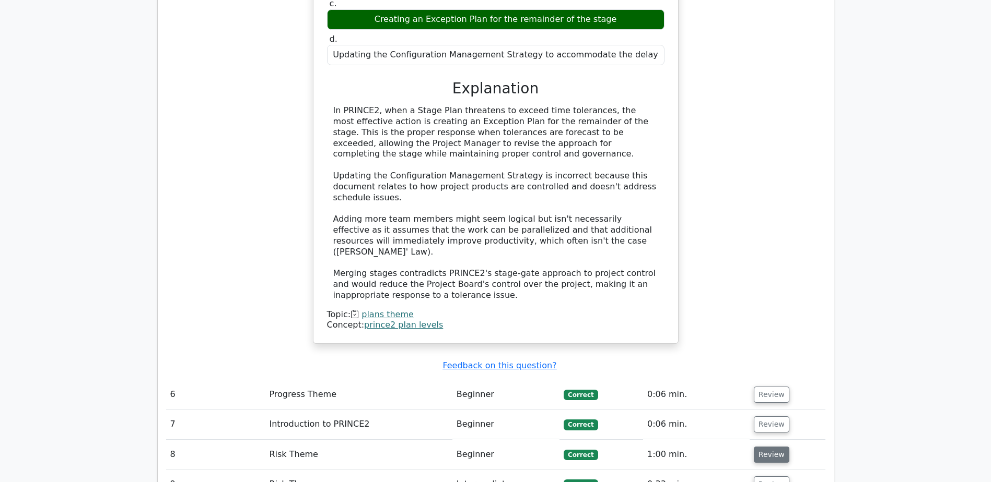
click at [771, 447] on button "Review" at bounding box center [771, 455] width 36 height 16
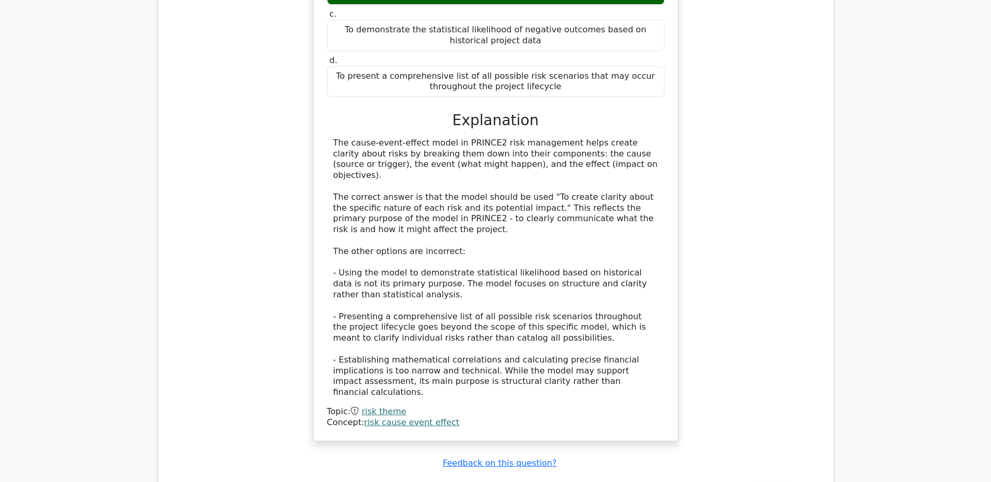
scroll to position [3960, 0]
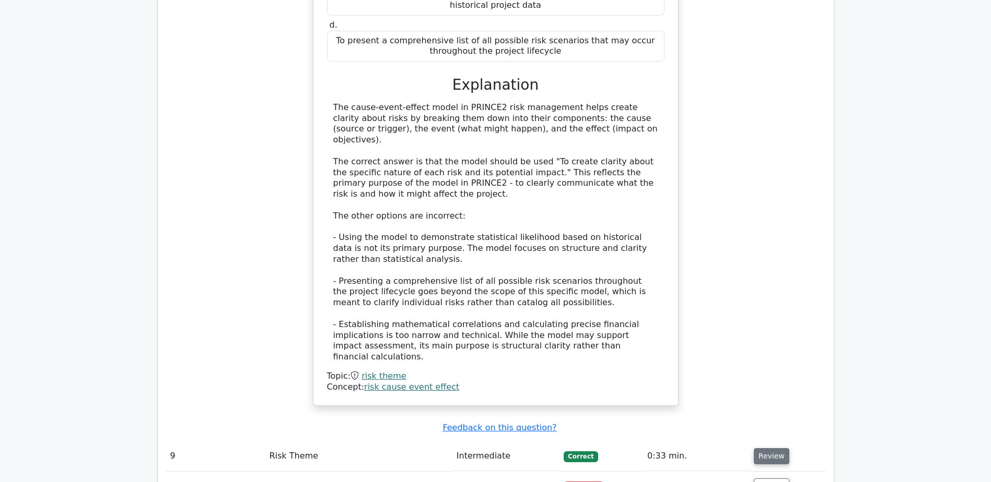
click at [753, 449] on button "Review" at bounding box center [771, 457] width 36 height 16
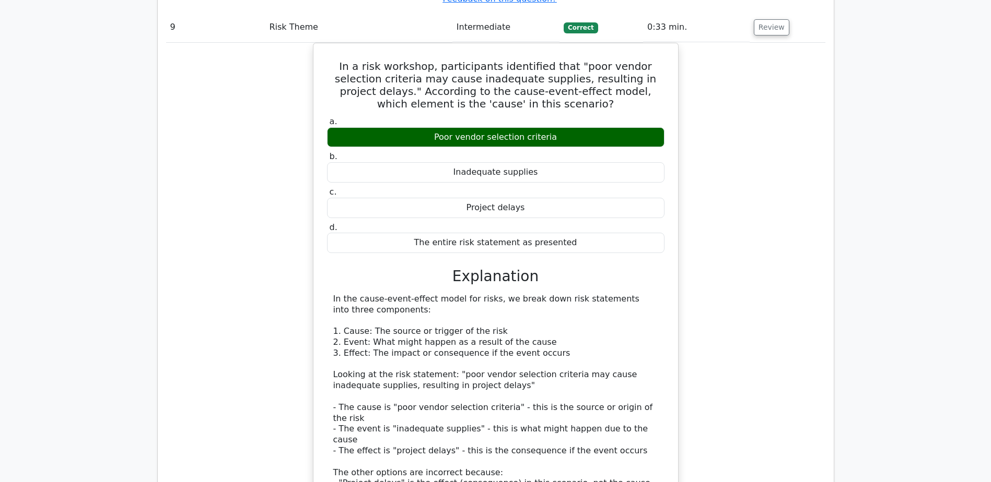
scroll to position [4482, 0]
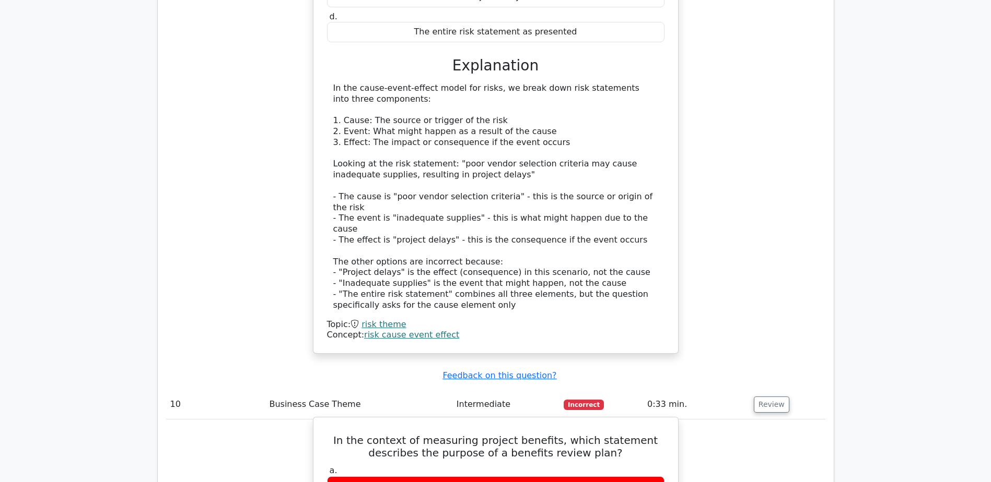
scroll to position [4639, 0]
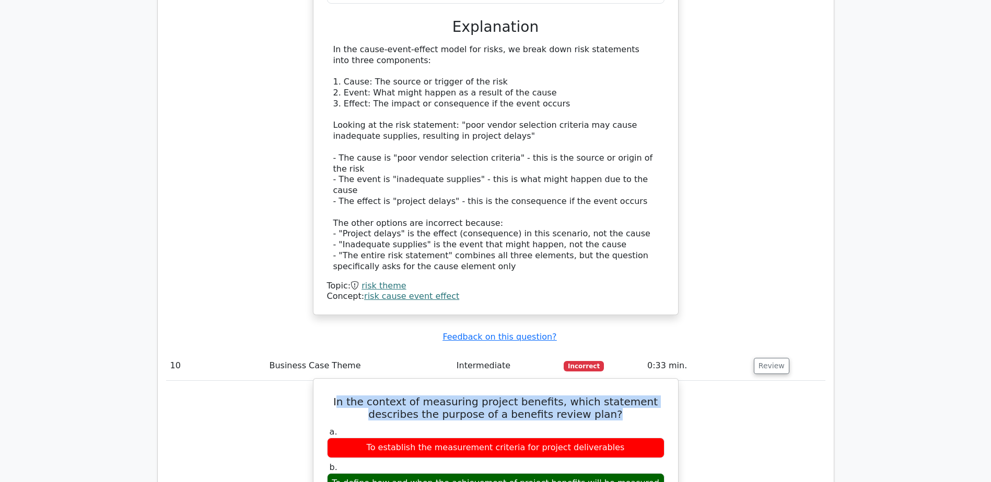
drag, startPoint x: 328, startPoint y: 170, endPoint x: 591, endPoint y: 184, distance: 263.5
click at [591, 396] on h5 "In the context of measuring project benefits, which statement describes the pur…" at bounding box center [495, 408] width 339 height 25
drag, startPoint x: 591, startPoint y: 184, endPoint x: 437, endPoint y: 173, distance: 155.0
click at [437, 396] on h5 "In the context of measuring project benefits, which statement describes the pur…" at bounding box center [495, 408] width 339 height 25
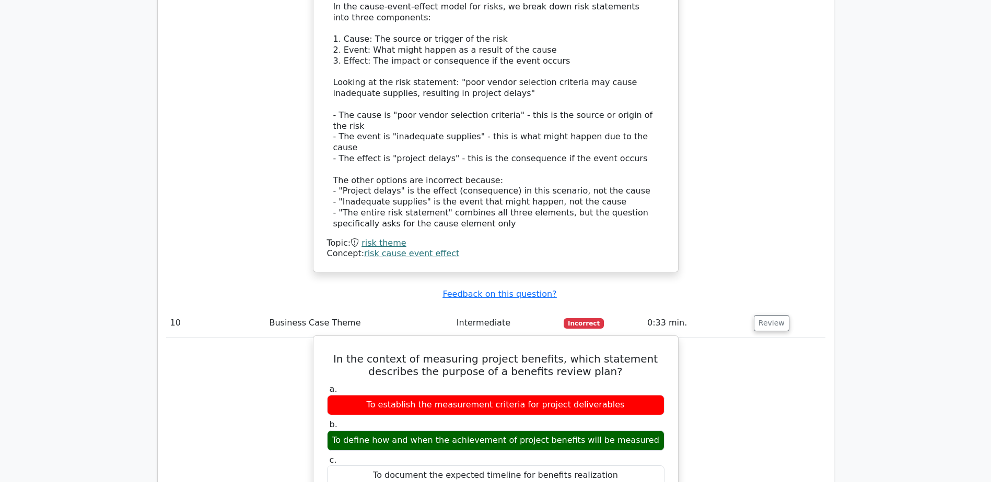
scroll to position [4691, 0]
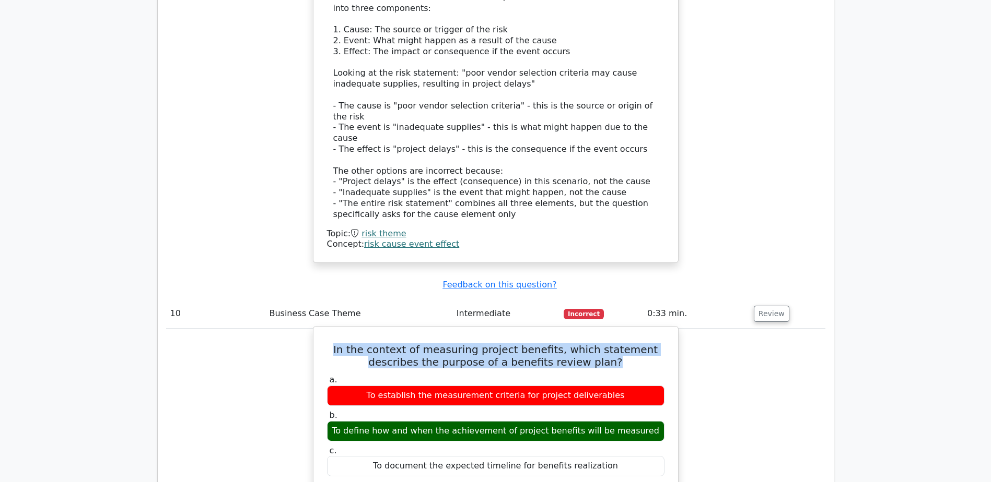
drag, startPoint x: 326, startPoint y: 115, endPoint x: 588, endPoint y: 135, distance: 262.4
drag, startPoint x: 588, startPoint y: 135, endPoint x: 580, endPoint y: 137, distance: 8.0
click at [580, 344] on h5 "In the context of measuring project benefits, which statement describes the pur…" at bounding box center [495, 356] width 339 height 25
drag, startPoint x: 326, startPoint y: 117, endPoint x: 598, endPoint y: 131, distance: 271.9
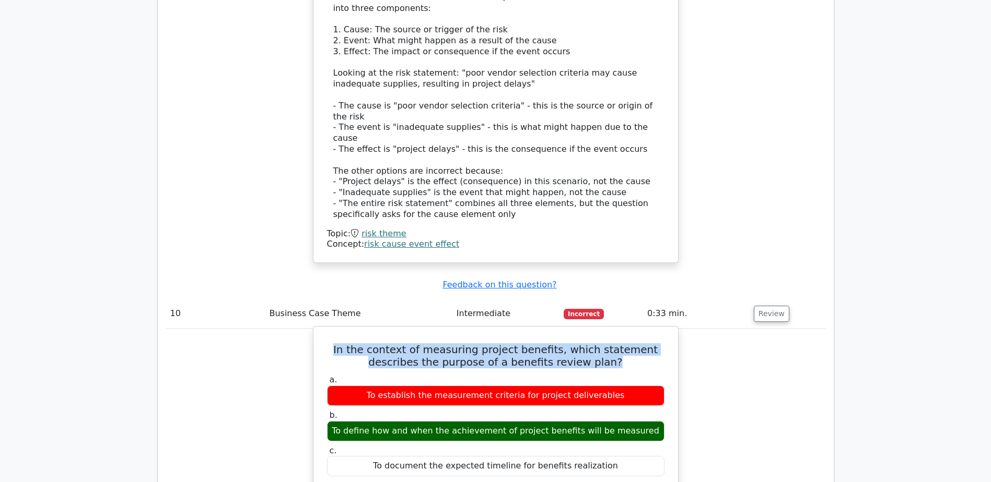
click at [598, 344] on h5 "In the context of measuring project benefits, which statement describes the pur…" at bounding box center [495, 356] width 339 height 25
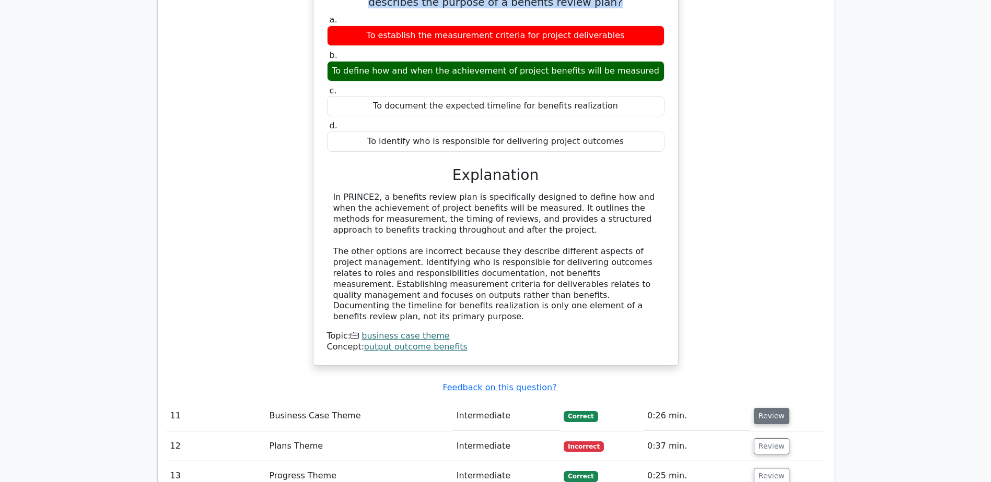
scroll to position [5057, 0]
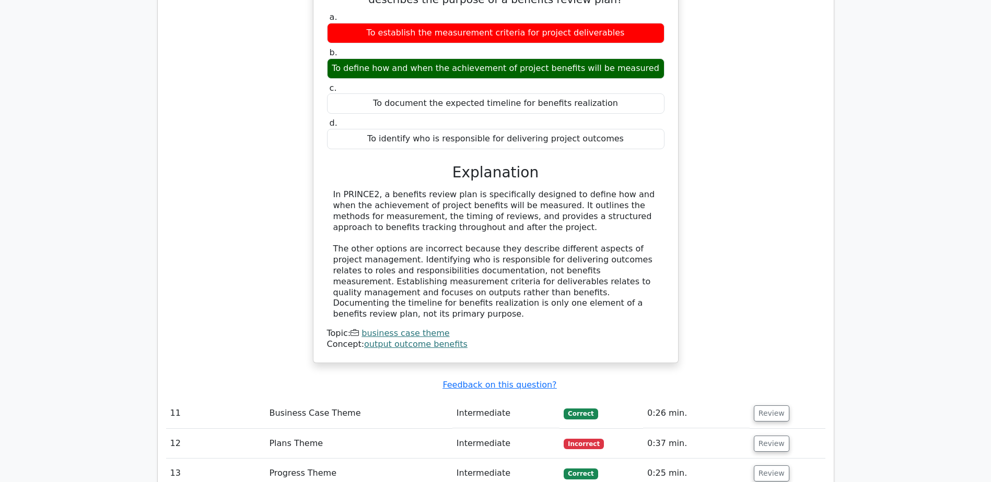
click at [783, 429] on td "Review" at bounding box center [787, 444] width 76 height 30
click at [768, 436] on button "Review" at bounding box center [771, 444] width 36 height 16
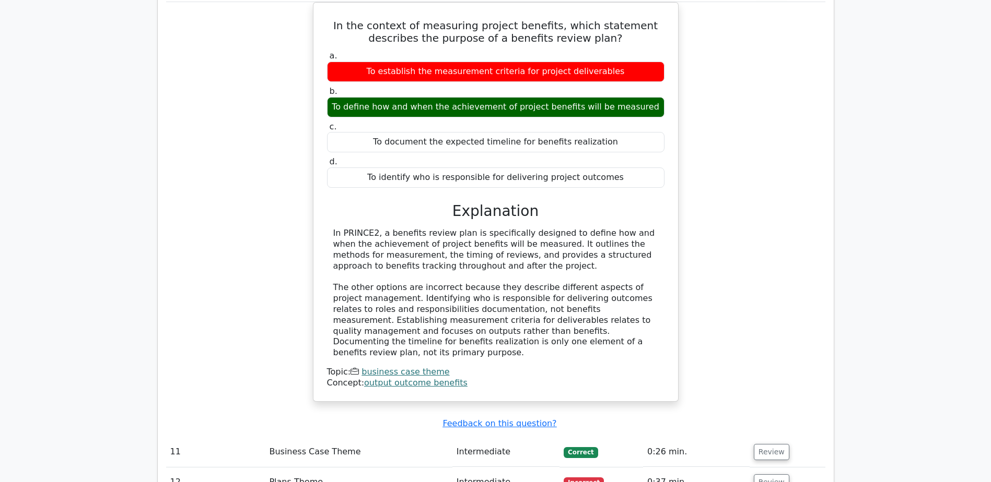
scroll to position [4900, 0]
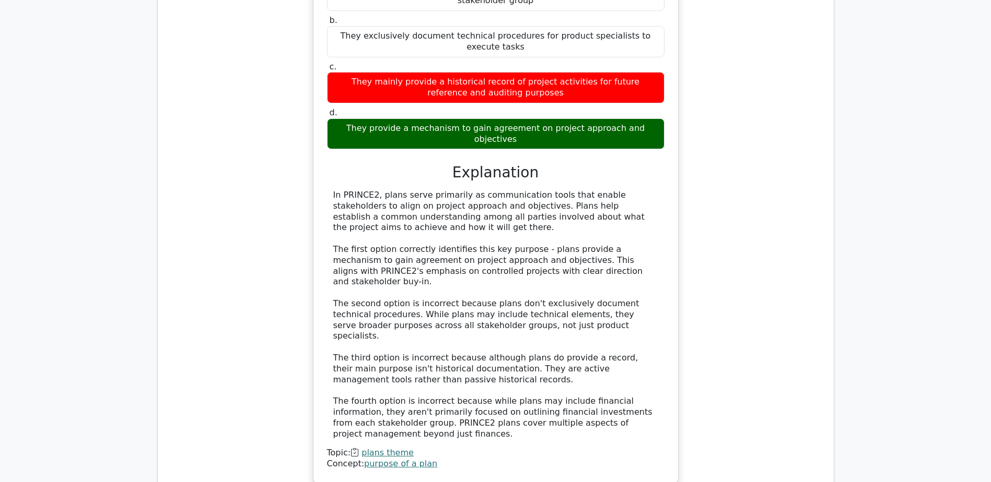
scroll to position [6258, 0]
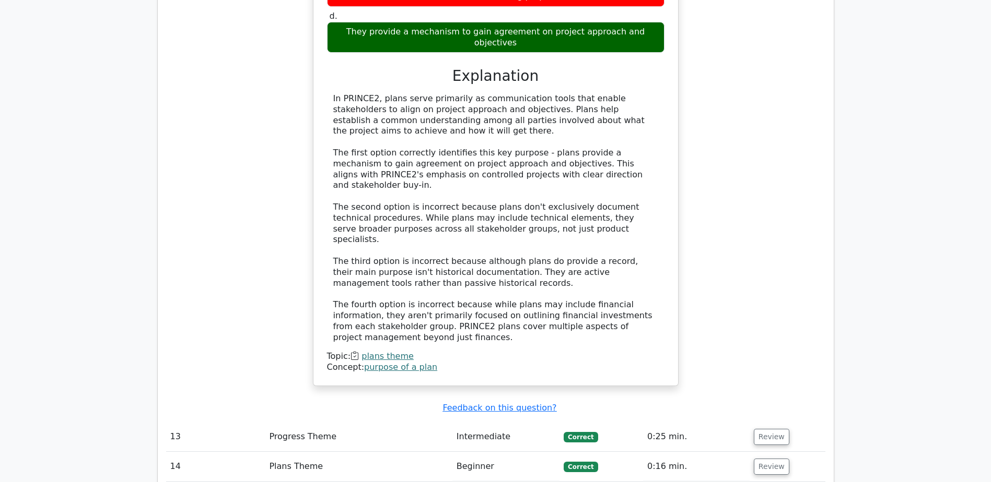
click at [758, 422] on td "Review" at bounding box center [787, 437] width 76 height 30
click at [758, 429] on button "Review" at bounding box center [771, 437] width 36 height 16
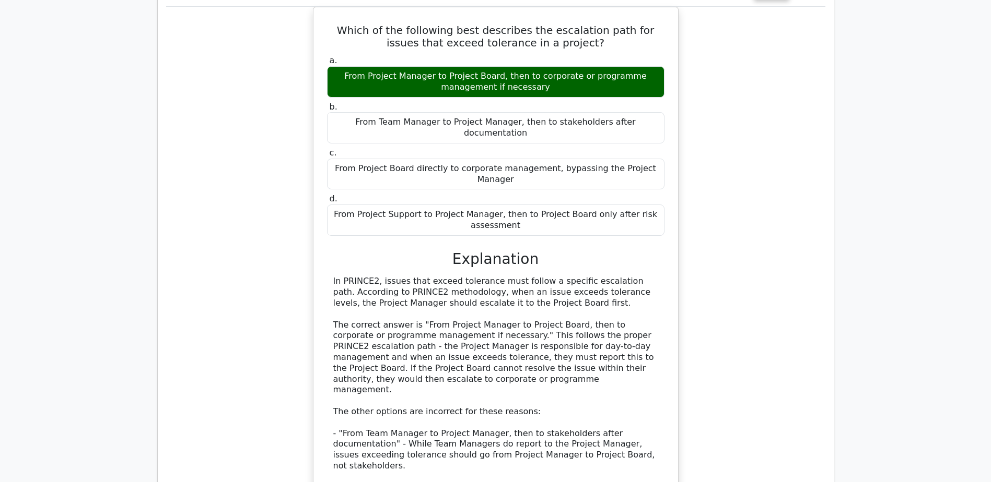
scroll to position [6780, 0]
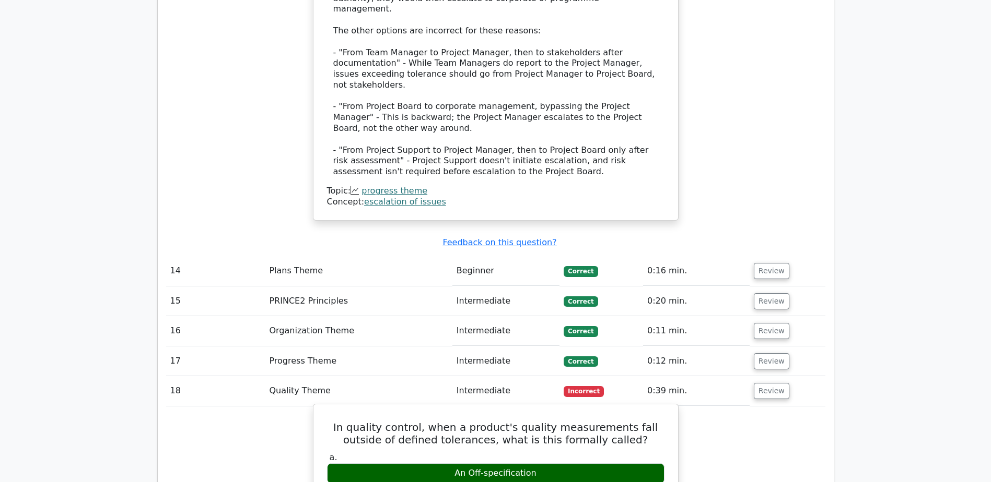
scroll to position [7093, 0]
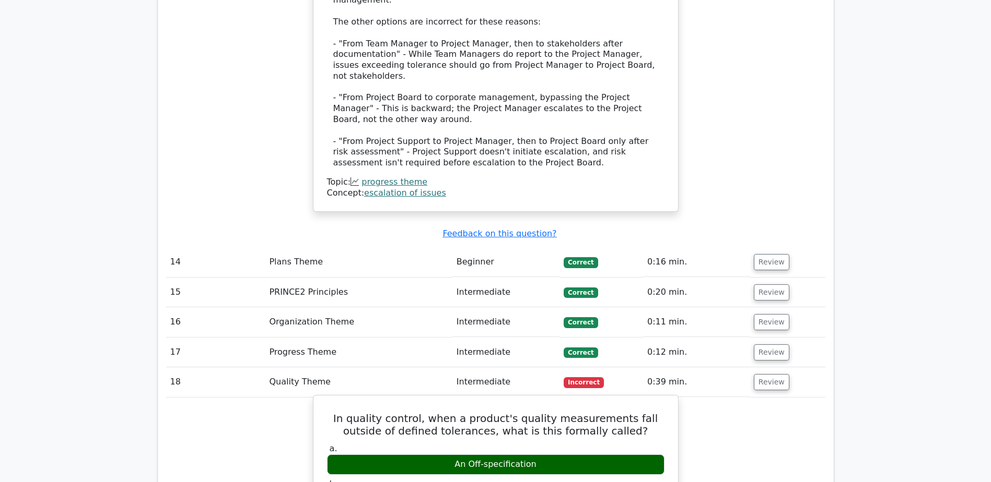
drag, startPoint x: 346, startPoint y: 254, endPoint x: 643, endPoint y: 286, distance: 298.8
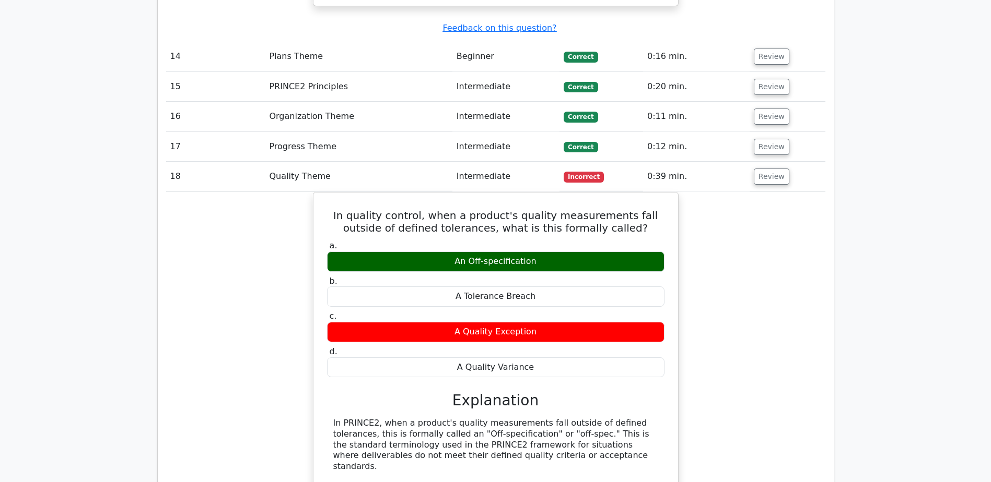
scroll to position [7302, 0]
